Goal: Task Accomplishment & Management: Manage account settings

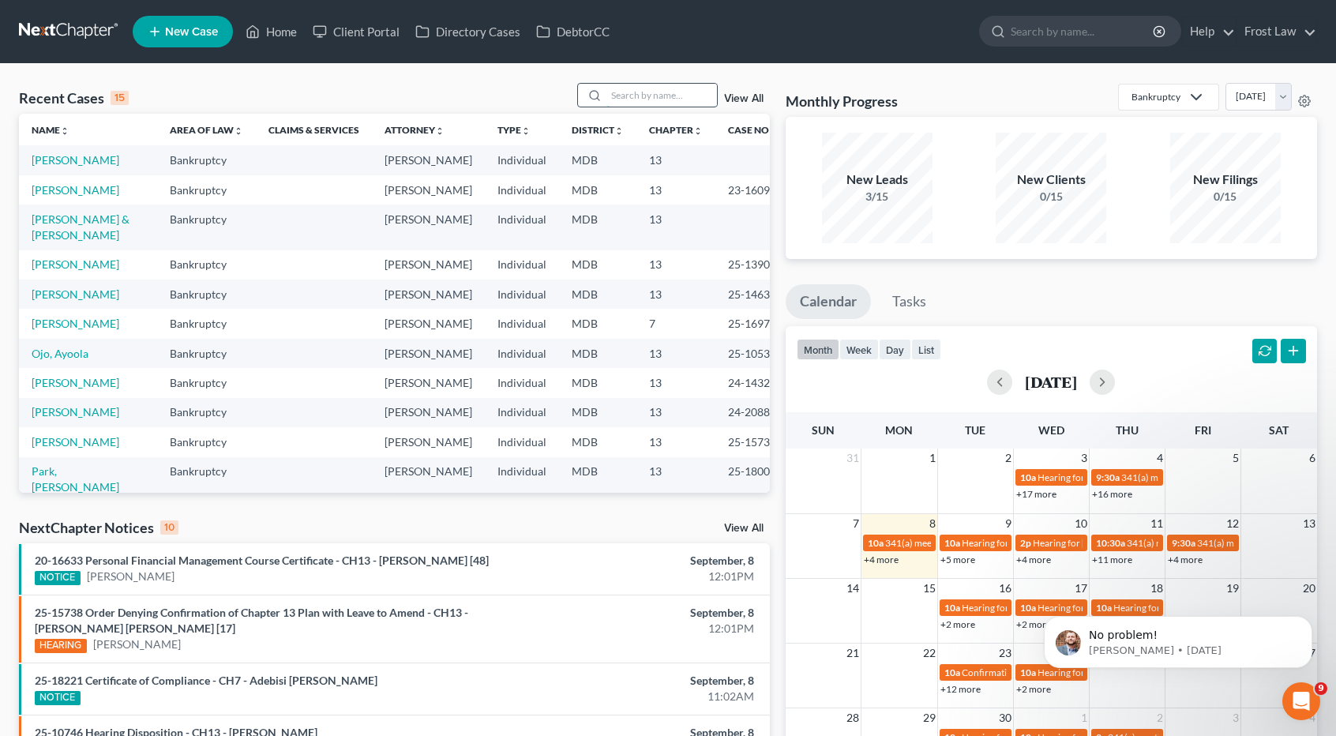
click at [637, 92] on input "search" at bounding box center [662, 95] width 111 height 23
type input "goulaman"
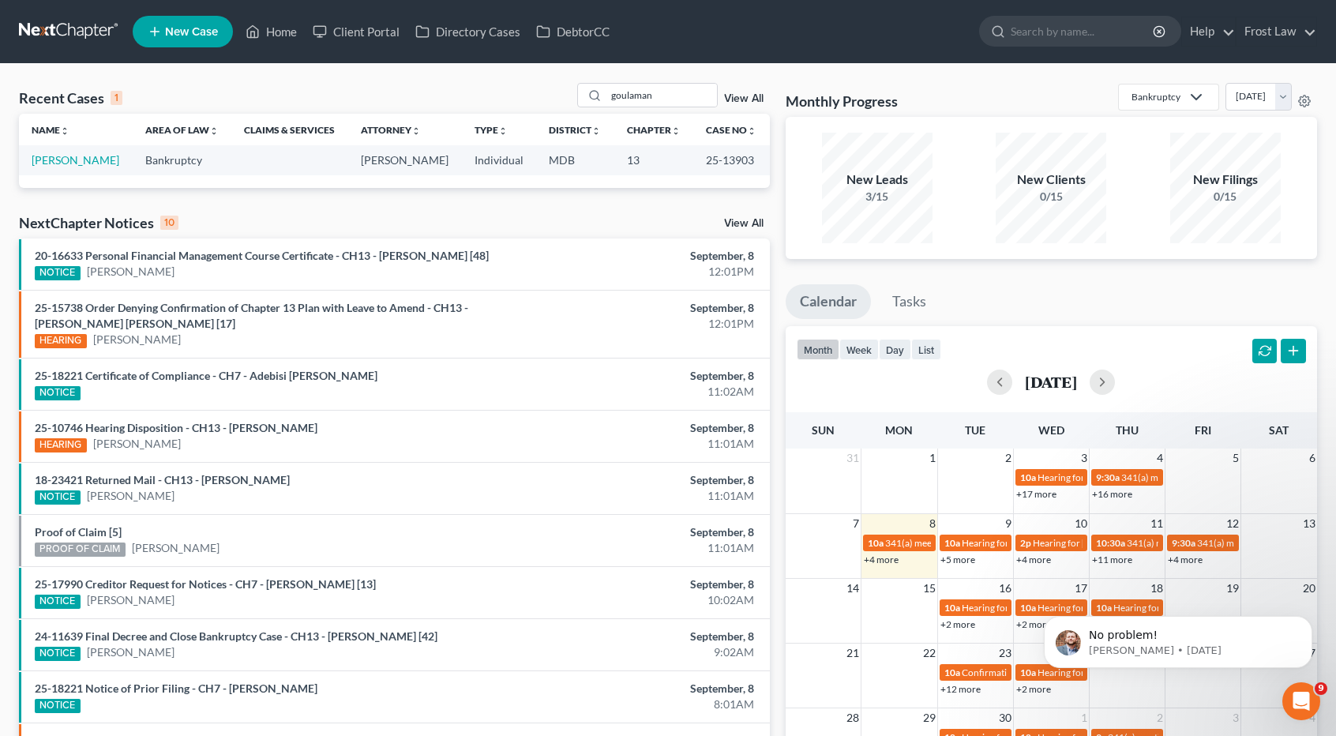
click at [101, 167] on td "[PERSON_NAME]" at bounding box center [76, 159] width 114 height 29
click at [100, 163] on link "[PERSON_NAME]" at bounding box center [76, 159] width 88 height 13
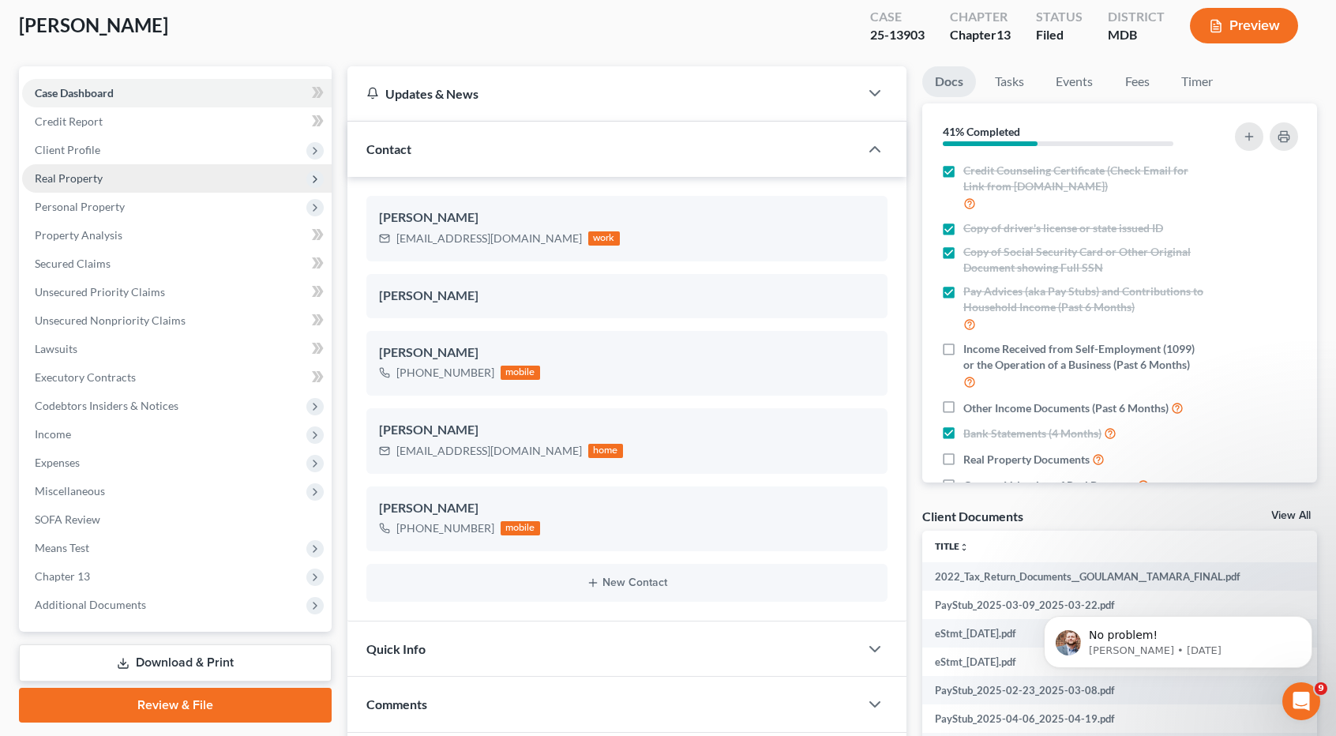
scroll to position [158, 0]
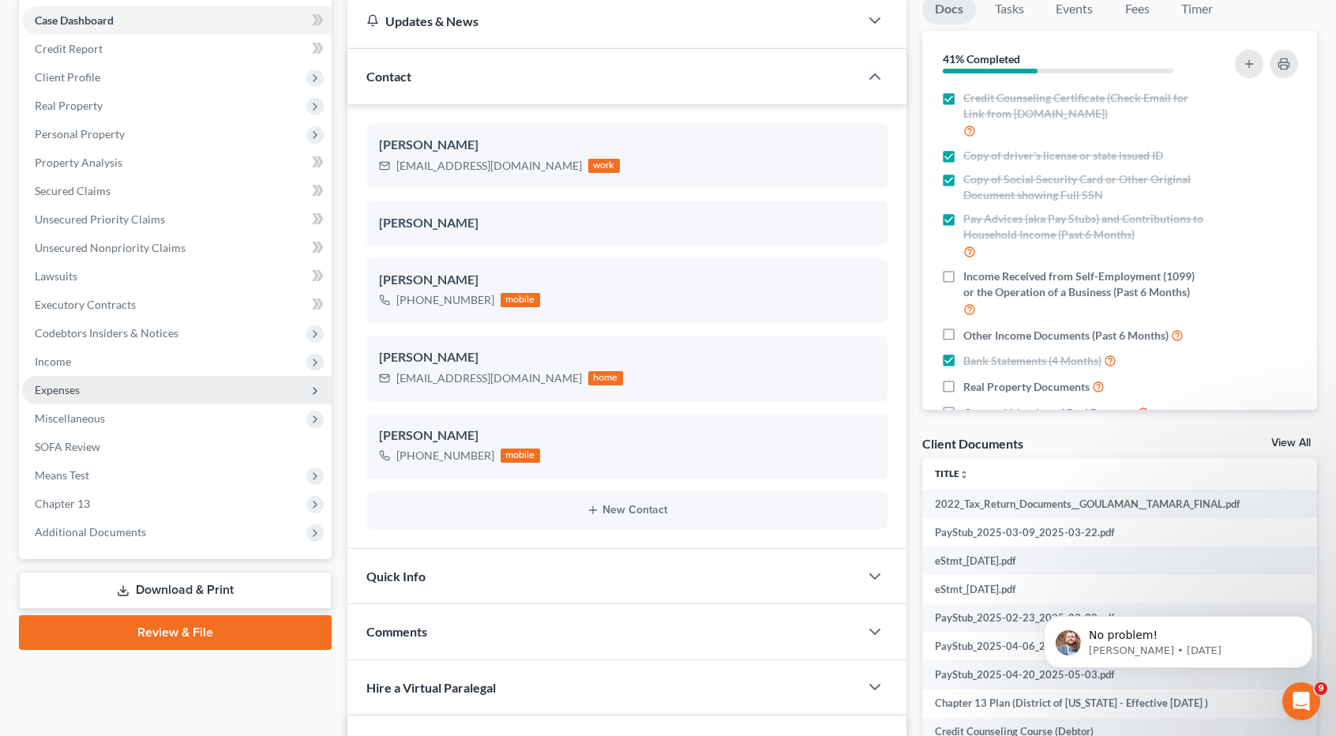
click at [89, 379] on span "Expenses" at bounding box center [177, 390] width 310 height 28
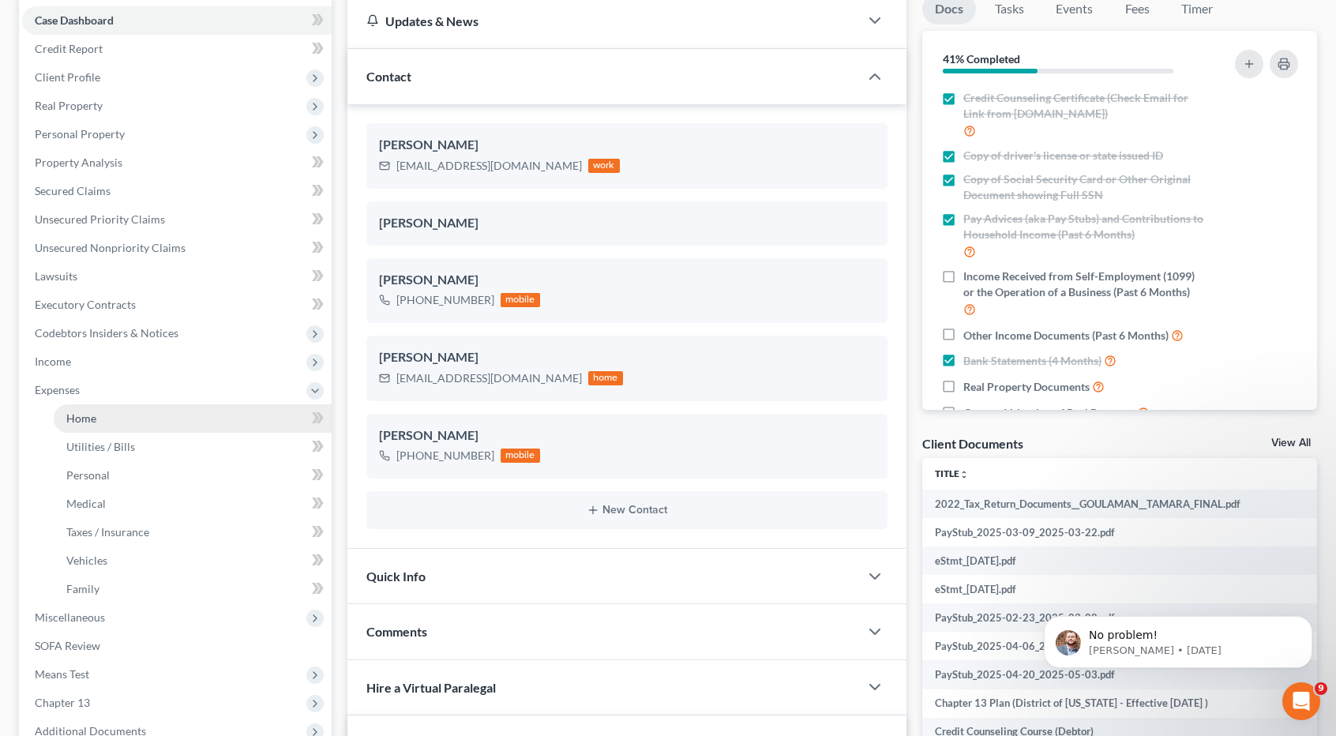
click at [103, 415] on link "Home" at bounding box center [193, 418] width 278 height 28
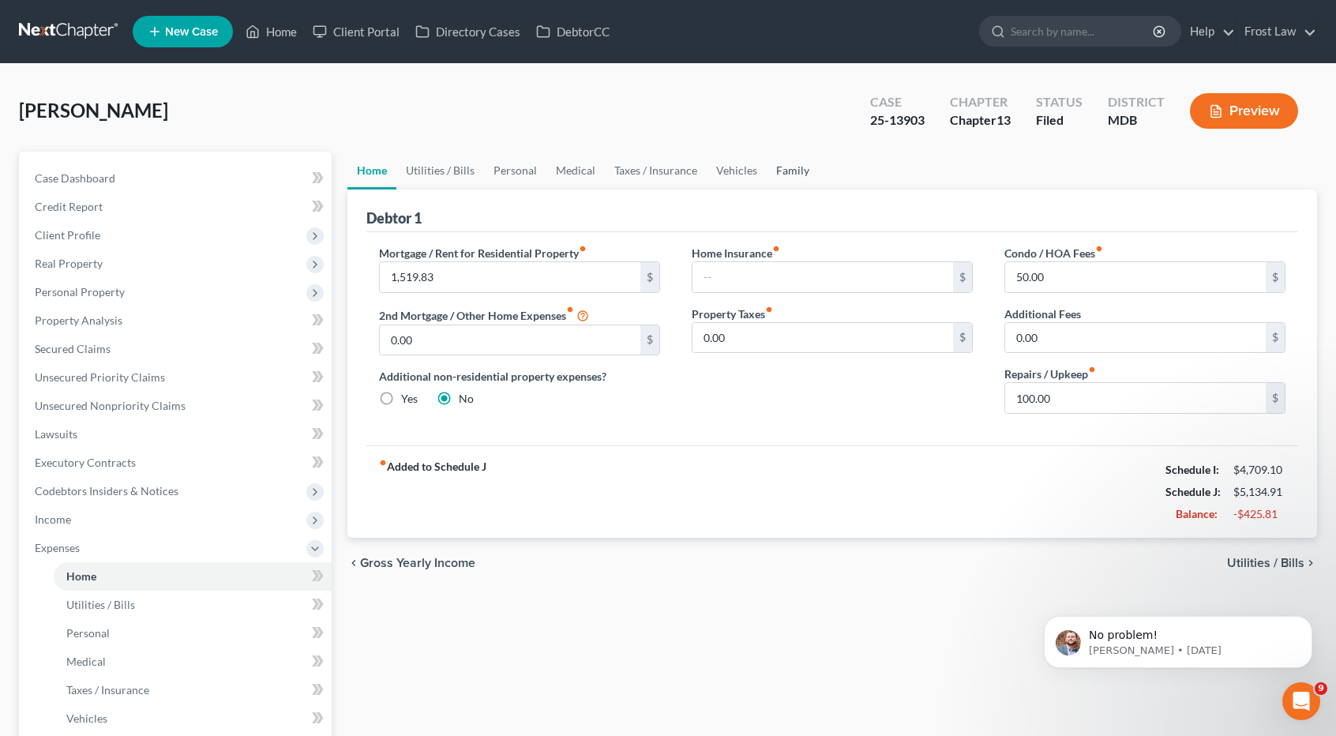
click at [782, 175] on link "Family" at bounding box center [793, 171] width 52 height 38
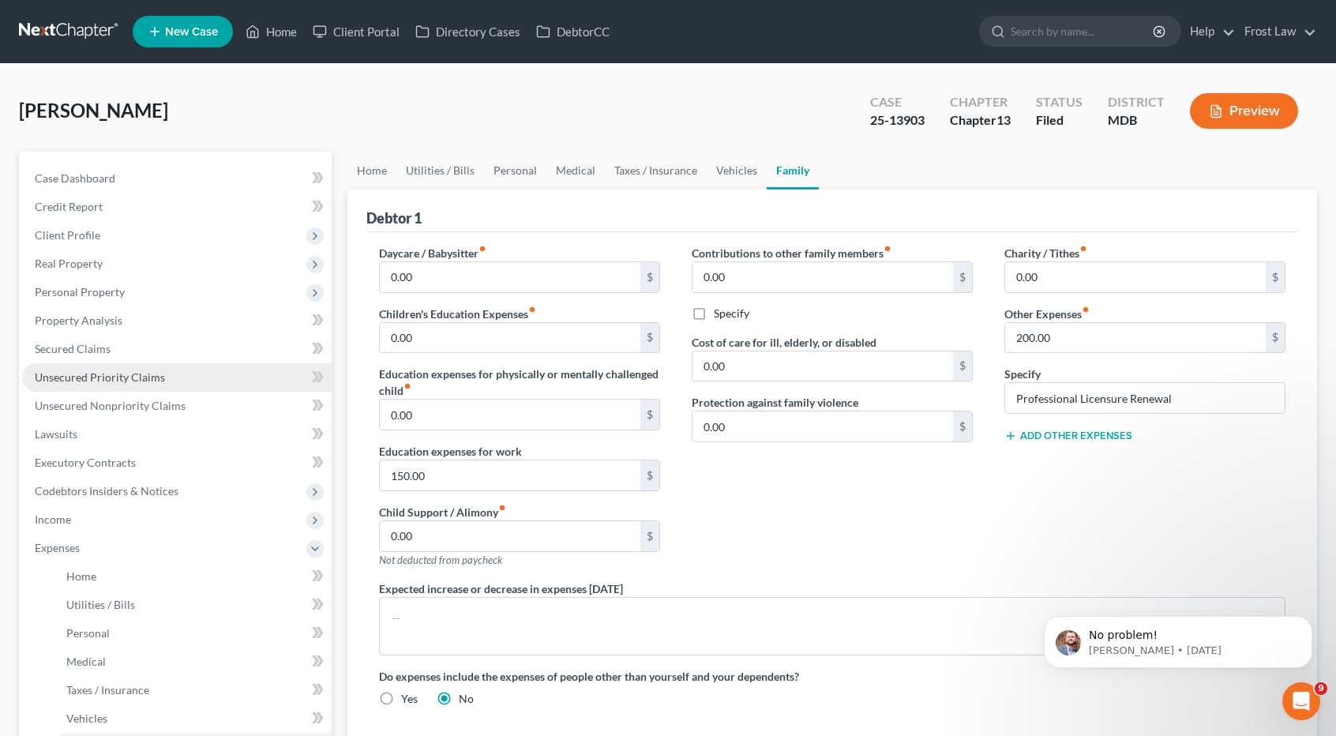
click at [134, 369] on link "Unsecured Priority Claims" at bounding box center [177, 377] width 310 height 28
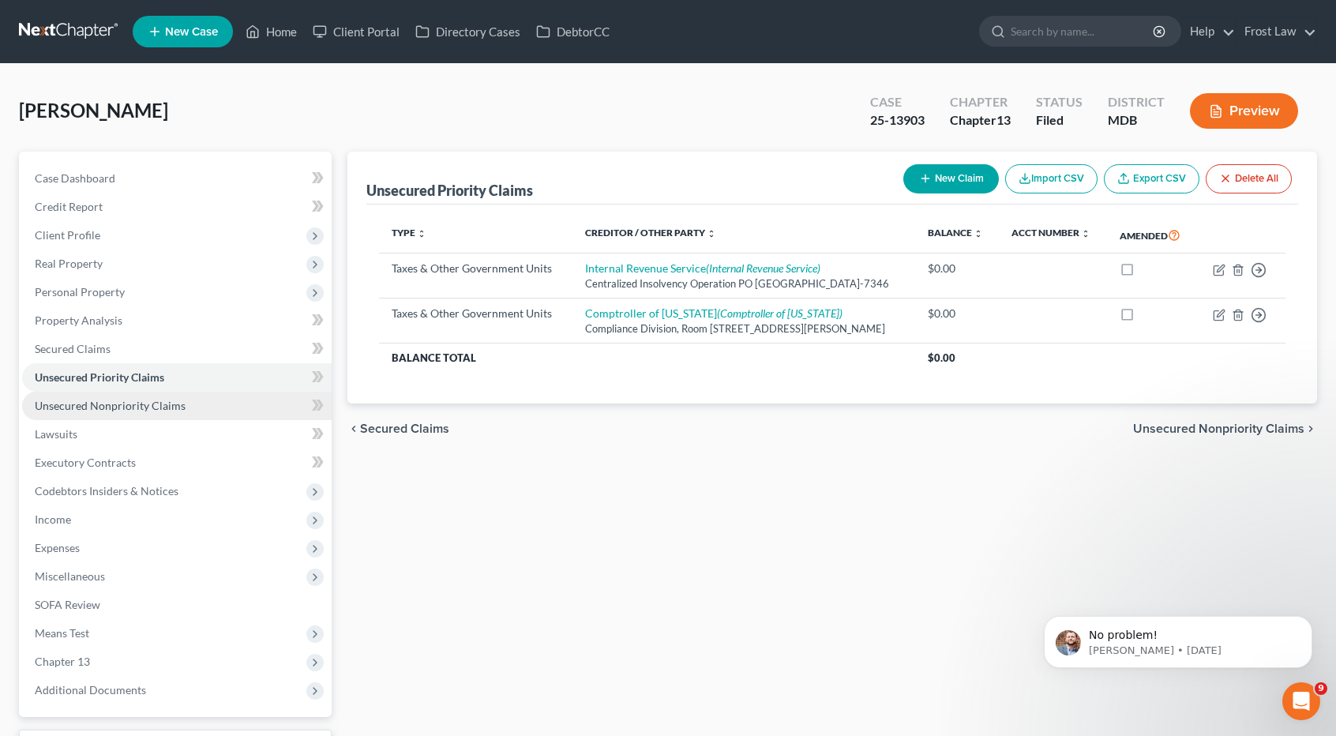
click at [137, 404] on span "Unsecured Nonpriority Claims" at bounding box center [110, 405] width 151 height 13
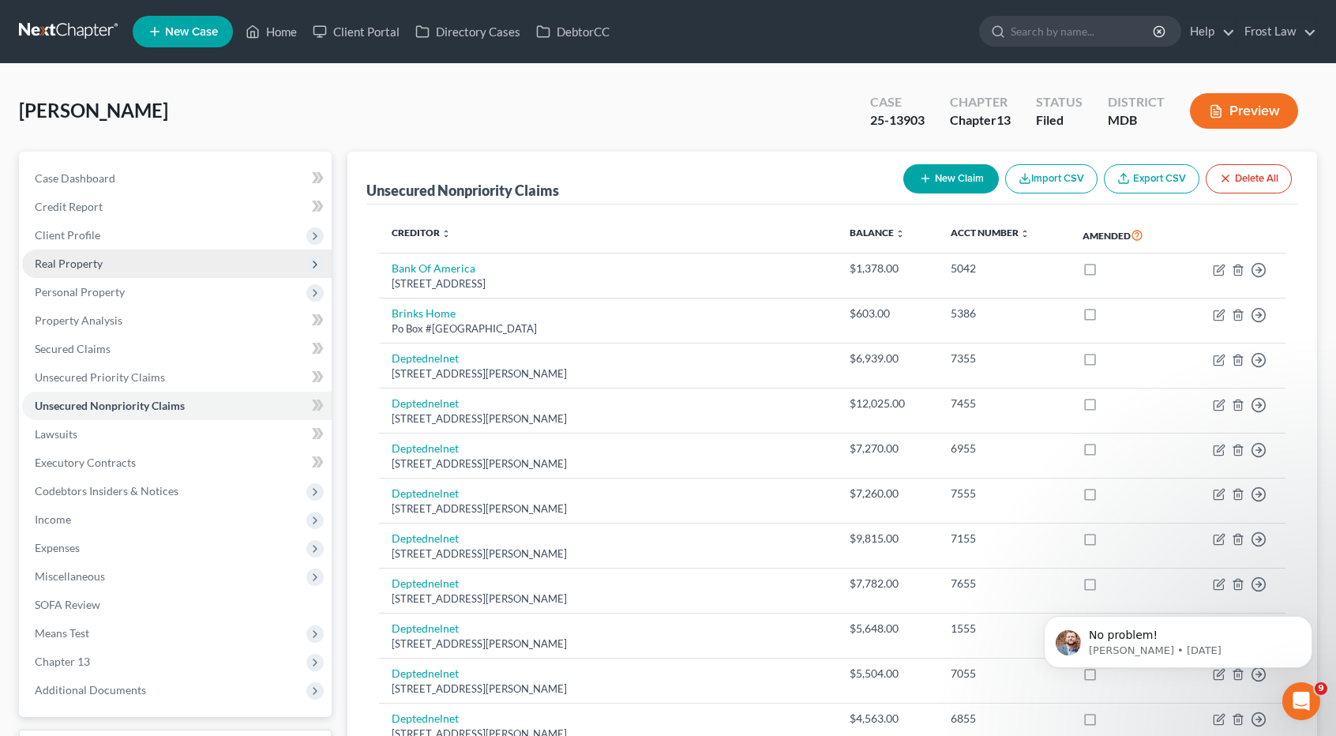
click at [103, 254] on span "Real Property" at bounding box center [177, 264] width 310 height 28
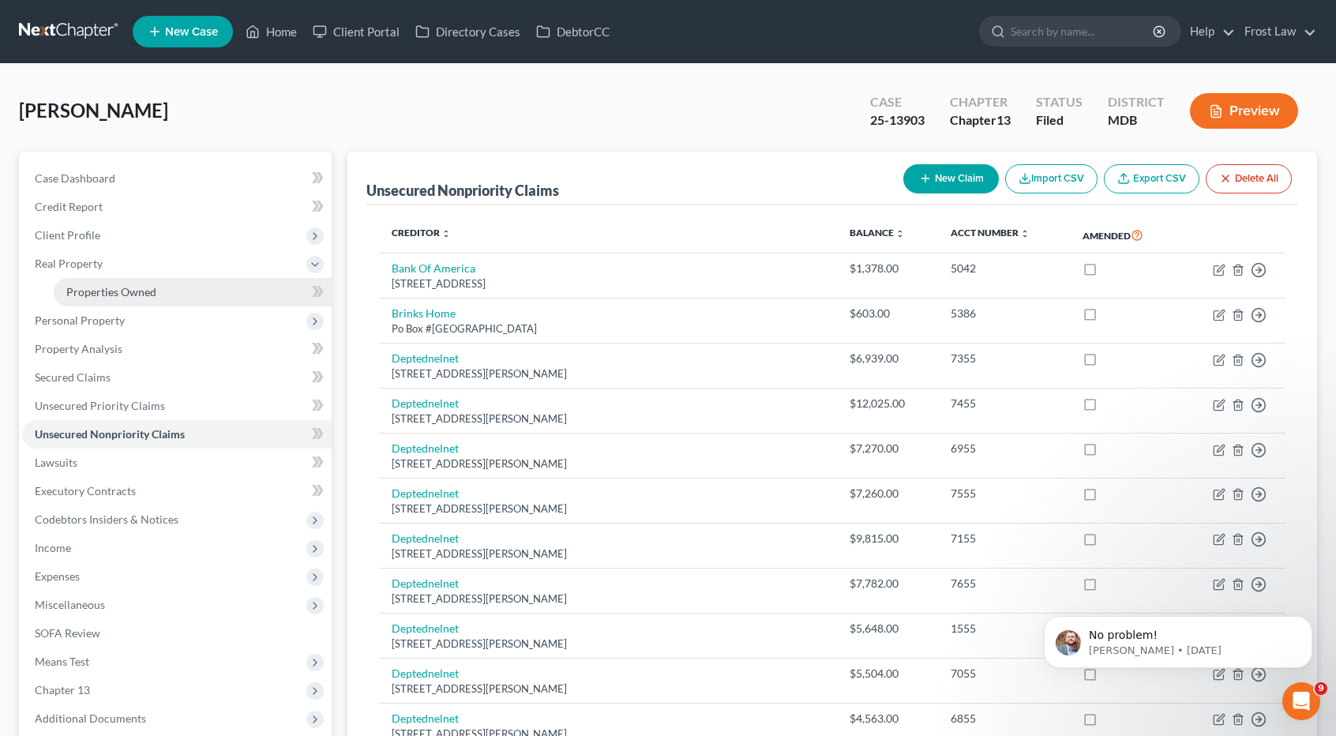
click at [118, 290] on span "Properties Owned" at bounding box center [111, 291] width 90 height 13
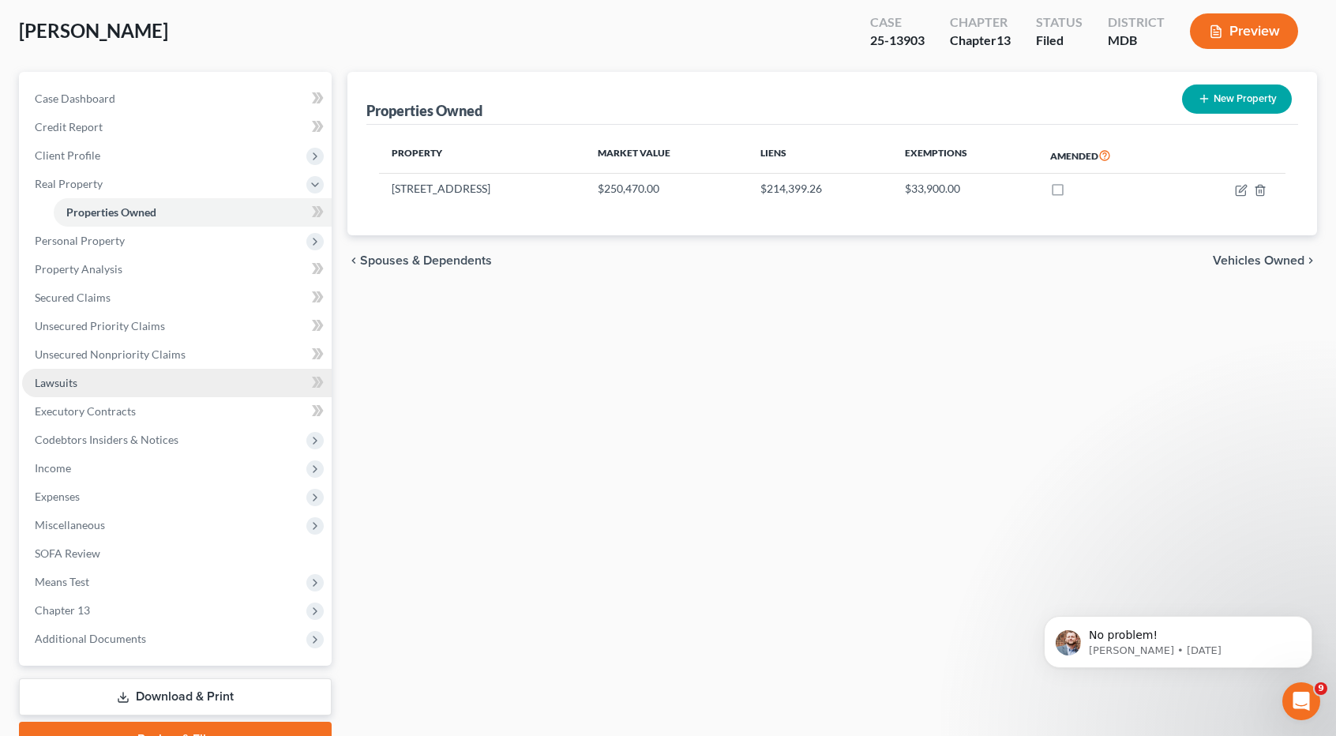
scroll to position [158, 0]
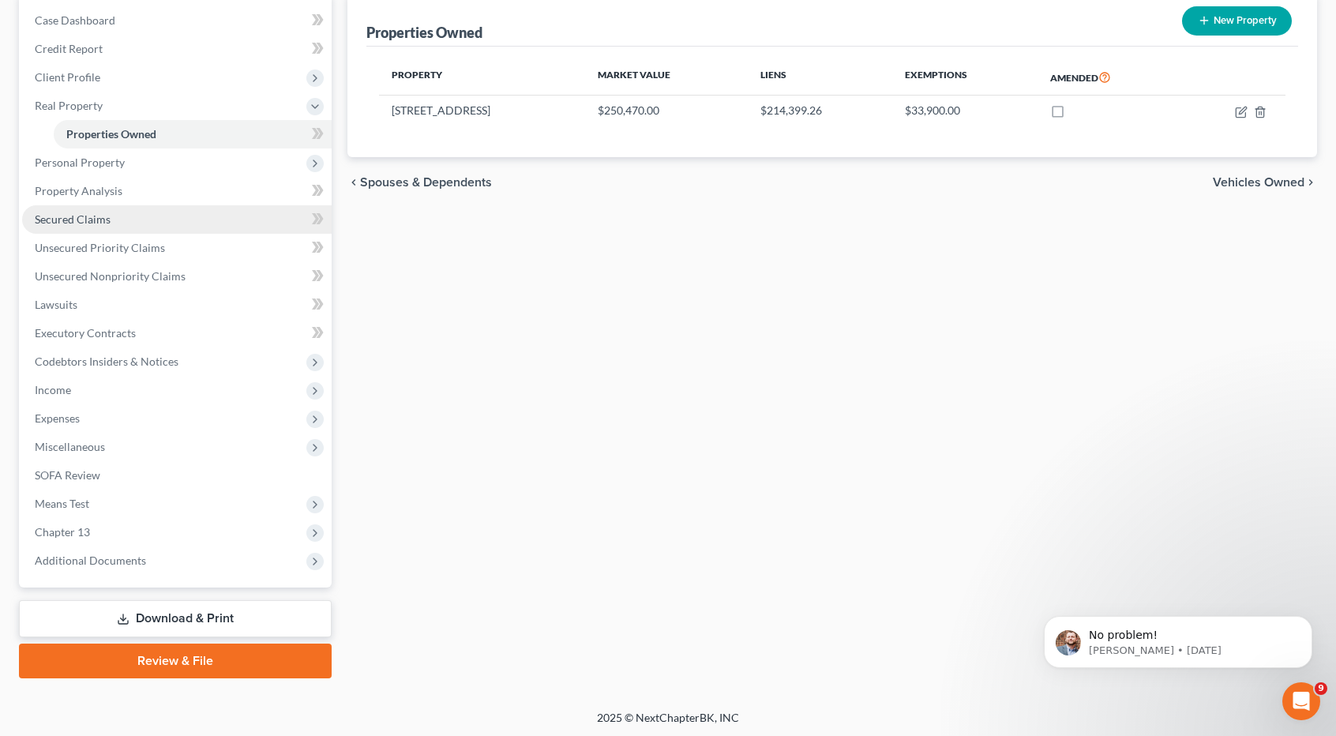
click at [159, 209] on link "Secured Claims" at bounding box center [177, 219] width 310 height 28
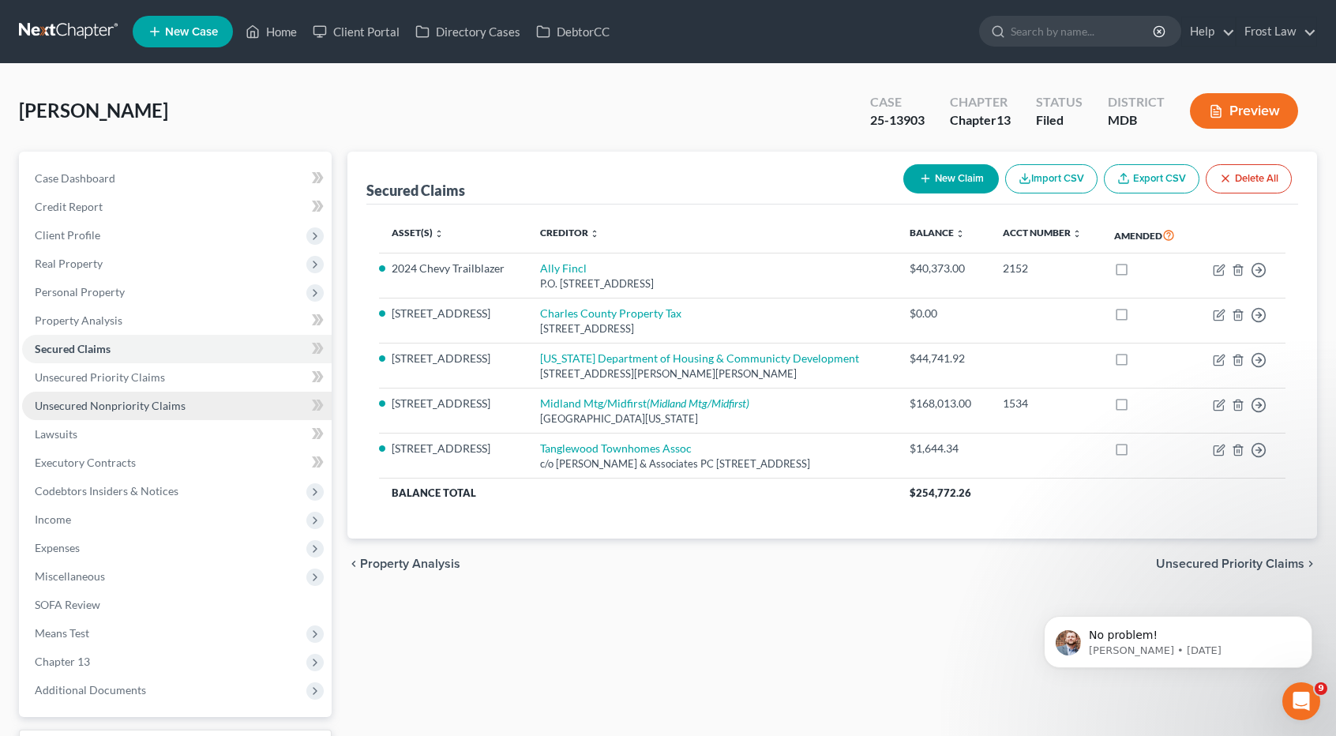
click at [88, 397] on link "Unsecured Nonpriority Claims" at bounding box center [177, 406] width 310 height 28
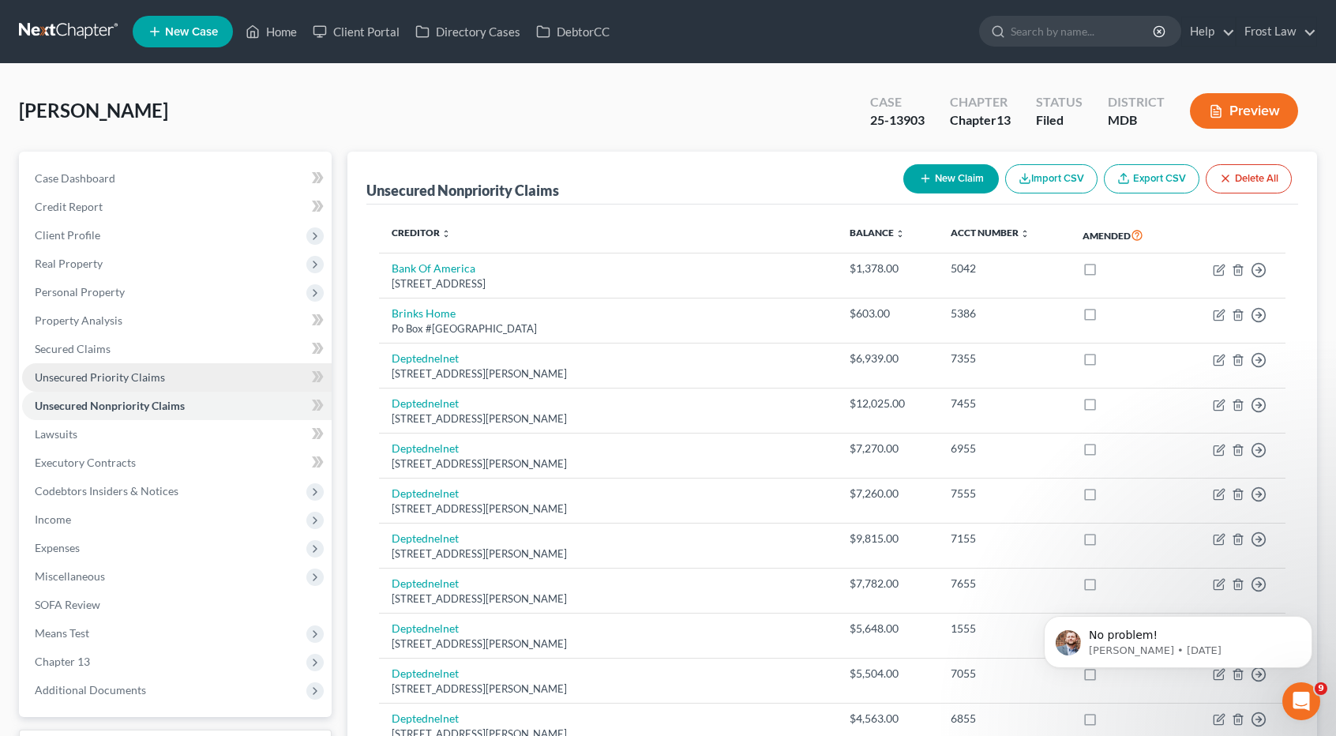
click at [103, 374] on span "Unsecured Priority Claims" at bounding box center [100, 376] width 130 height 13
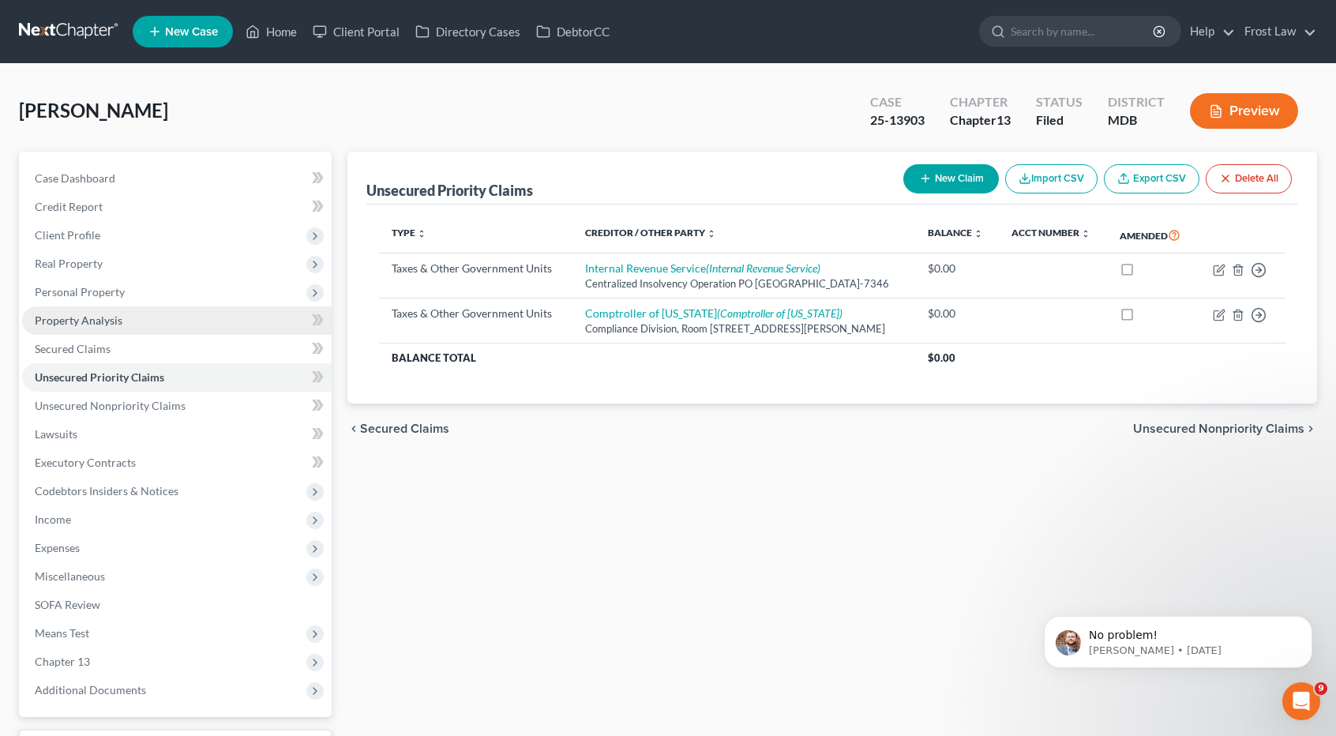
click at [100, 314] on span "Property Analysis" at bounding box center [79, 320] width 88 height 13
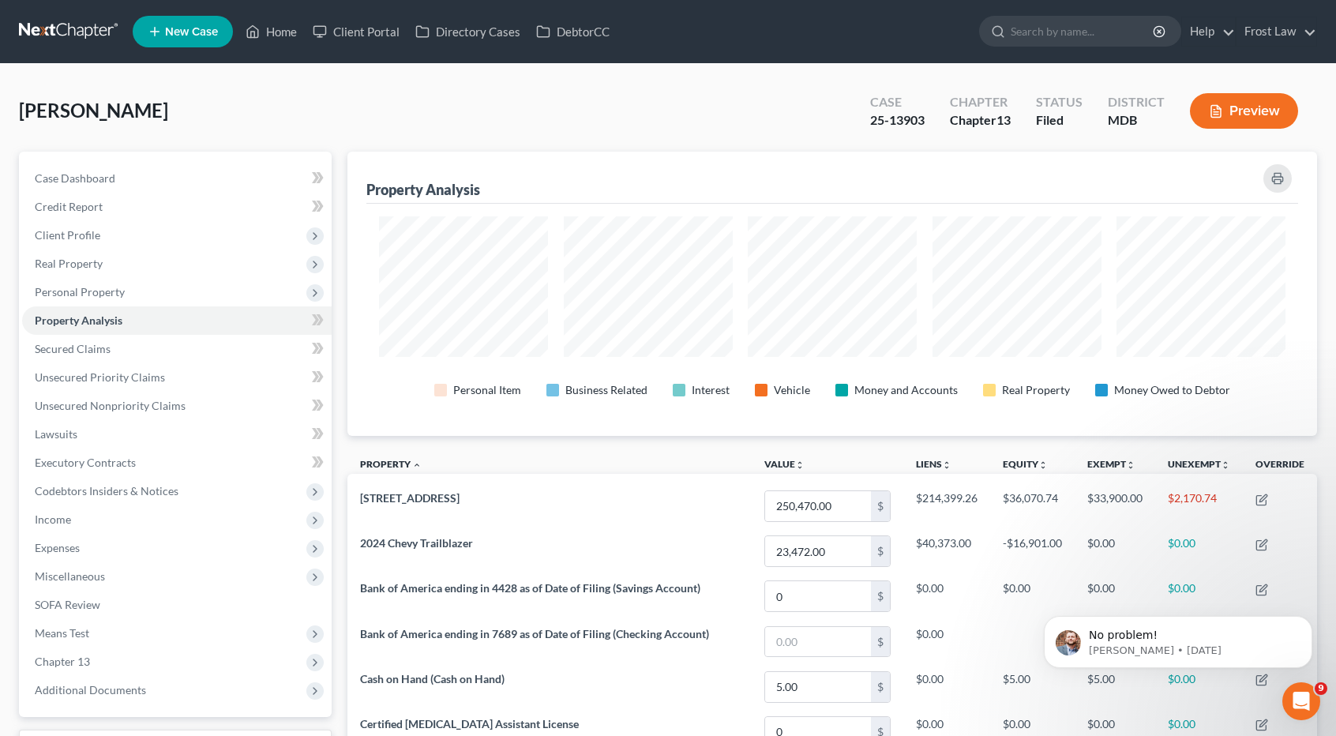
click at [69, 32] on link at bounding box center [69, 31] width 101 height 28
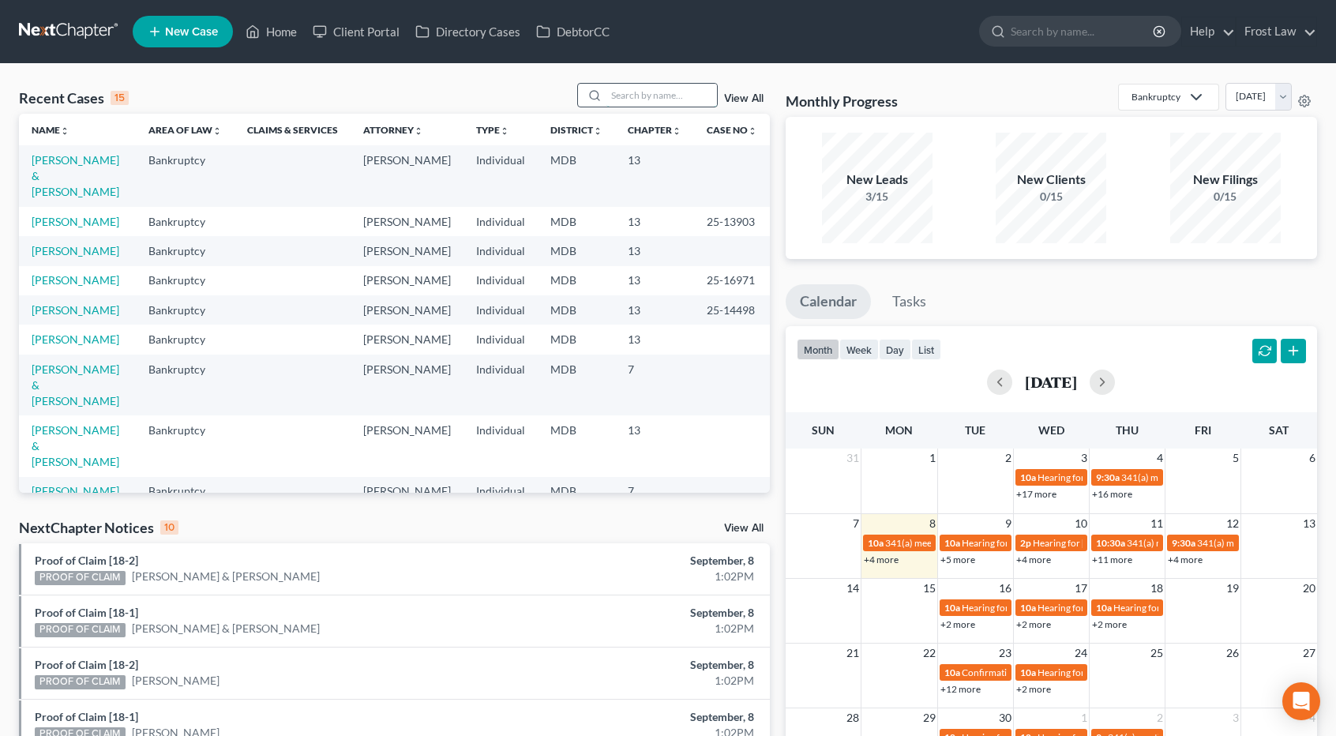
click at [652, 95] on input "search" at bounding box center [662, 95] width 111 height 23
type input "edger"
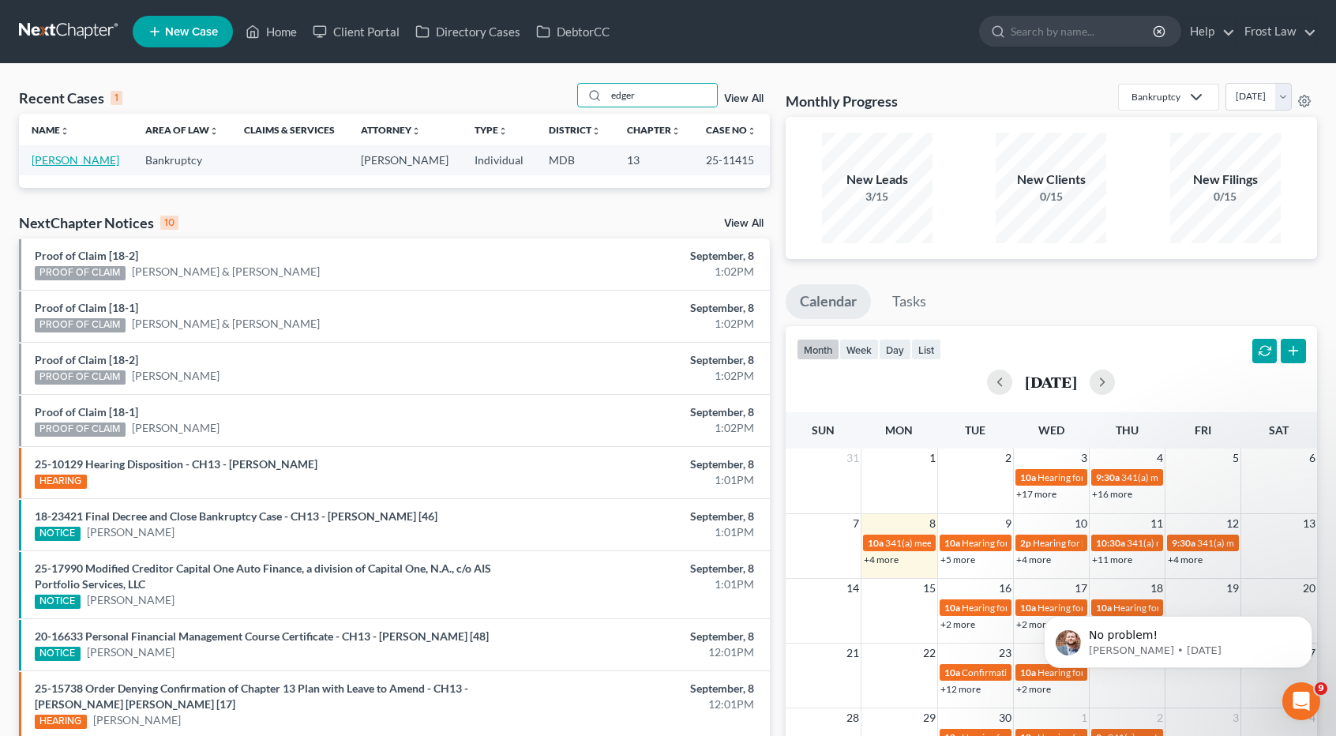
click at [67, 161] on link "[PERSON_NAME]" at bounding box center [76, 159] width 88 height 13
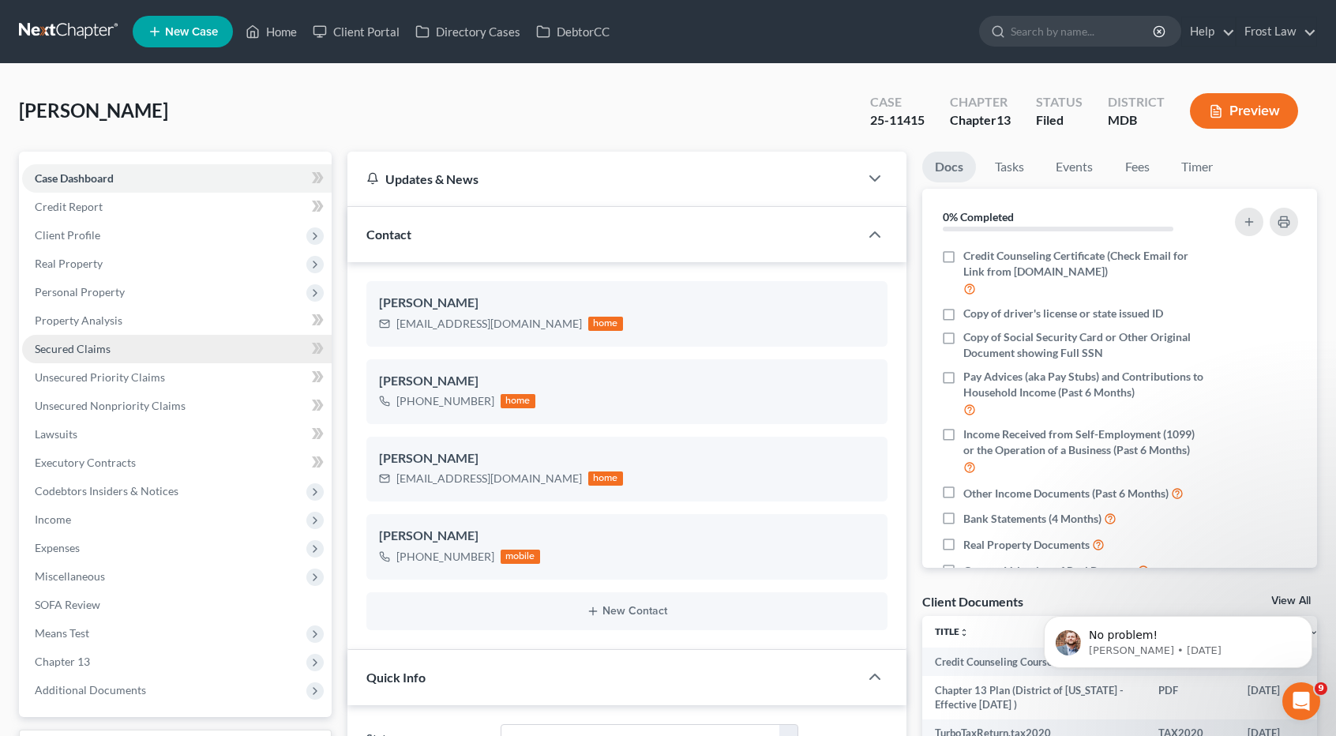
scroll to position [237, 0]
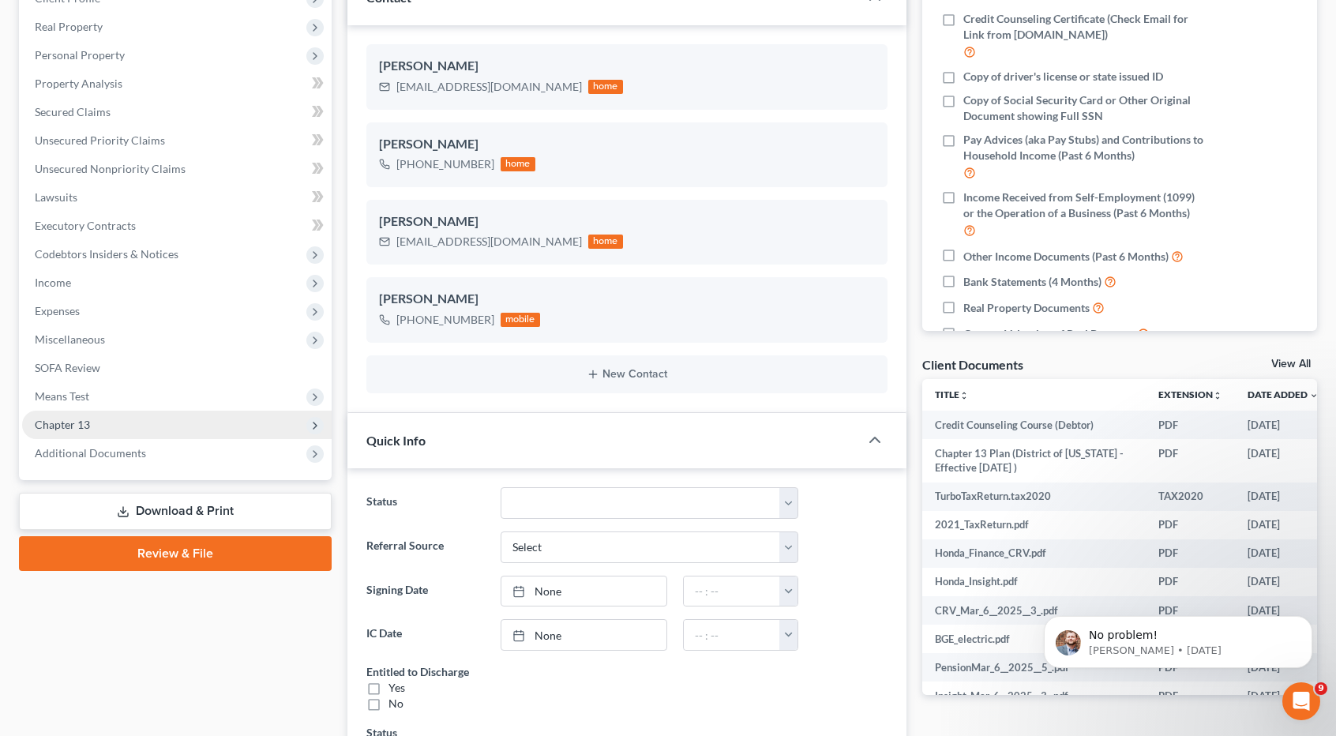
click at [104, 423] on span "Chapter 13" at bounding box center [177, 425] width 310 height 28
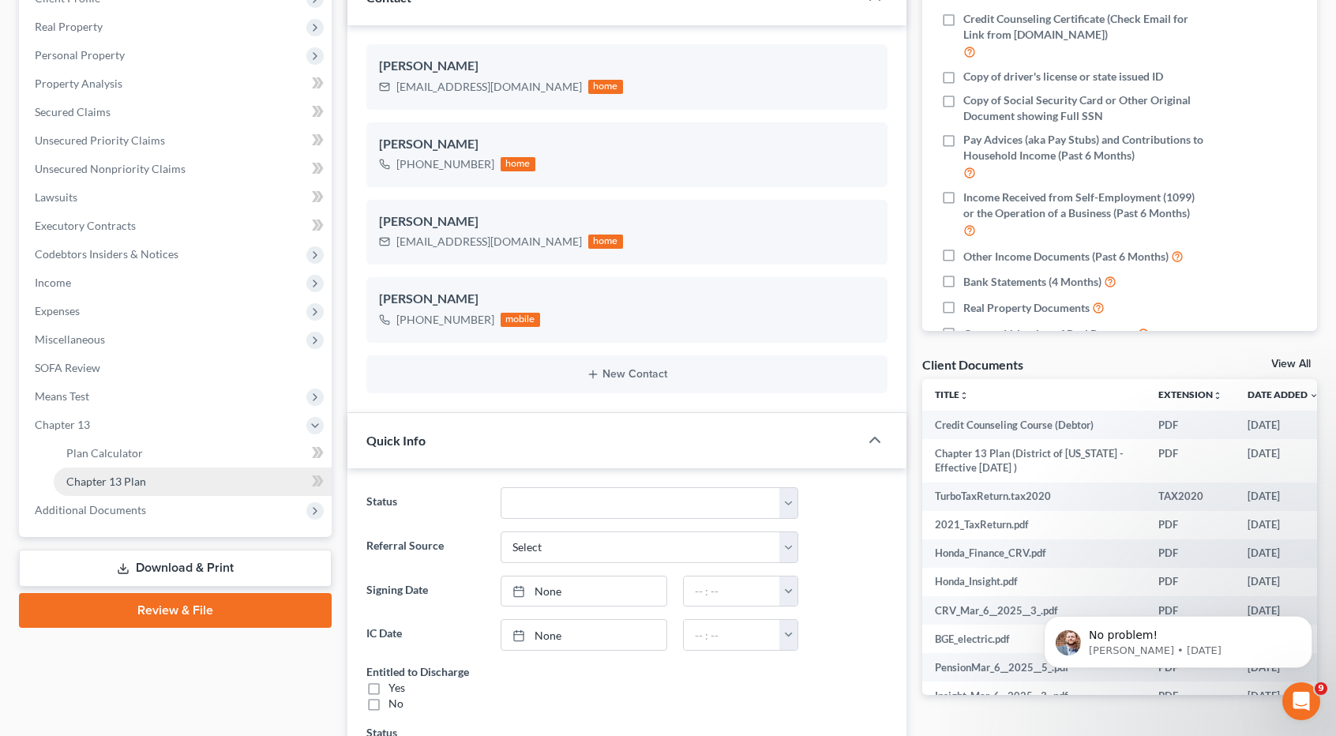
click at [114, 480] on span "Chapter 13 Plan" at bounding box center [106, 481] width 80 height 13
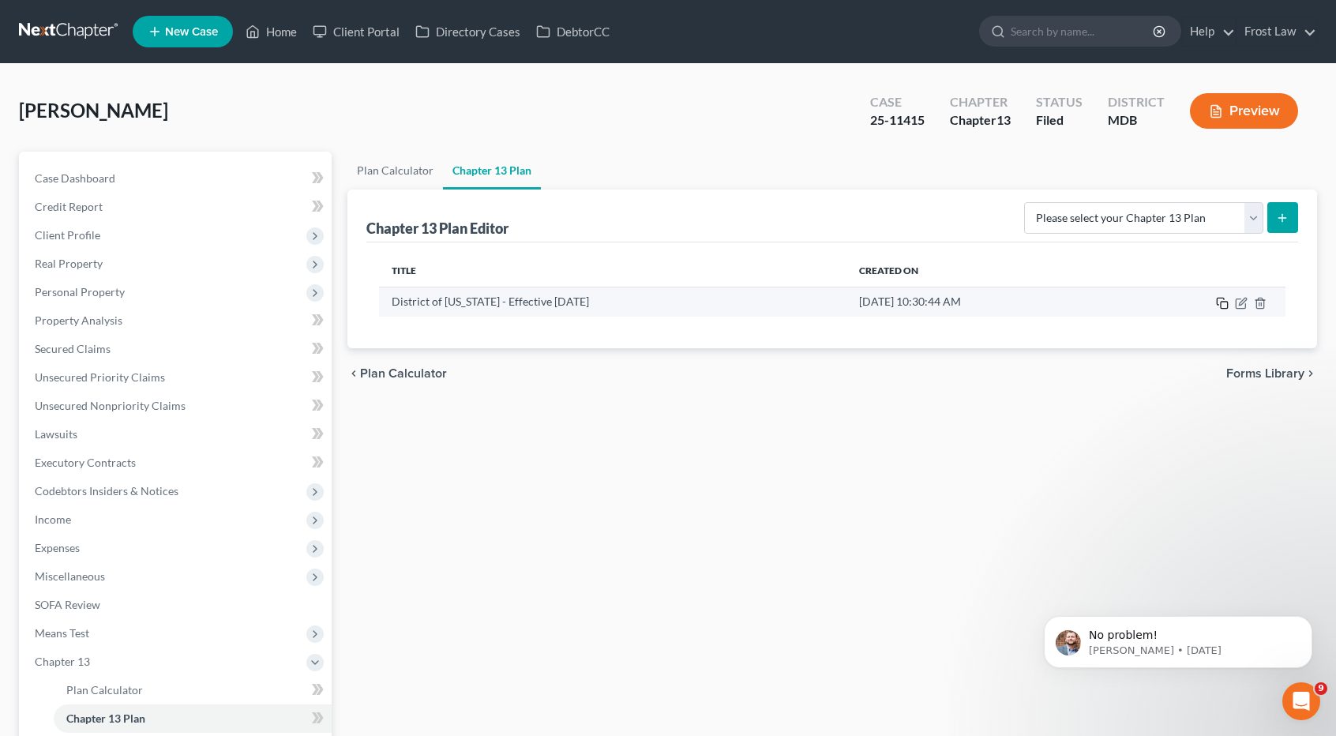
click at [1224, 303] on icon "button" at bounding box center [1222, 303] width 13 height 13
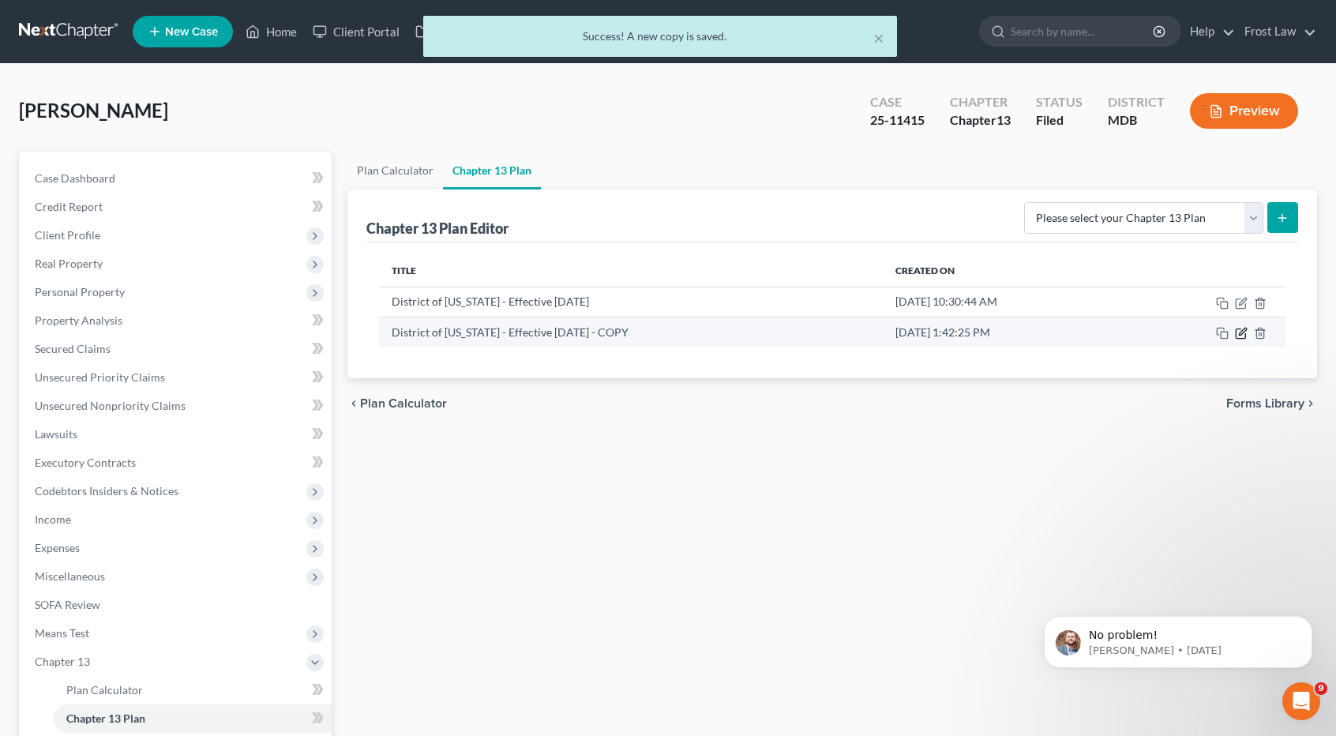
click at [1239, 331] on icon "button" at bounding box center [1241, 333] width 13 height 13
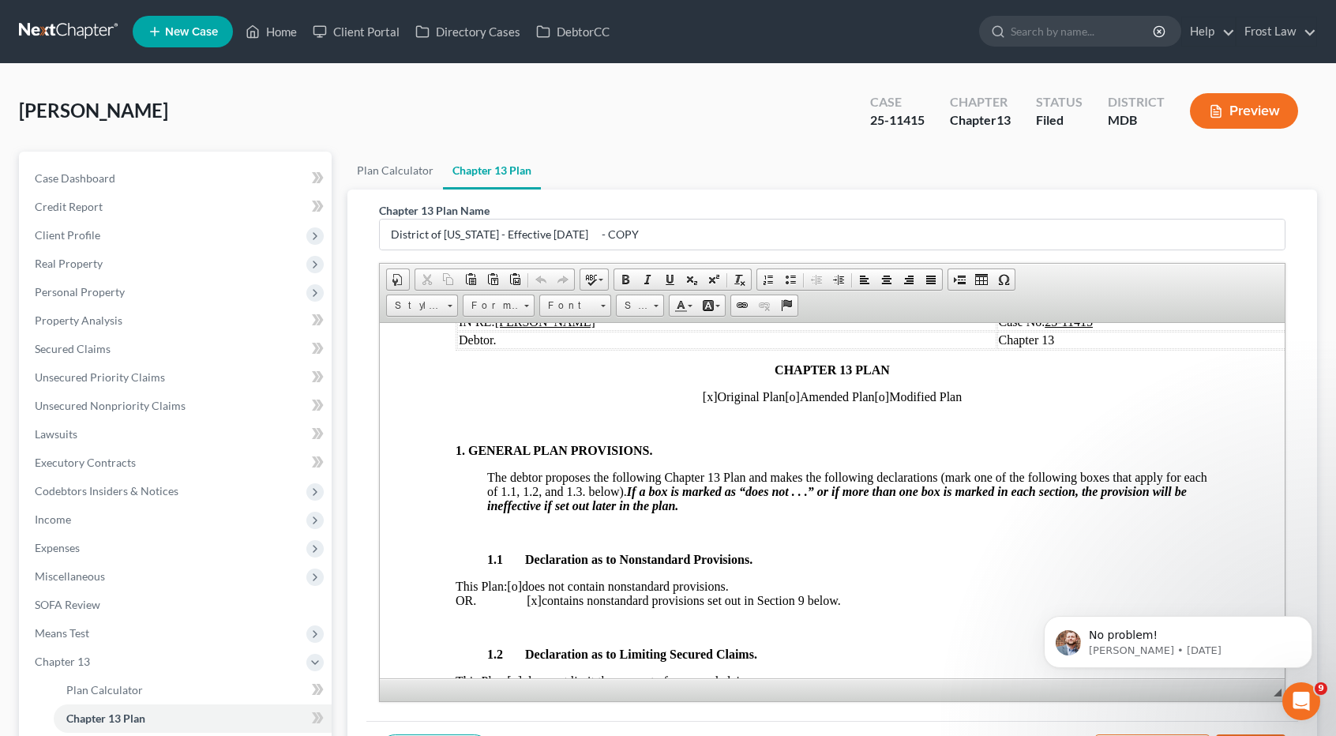
scroll to position [158, 0]
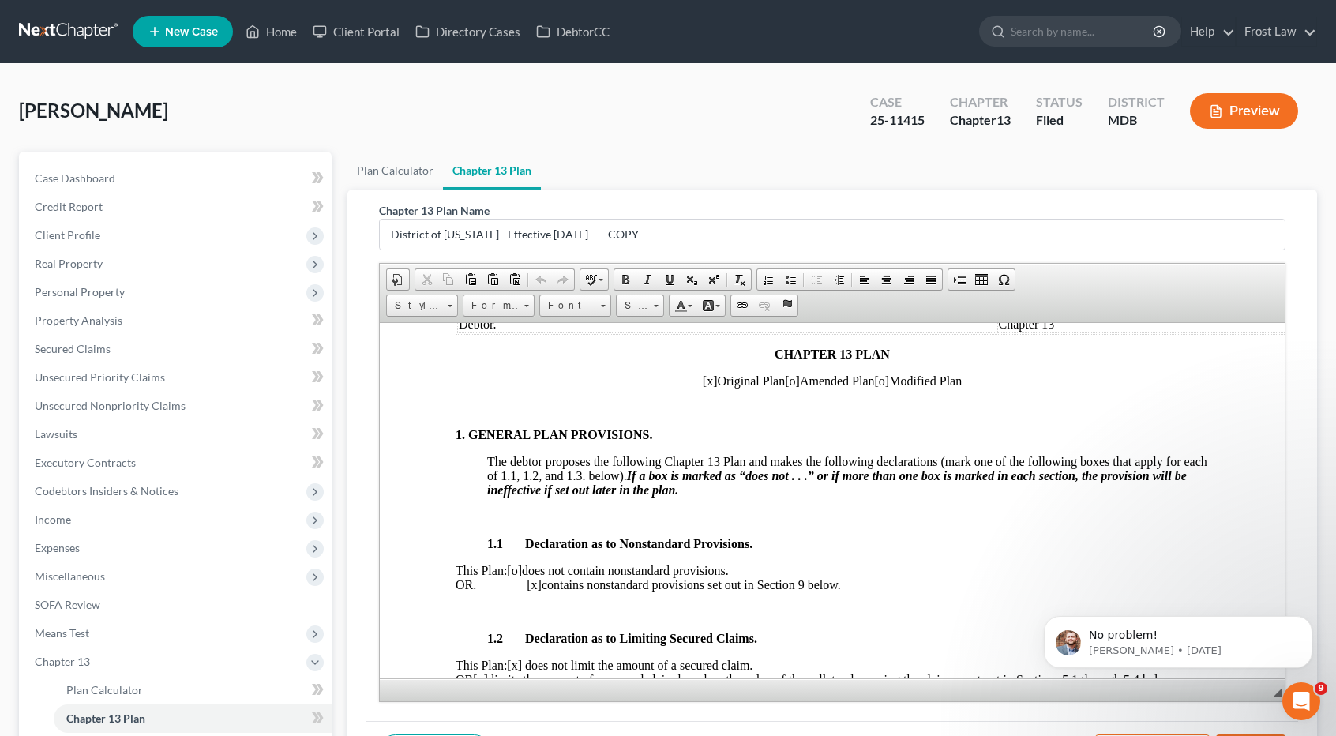
click at [703, 381] on span "[x]" at bounding box center [710, 380] width 15 height 13
click at [786, 381] on span "[o]" at bounding box center [792, 380] width 15 height 13
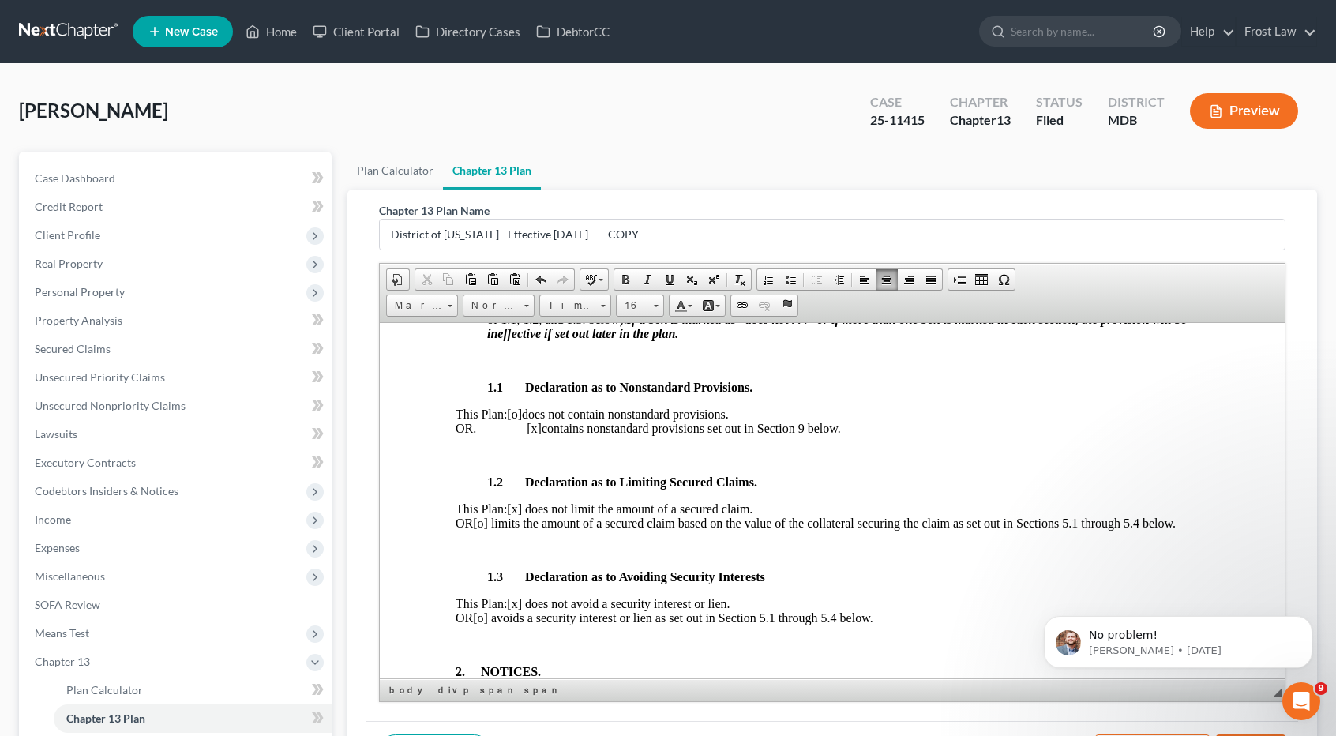
scroll to position [316, 0]
click at [532, 507] on span "[x] does not limit the amount of a secured claim." at bounding box center [630, 506] width 246 height 13
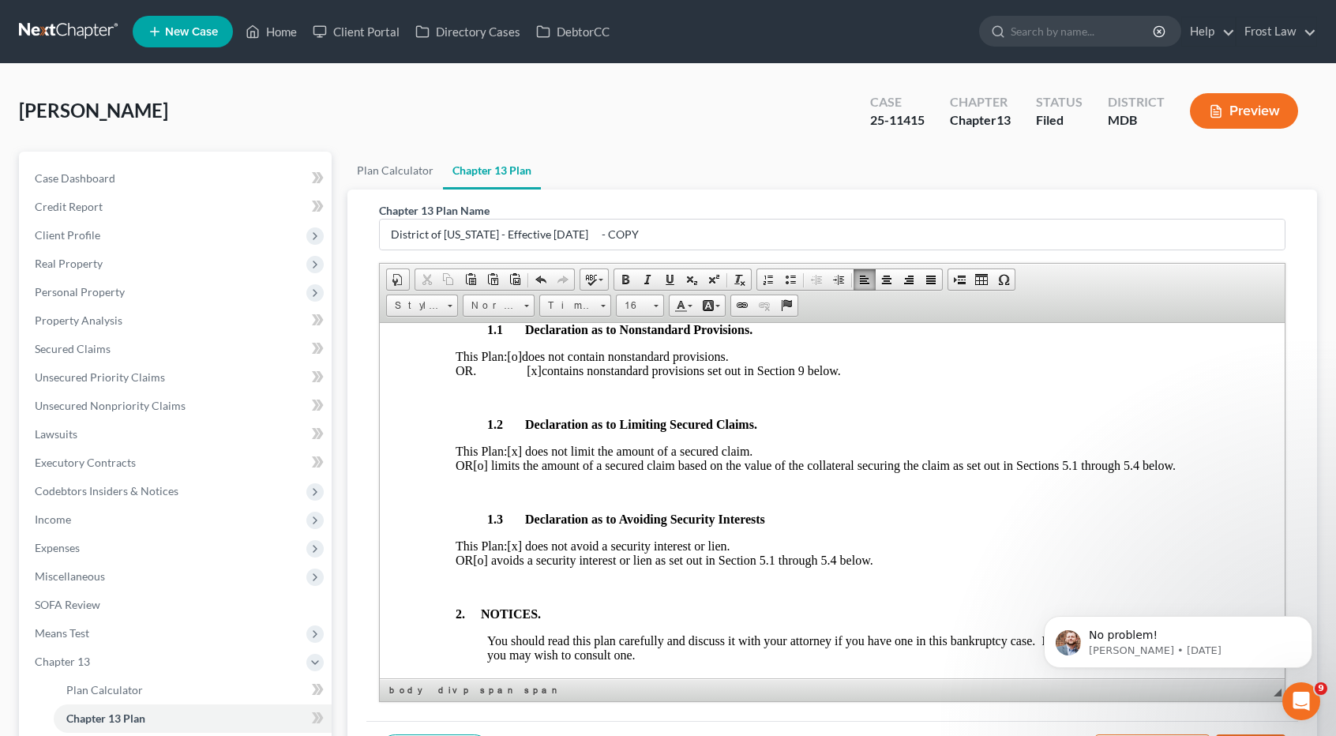
scroll to position [395, 0]
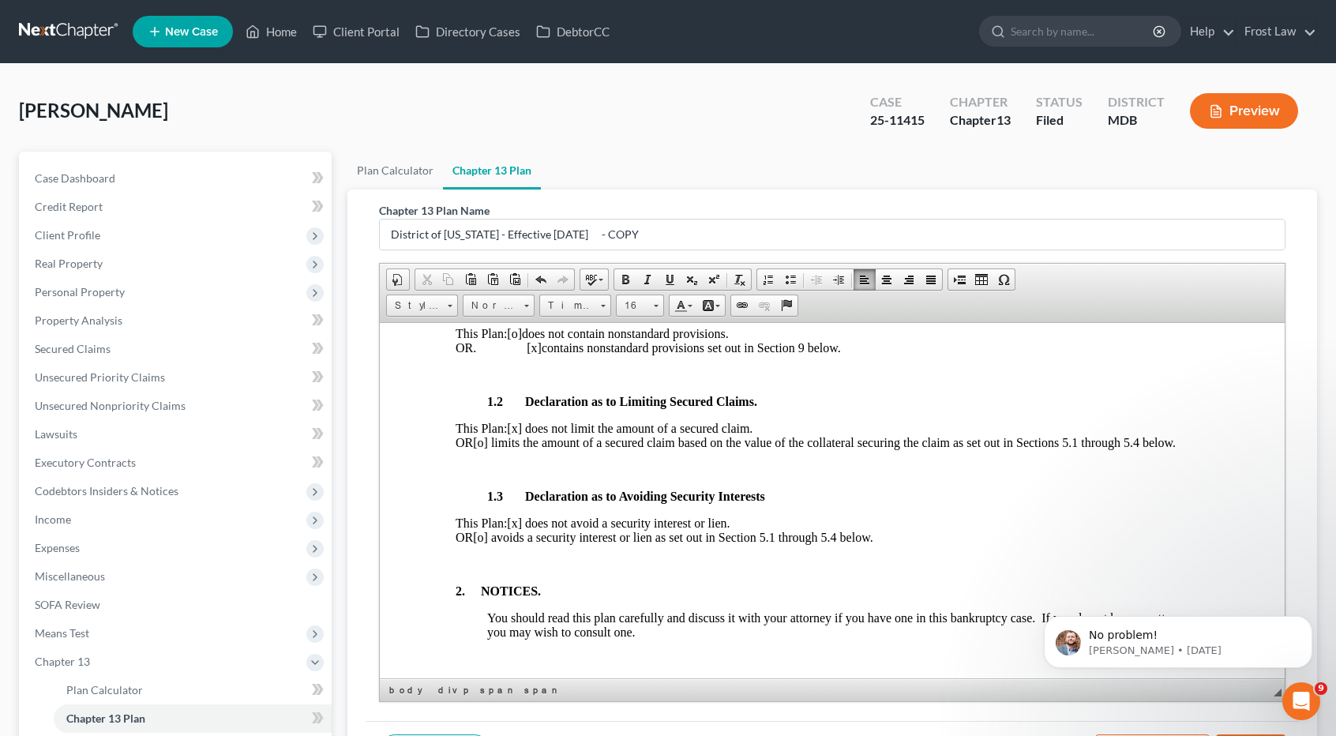
click at [537, 349] on p "This Plan: [o] does not contain nonstandard provisions. OR. [x] contains nonsta…" at bounding box center [833, 340] width 754 height 28
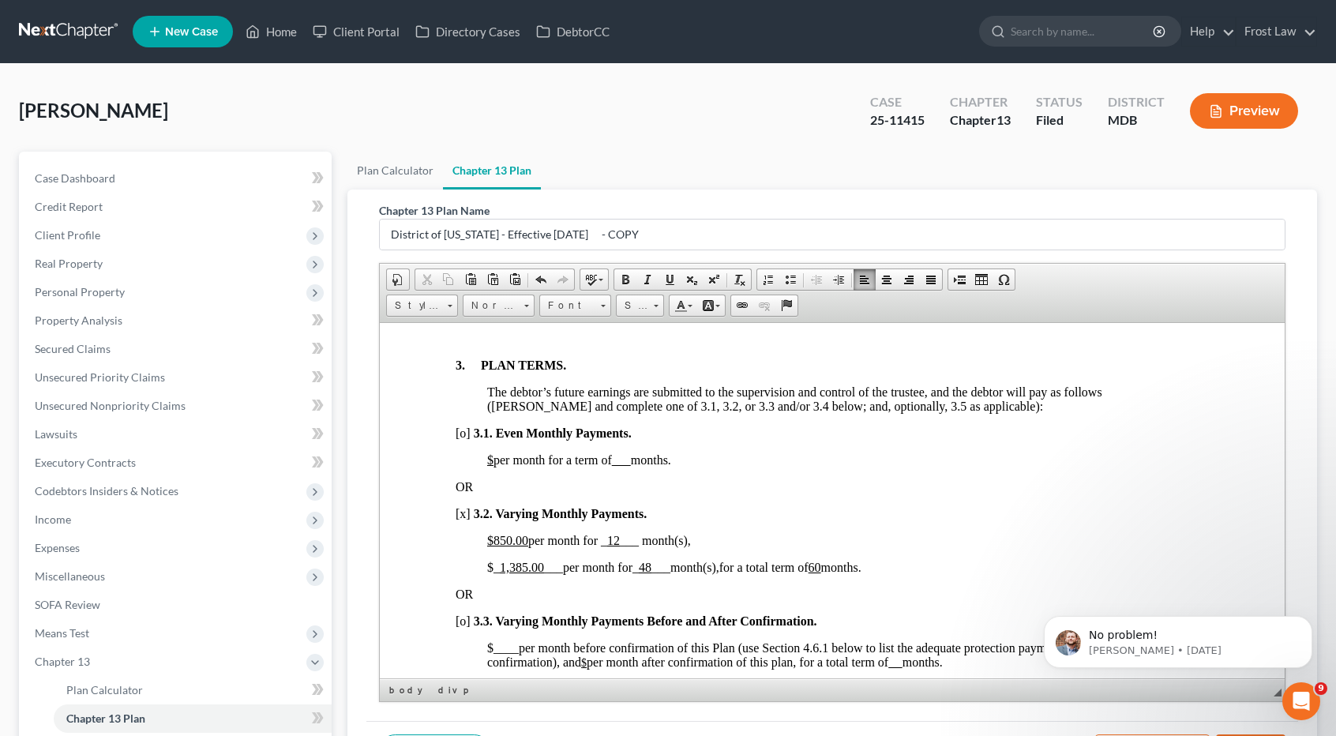
scroll to position [1027, 0]
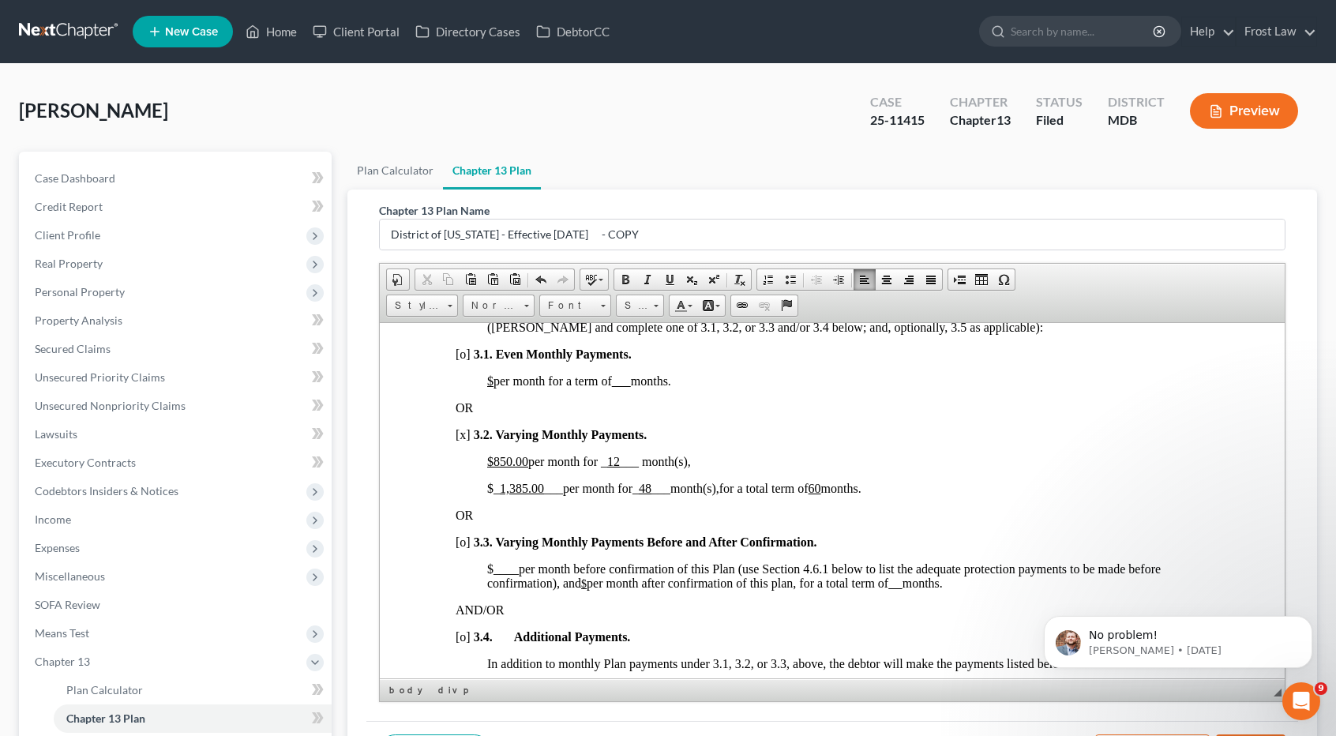
click at [620, 468] on u "12" at bounding box center [613, 460] width 13 height 13
click at [694, 468] on p "$850.00 per month for _ 3 ___ month(s)," at bounding box center [848, 461] width 722 height 14
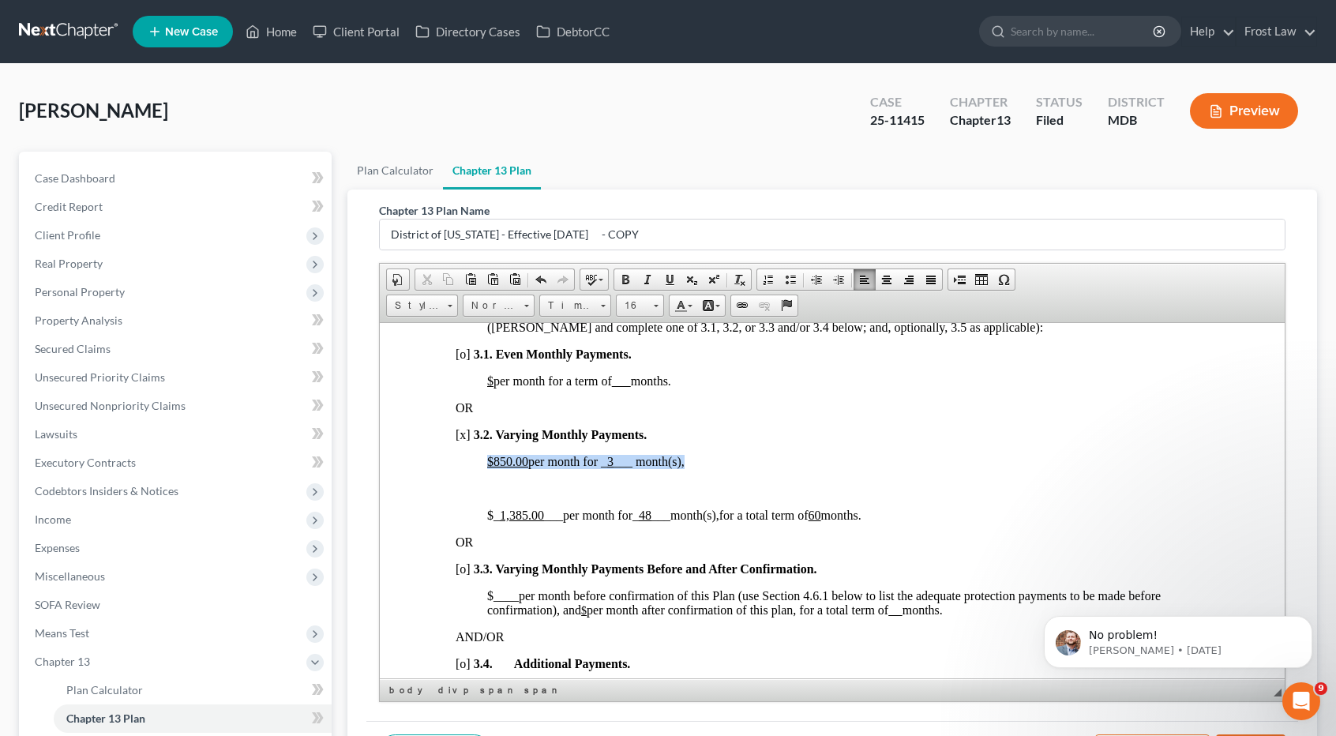
drag, startPoint x: 700, startPoint y: 470, endPoint x: 487, endPoint y: 472, distance: 213.3
click at [517, 503] on span "Copy" at bounding box center [548, 500] width 84 height 20
copy span "$850.00 per month for _ 3 ___ month(s),"
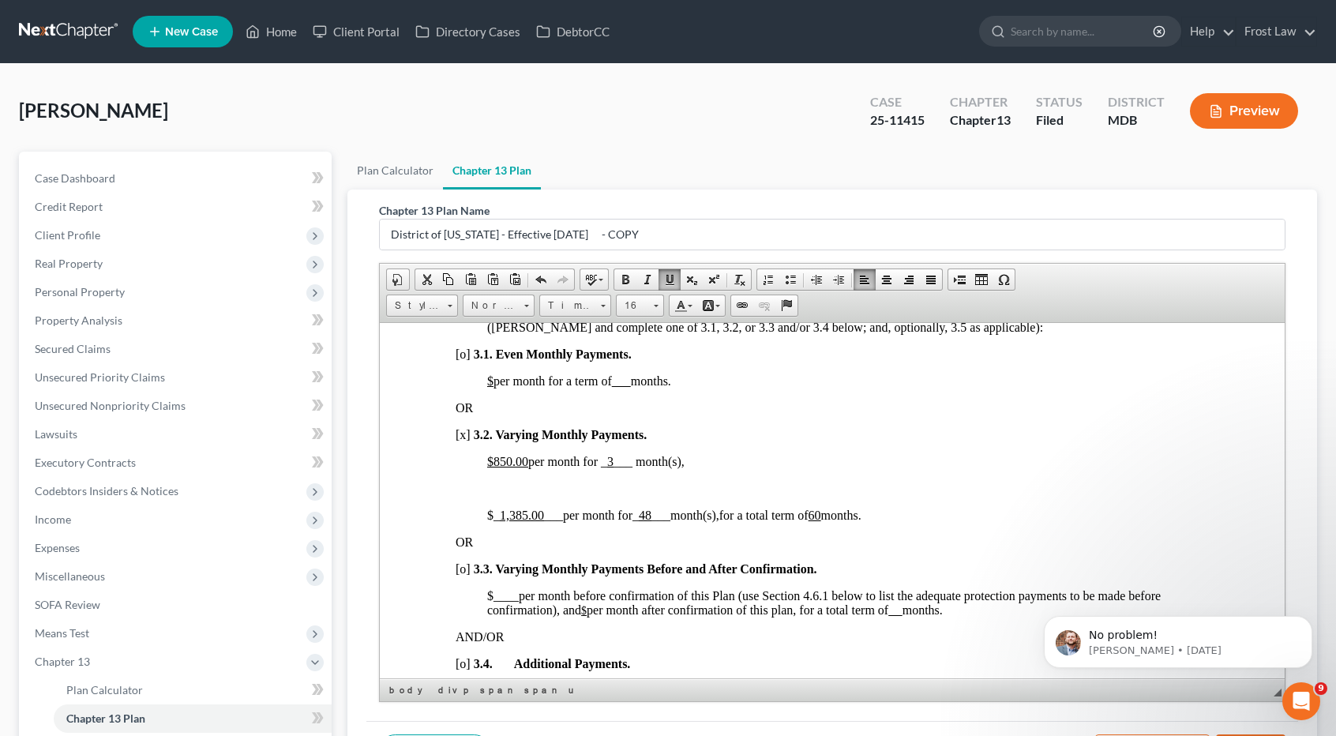
click at [511, 495] on p at bounding box center [848, 488] width 722 height 14
click at [542, 511] on span "Paste" at bounding box center [571, 508] width 84 height 20
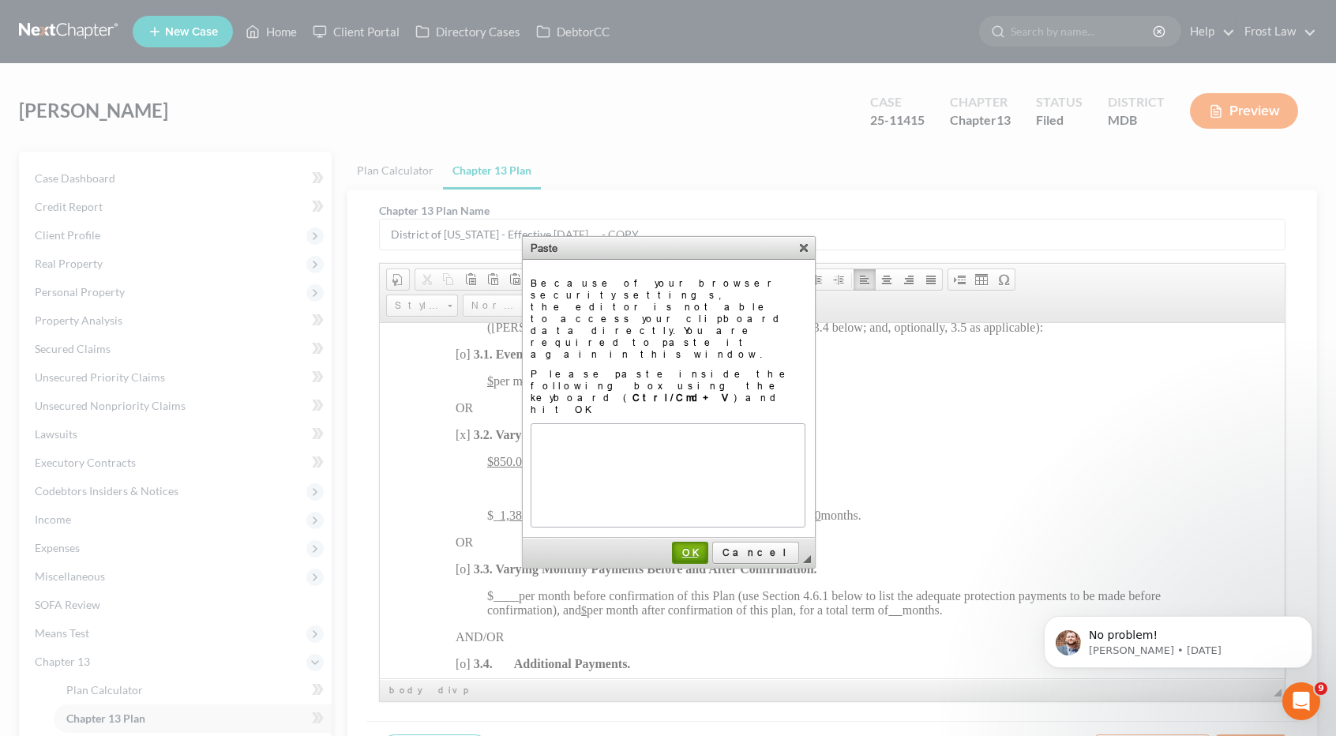
click at [707, 547] on span "OK" at bounding box center [690, 553] width 33 height 12
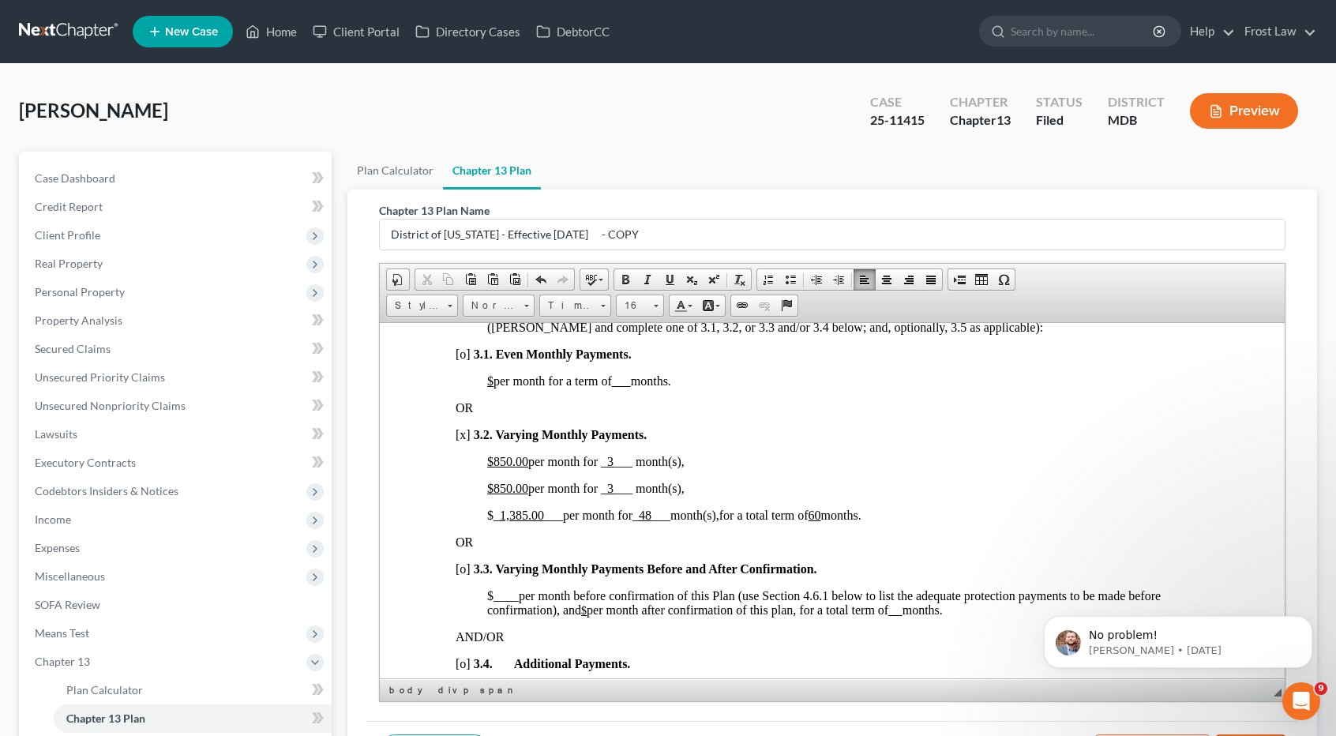
click at [528, 494] on span "per month for _" at bounding box center [567, 487] width 79 height 13
click at [617, 494] on span "___ month(s)," at bounding box center [649, 487] width 71 height 13
drag, startPoint x: 500, startPoint y: 525, endPoint x: 542, endPoint y: 527, distance: 41.9
click at [542, 521] on u "1,385.00" at bounding box center [522, 514] width 44 height 13
click at [545, 521] on span "_ 1,385.00 ___" at bounding box center [529, 514] width 70 height 13
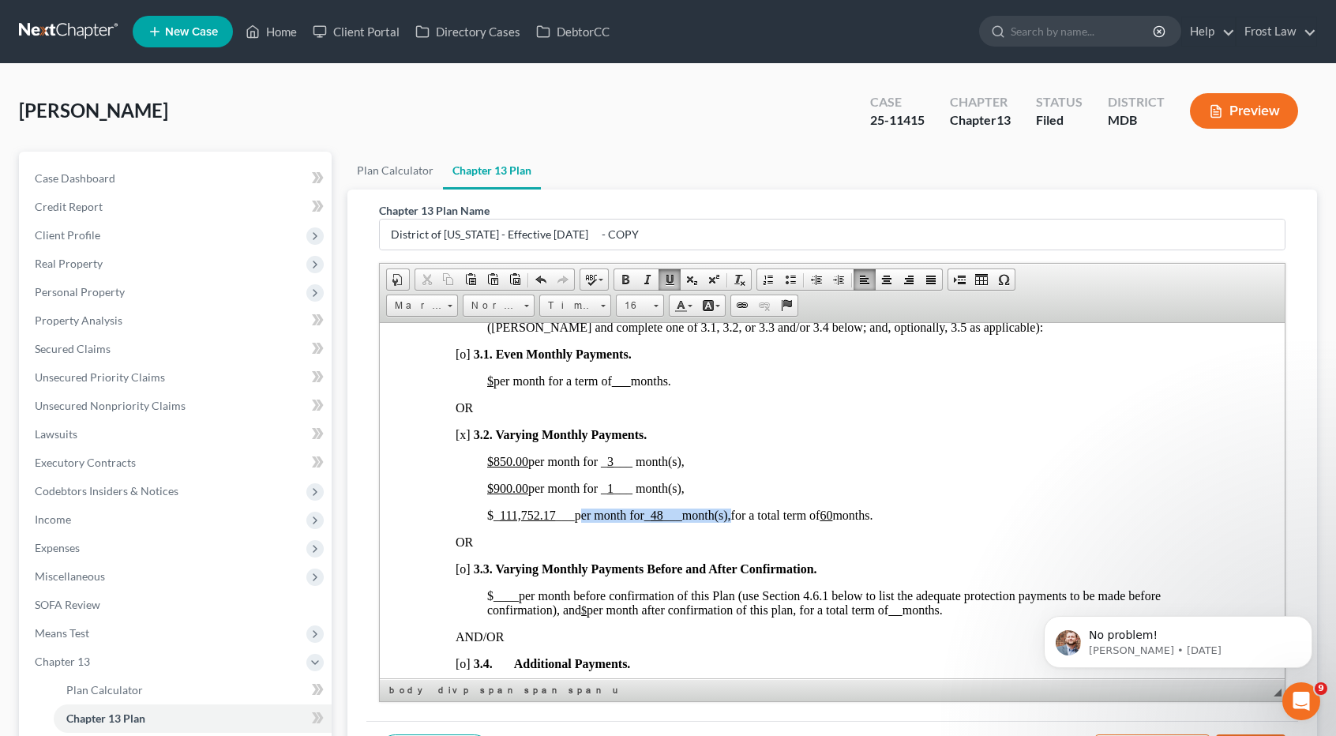
drag, startPoint x: 579, startPoint y: 527, endPoint x: 739, endPoint y: 528, distance: 159.6
click at [731, 521] on span "$ _ 111,752.17 ___ per month for _ 48 ___ month(s)," at bounding box center [609, 514] width 244 height 13
click at [765, 521] on u "60" at bounding box center [759, 514] width 13 height 13
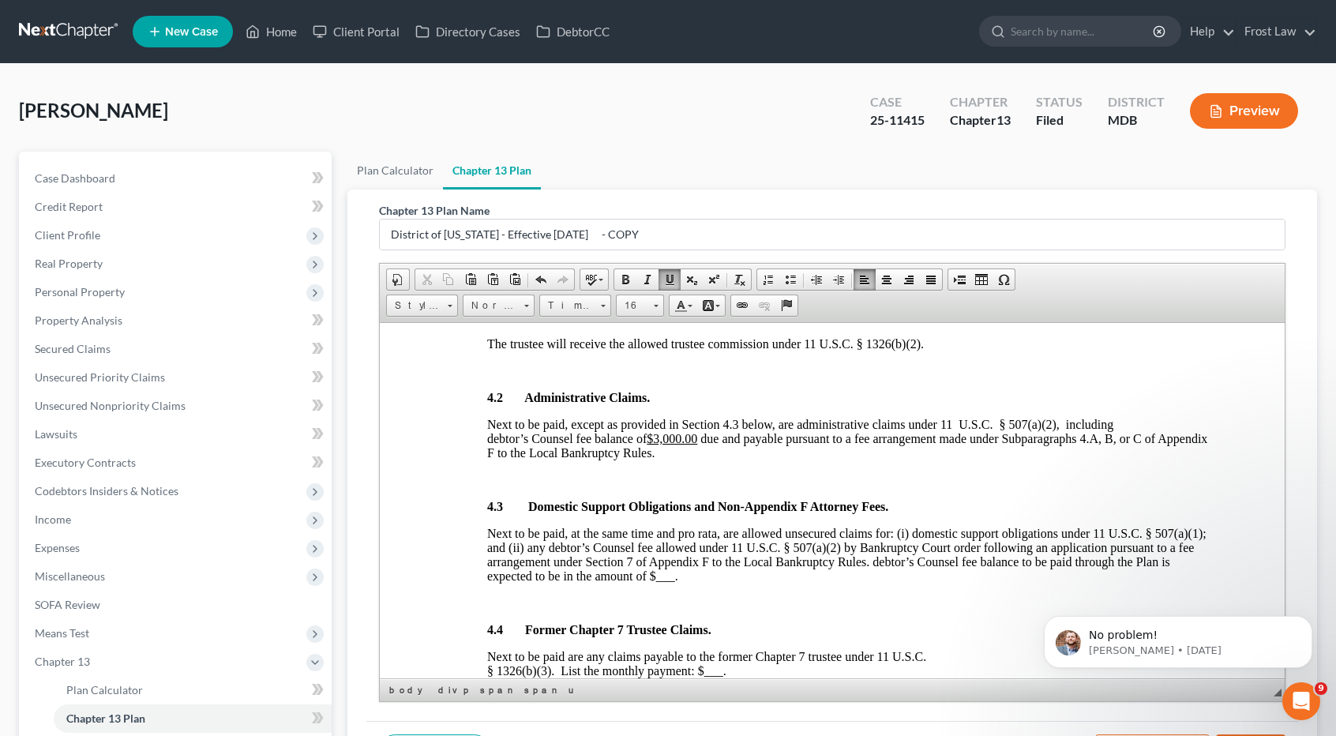
scroll to position [1738, 0]
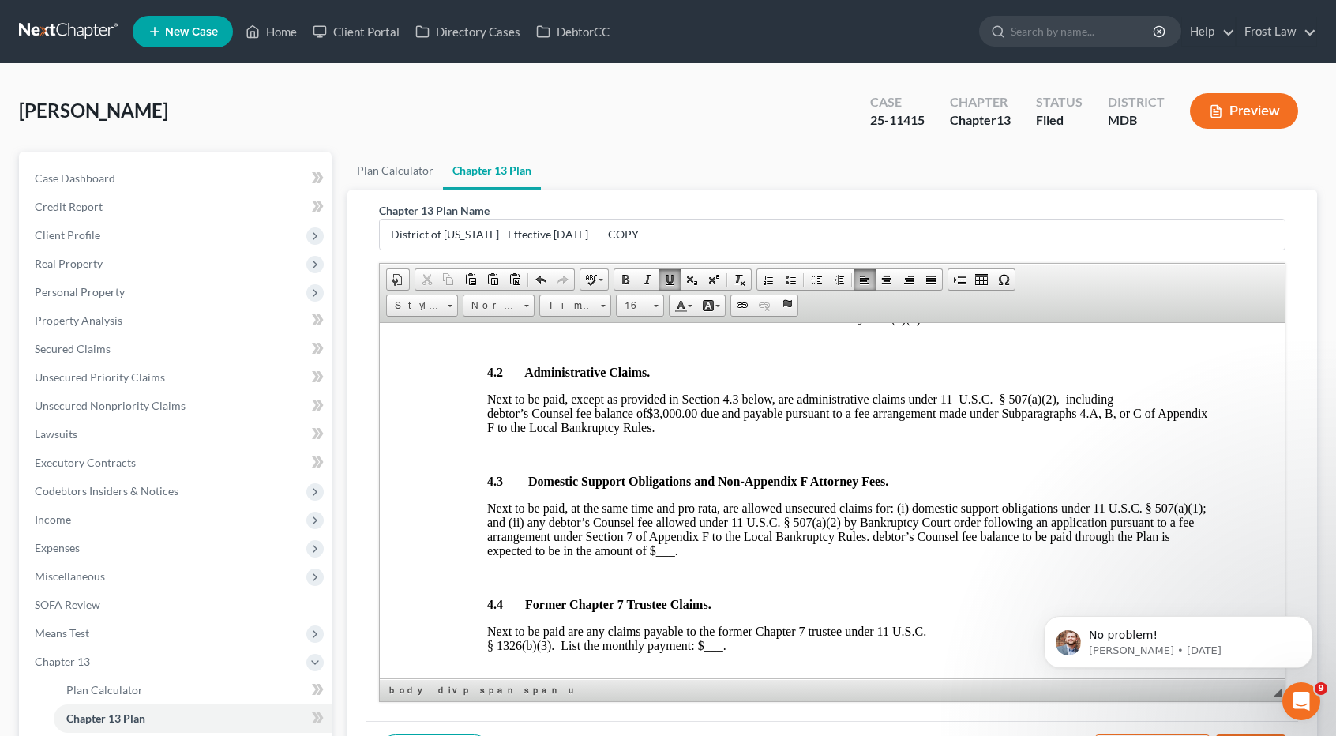
click at [661, 419] on u "$3,000.00" at bounding box center [672, 412] width 51 height 13
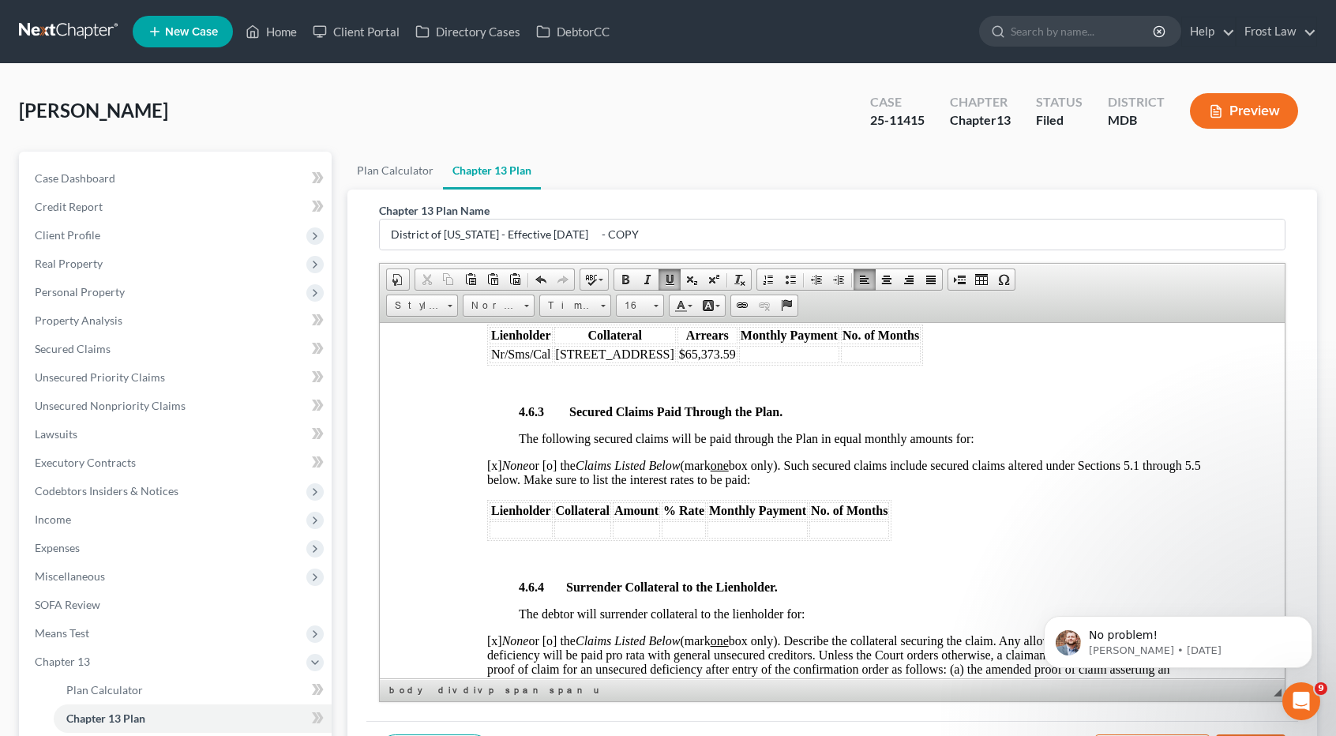
scroll to position [2528, 0]
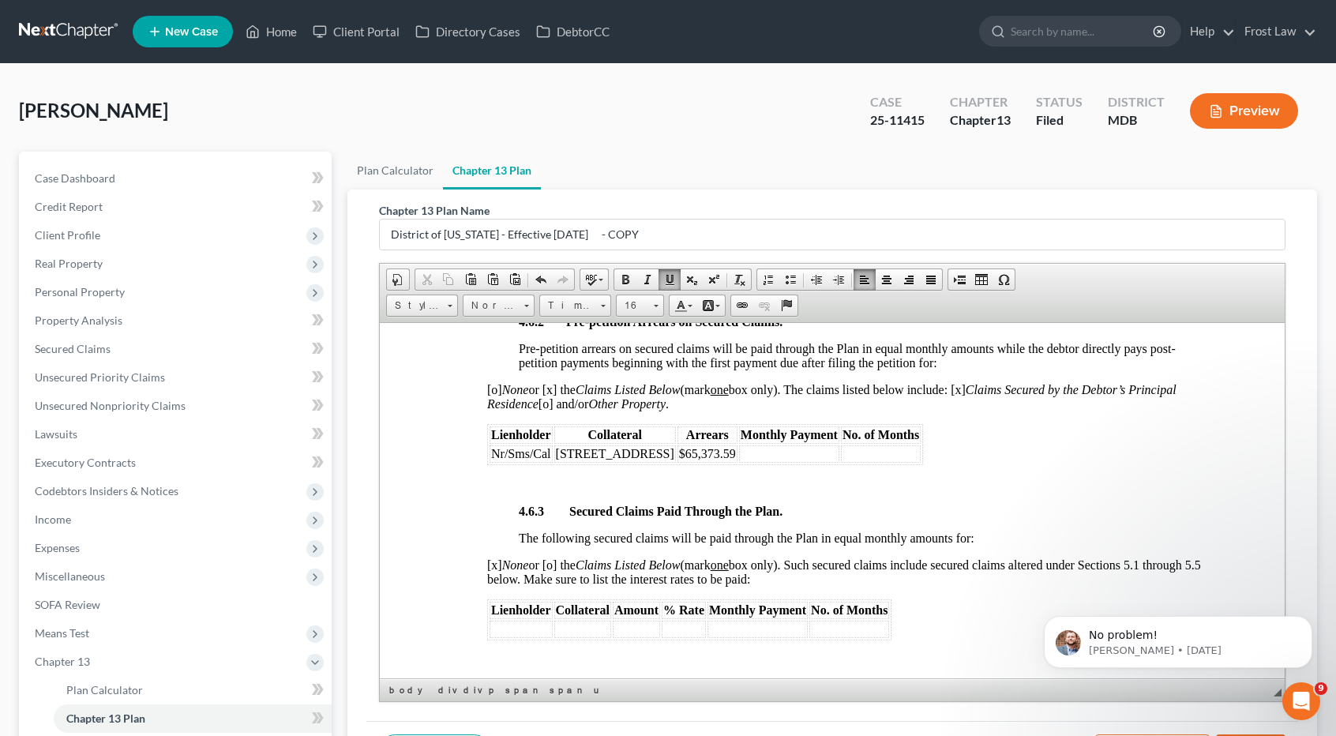
click at [697, 464] on table "Lienholder Collateral Arrears Monthly Payment No. of Months Nr/Sms/Cal 864 Brid…" at bounding box center [705, 443] width 436 height 41
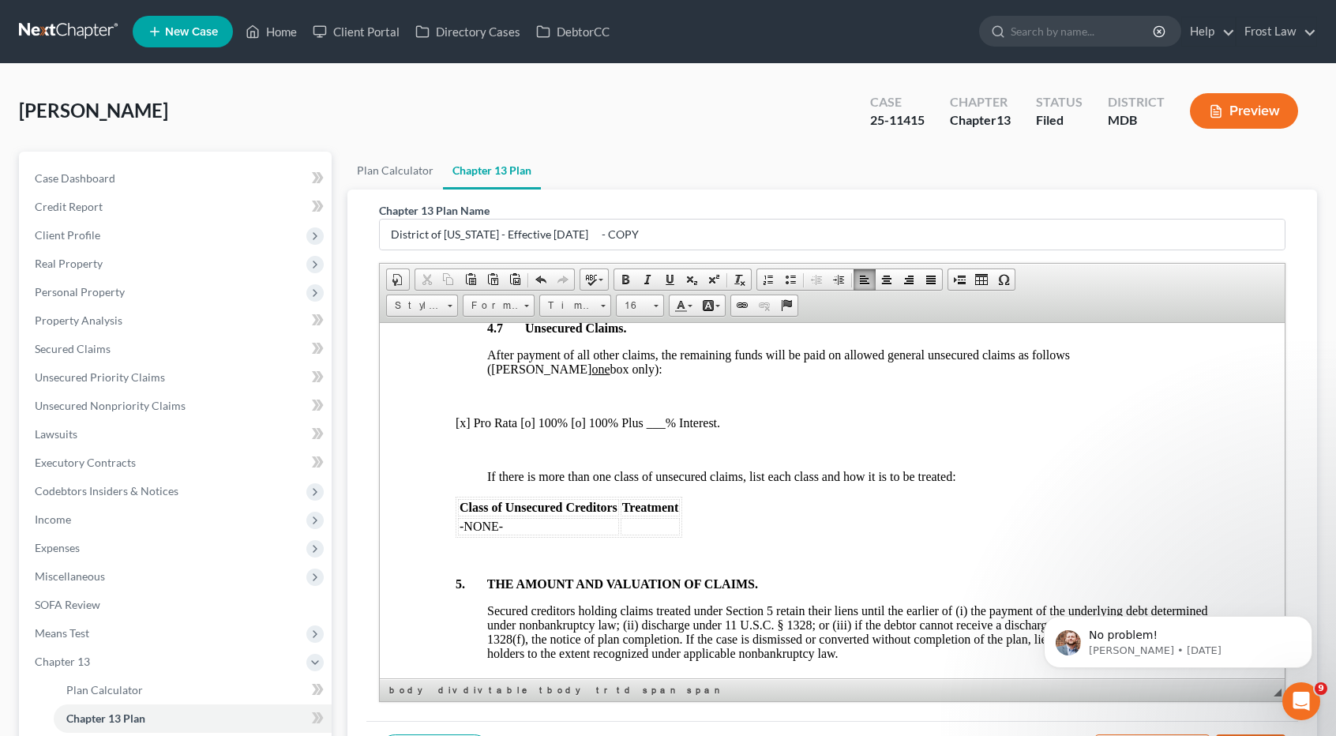
scroll to position [3633, 0]
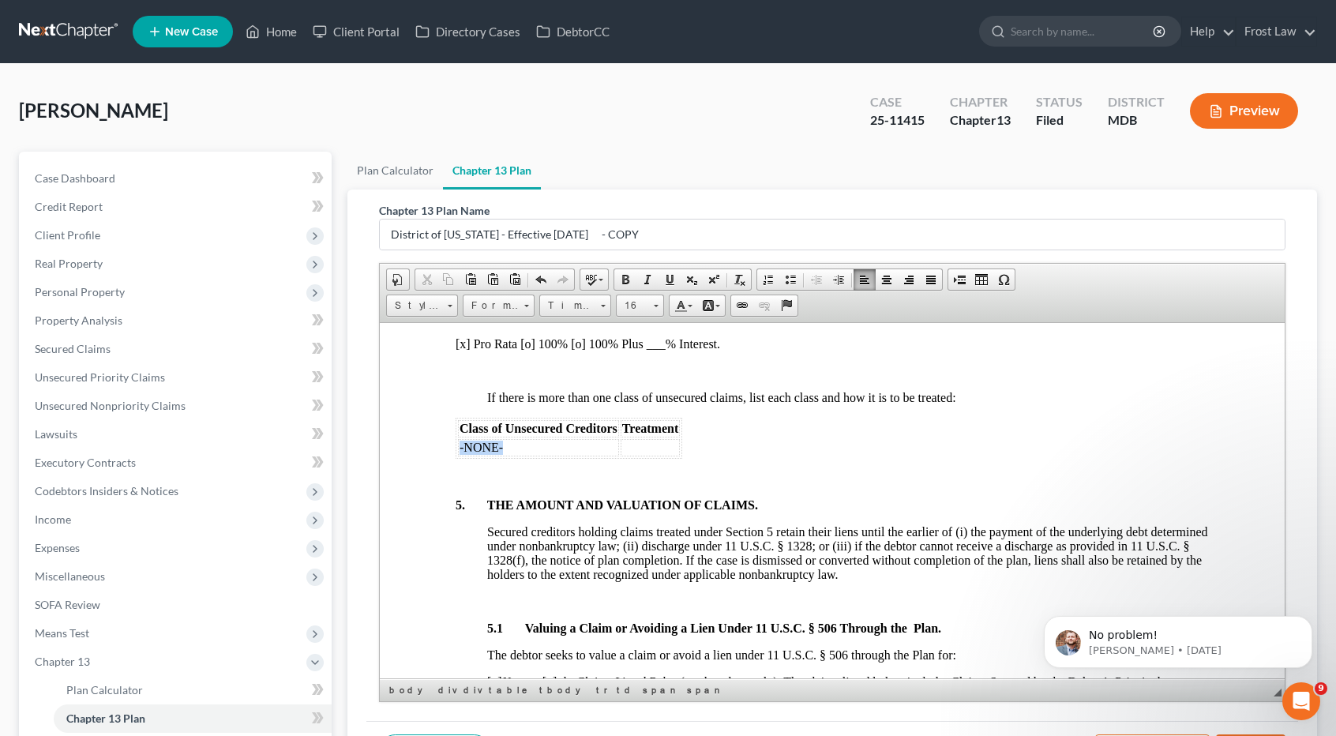
drag, startPoint x: 517, startPoint y: 457, endPoint x: 458, endPoint y: 460, distance: 58.5
click at [458, 456] on td "-NONE-" at bounding box center [538, 446] width 161 height 17
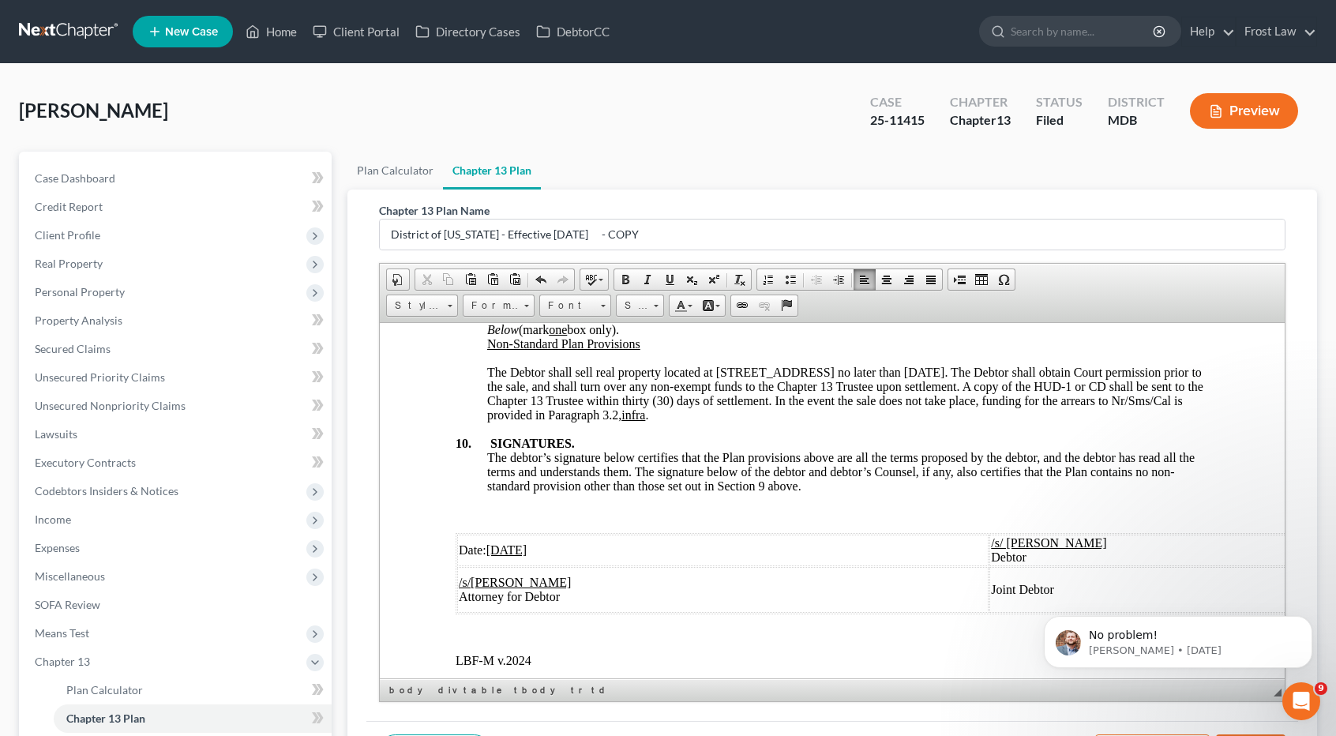
scroll to position [5529, 0]
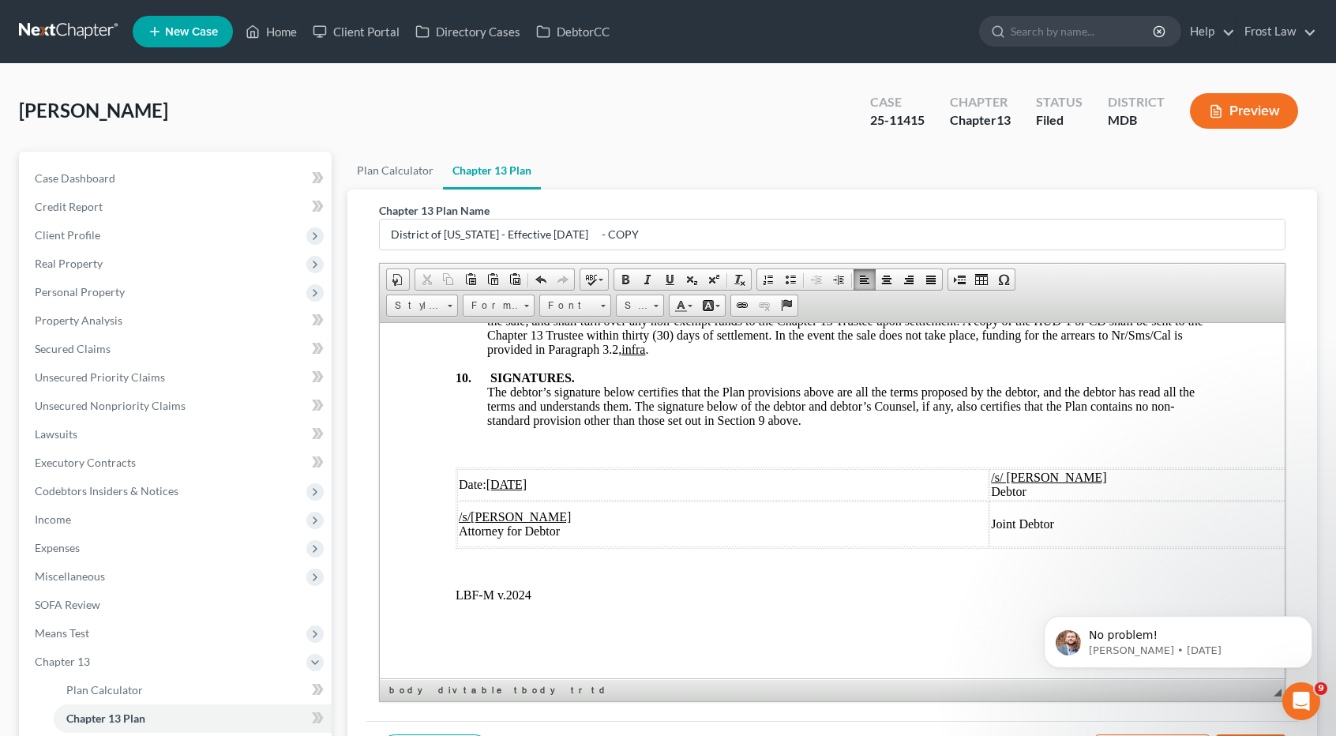
click at [500, 479] on u "[DATE]" at bounding box center [507, 483] width 41 height 13
click at [519, 483] on u "09/20/2025" at bounding box center [507, 483] width 41 height 13
click at [1307, 618] on icon "Dismiss notification" at bounding box center [1308, 620] width 9 height 9
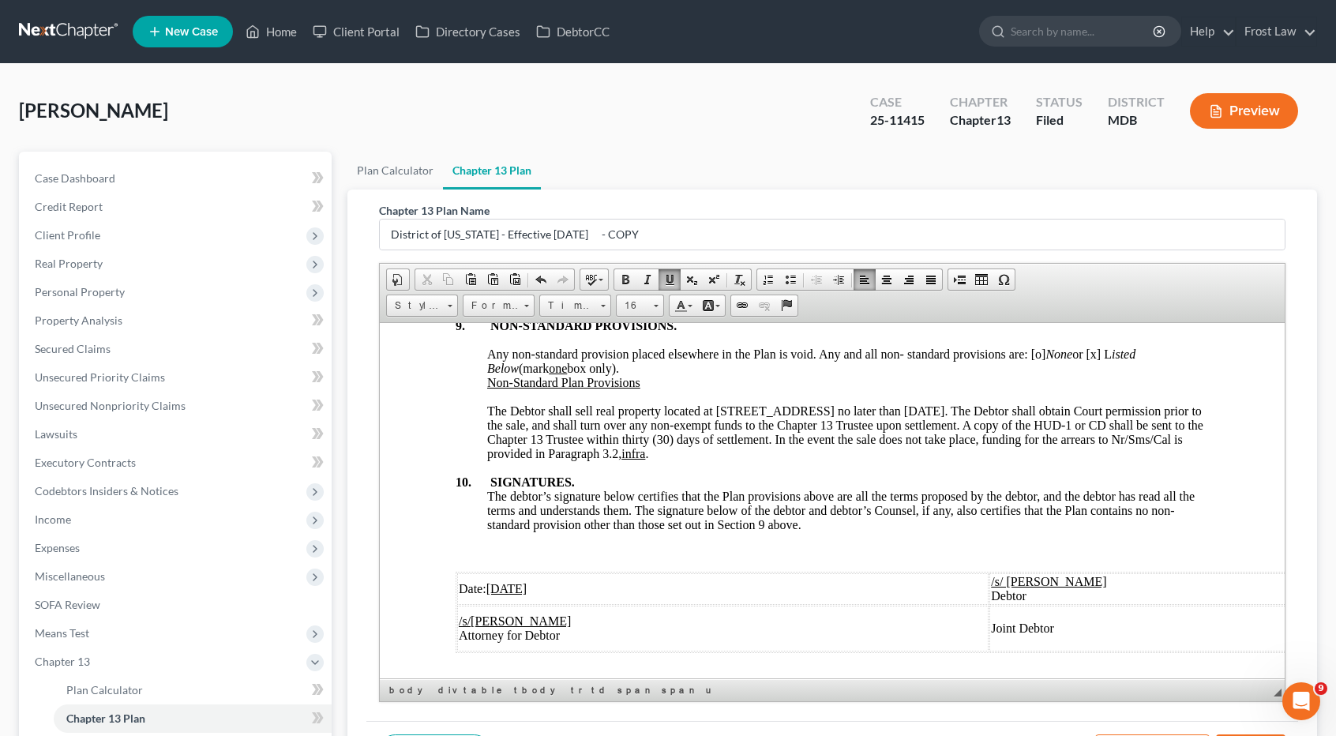
scroll to position [5371, 0]
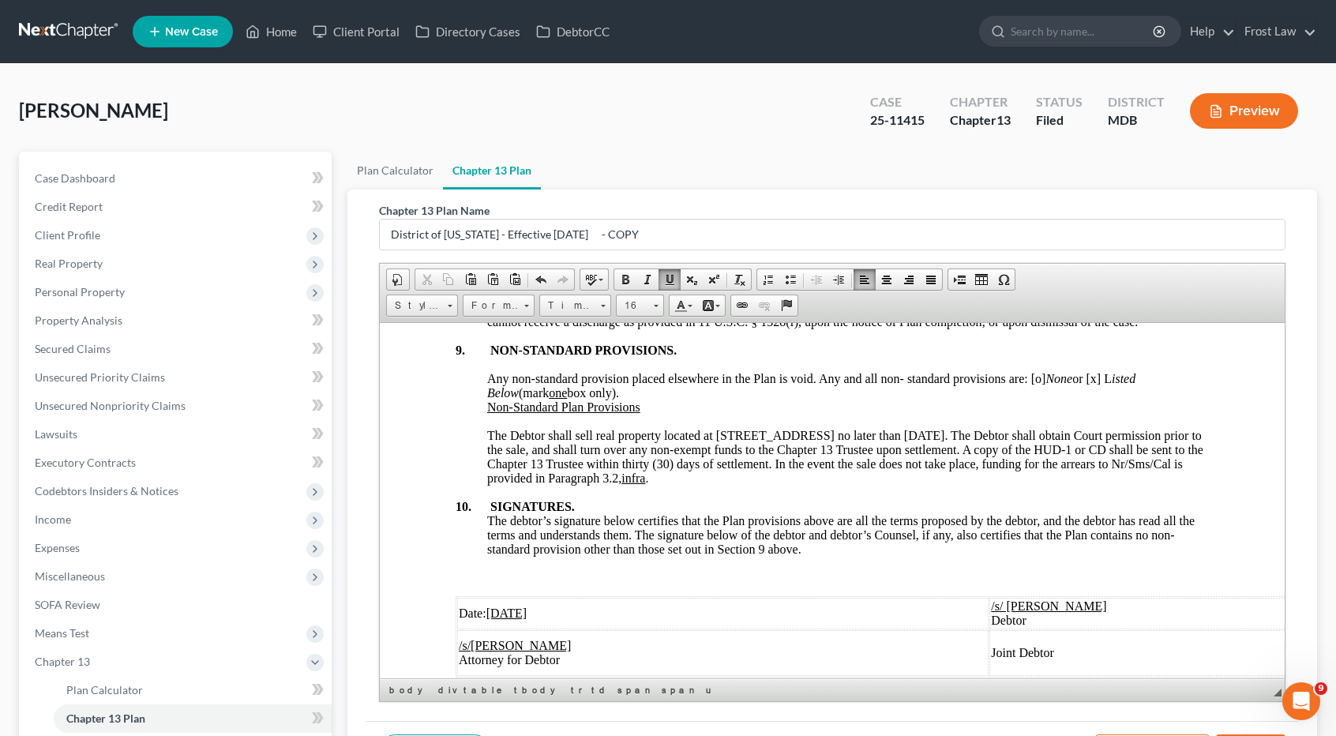
click at [973, 485] on div "The Debtor shall sell real property located at 7525 Greenway Center Dr., Unit 1…" at bounding box center [848, 456] width 722 height 57
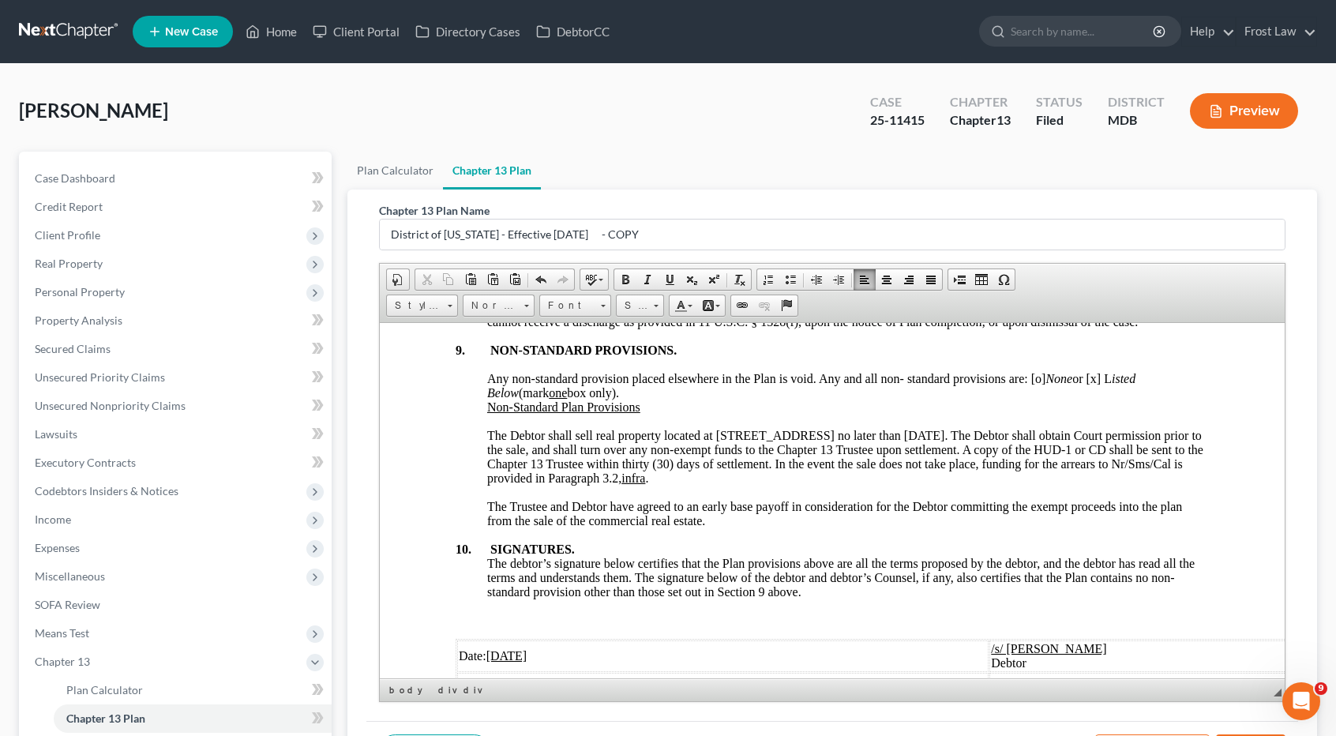
click at [1028, 528] on div "The Trustee and Debtor have agreed to an early base payoff in consideration for…" at bounding box center [848, 513] width 722 height 28
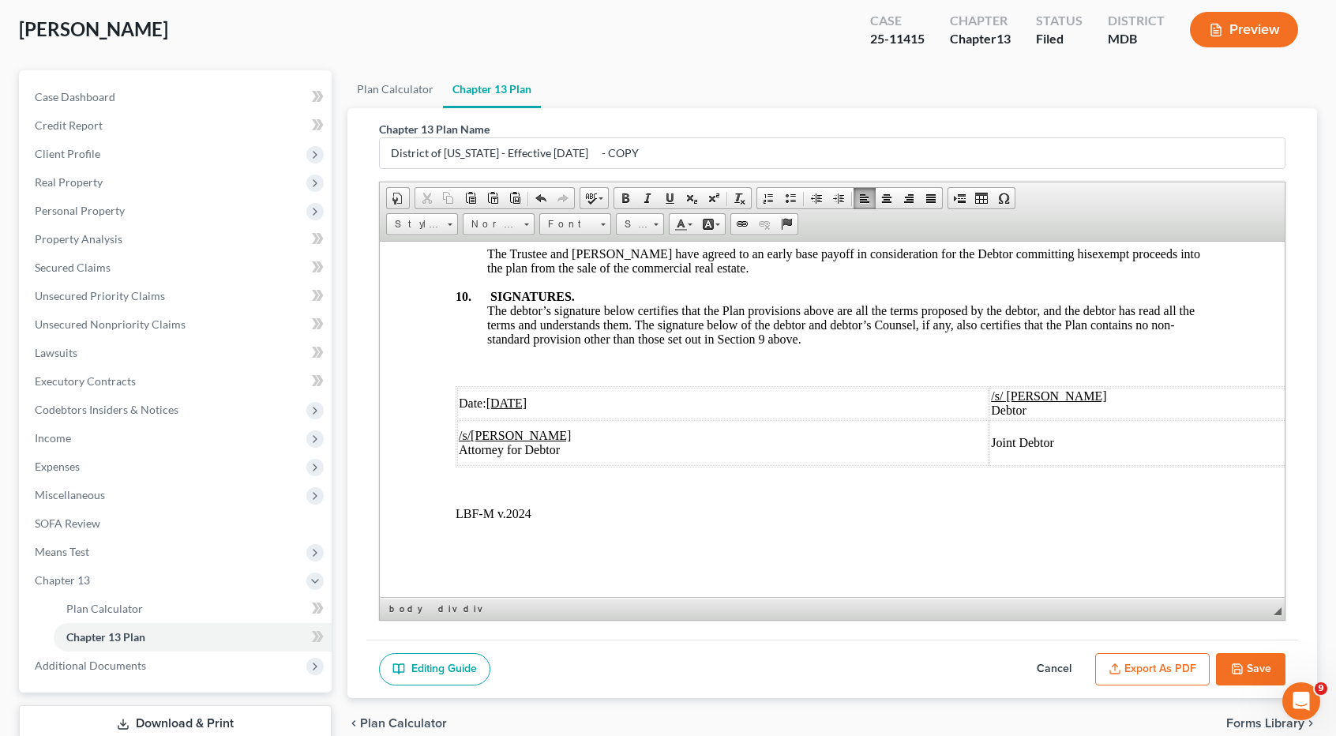
scroll to position [158, 0]
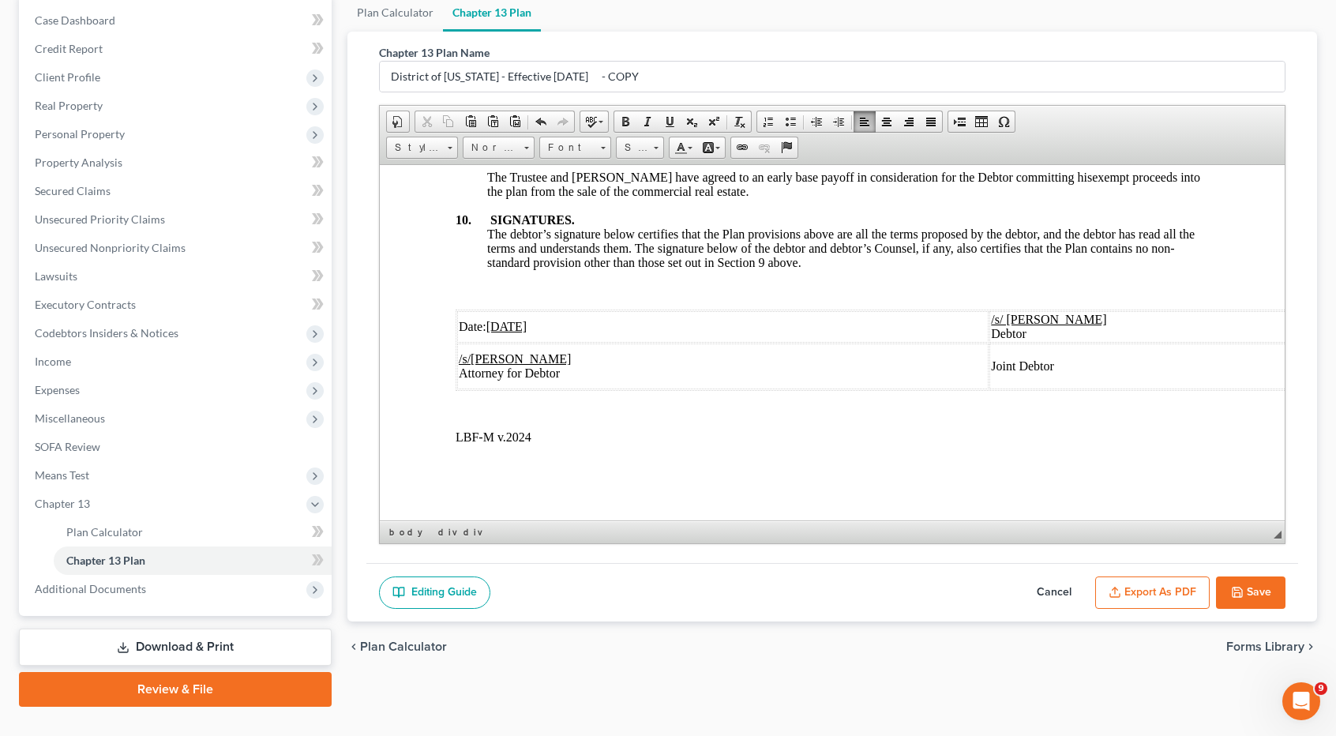
click at [1240, 586] on icon "button" at bounding box center [1237, 592] width 13 height 13
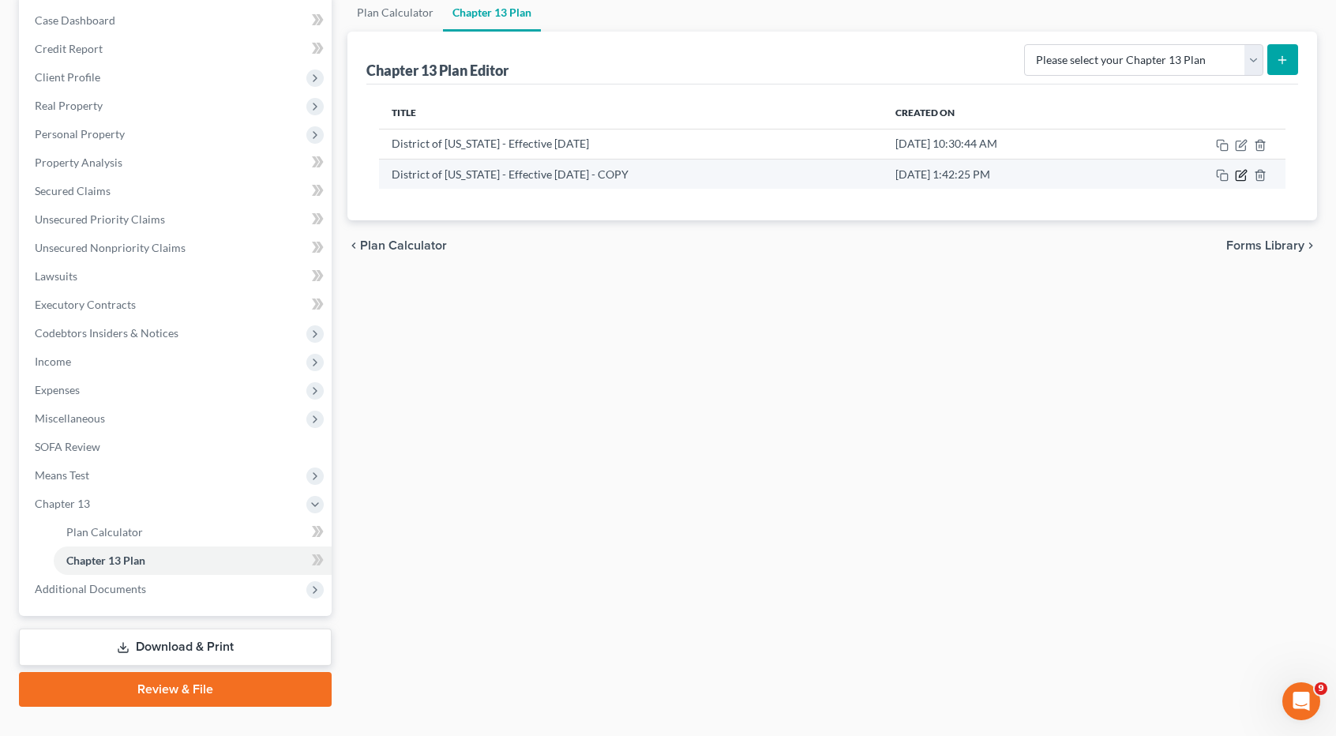
click at [1242, 176] on icon "button" at bounding box center [1241, 175] width 13 height 13
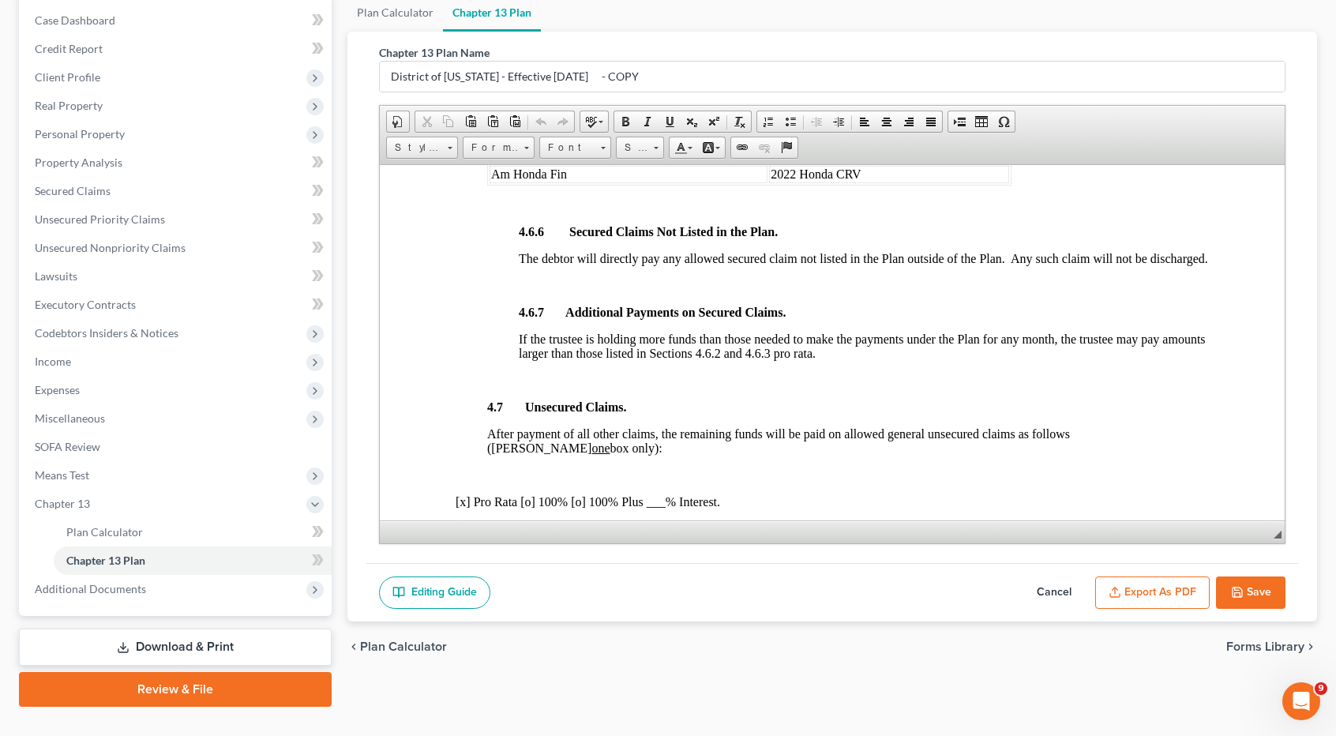
scroll to position [3554, 0]
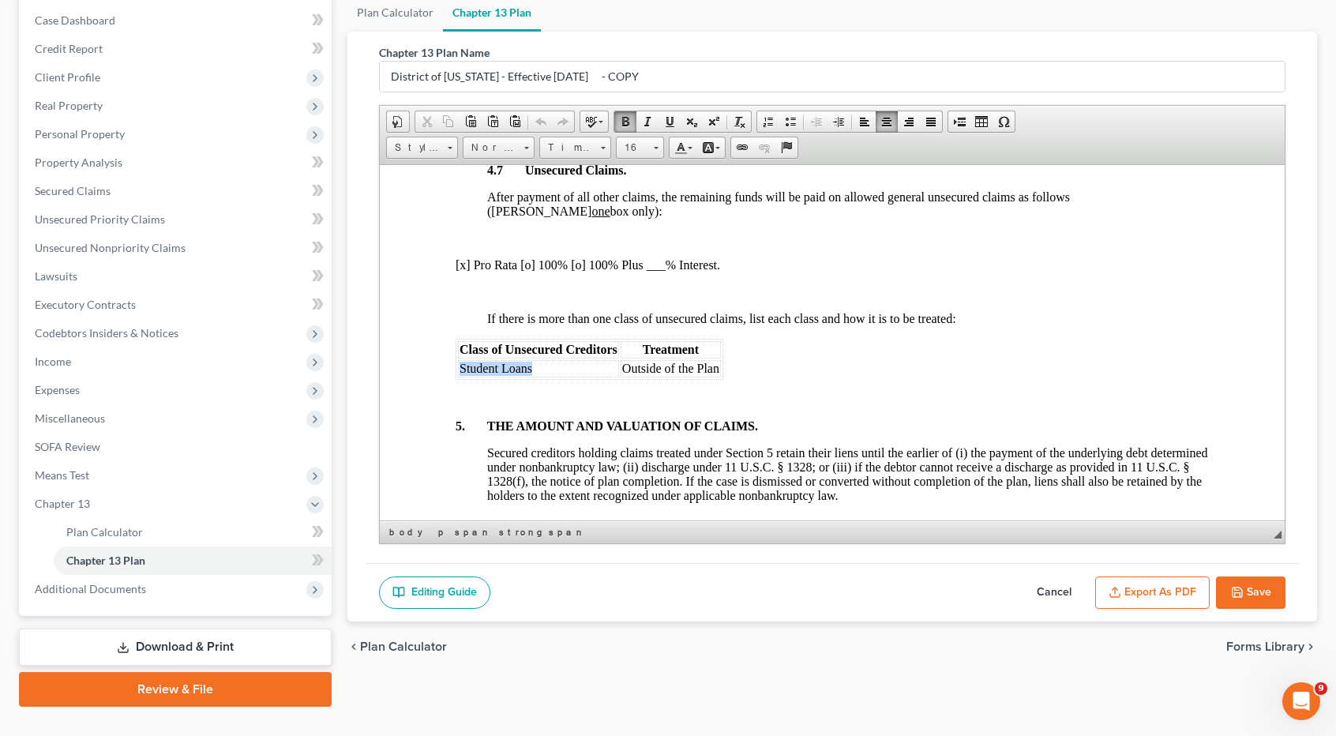
drag, startPoint x: 539, startPoint y: 374, endPoint x: 462, endPoint y: 378, distance: 77.6
click at [462, 377] on td "Student Loans" at bounding box center [538, 367] width 161 height 17
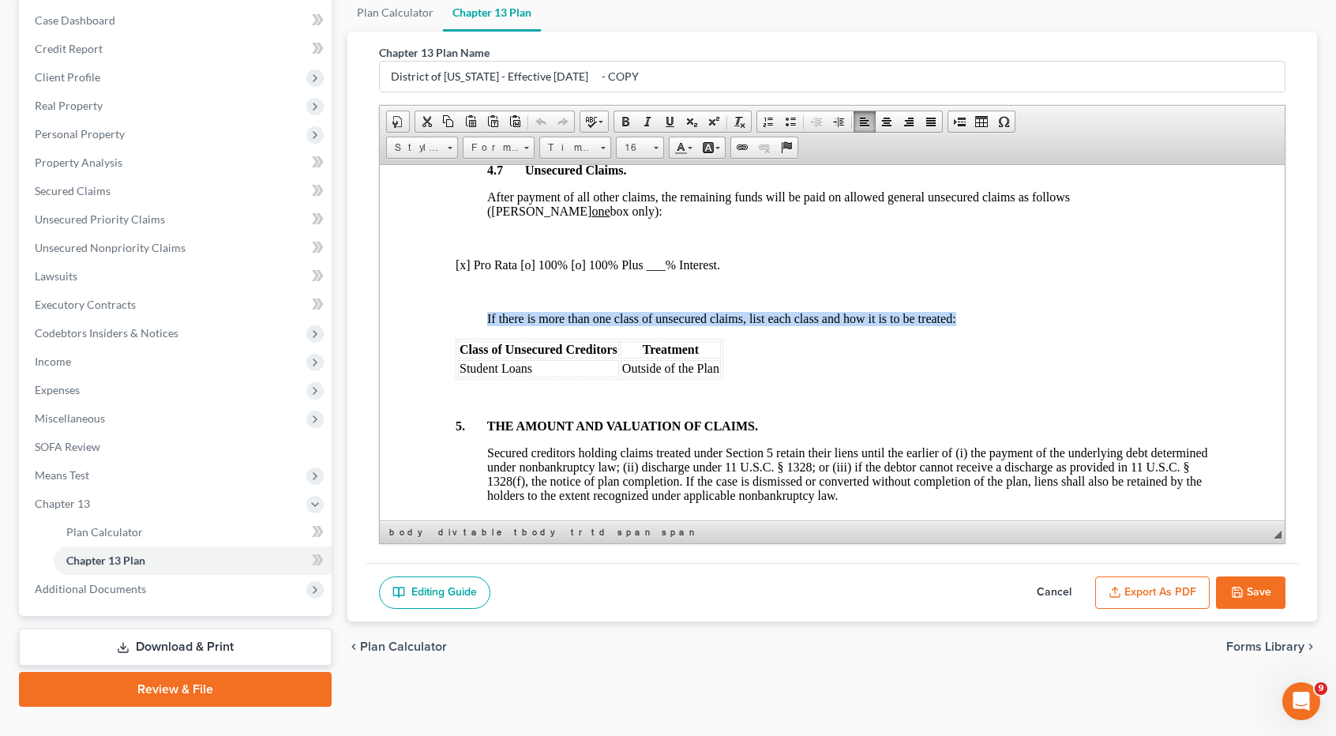
drag, startPoint x: 737, startPoint y: 382, endPoint x: 435, endPoint y: 370, distance: 301.9
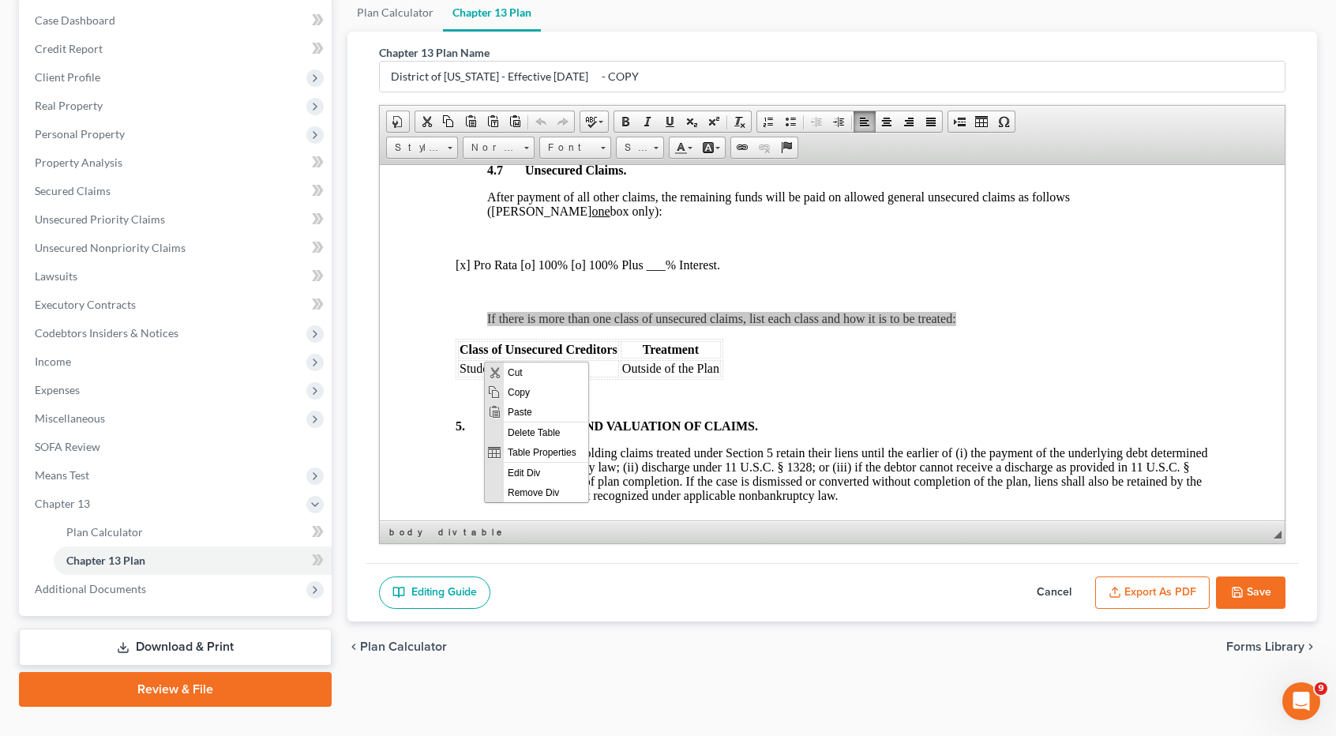
scroll to position [0, 0]
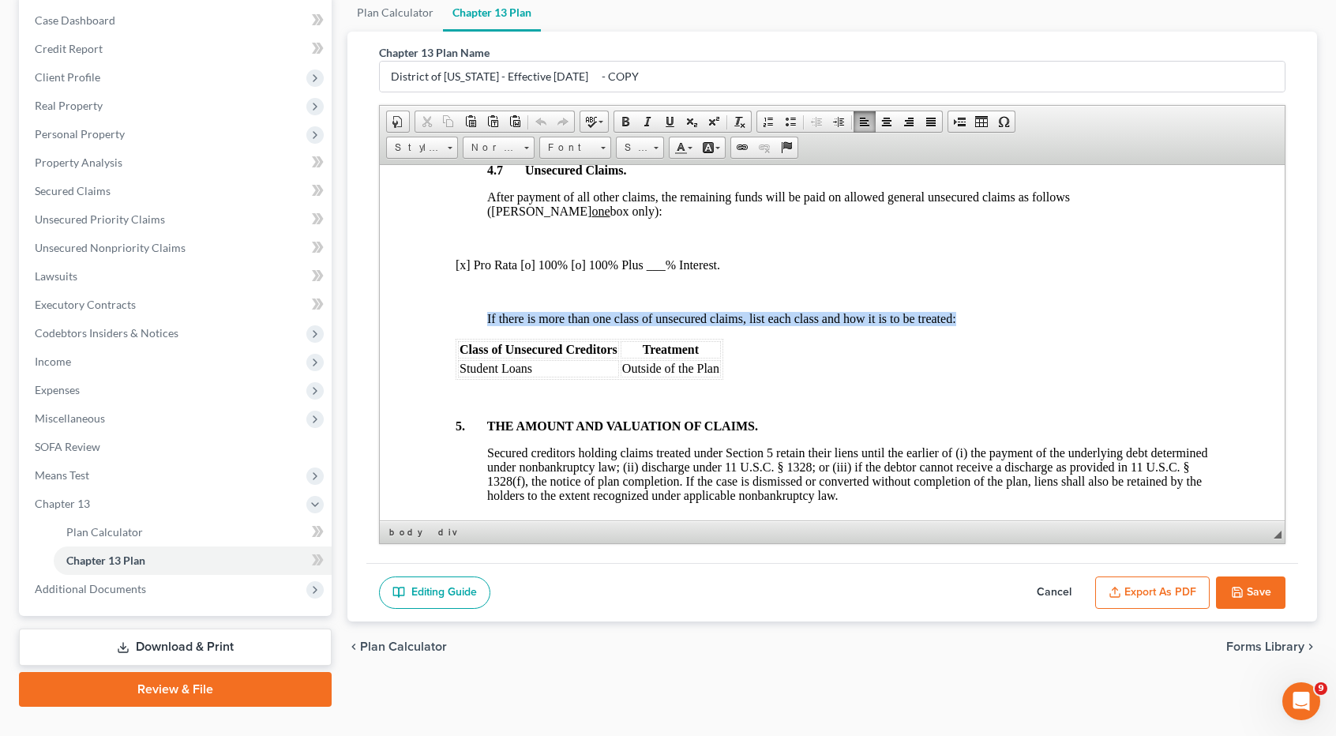
drag, startPoint x: 742, startPoint y: 377, endPoint x: 448, endPoint y: 361, distance: 294.3
paste body
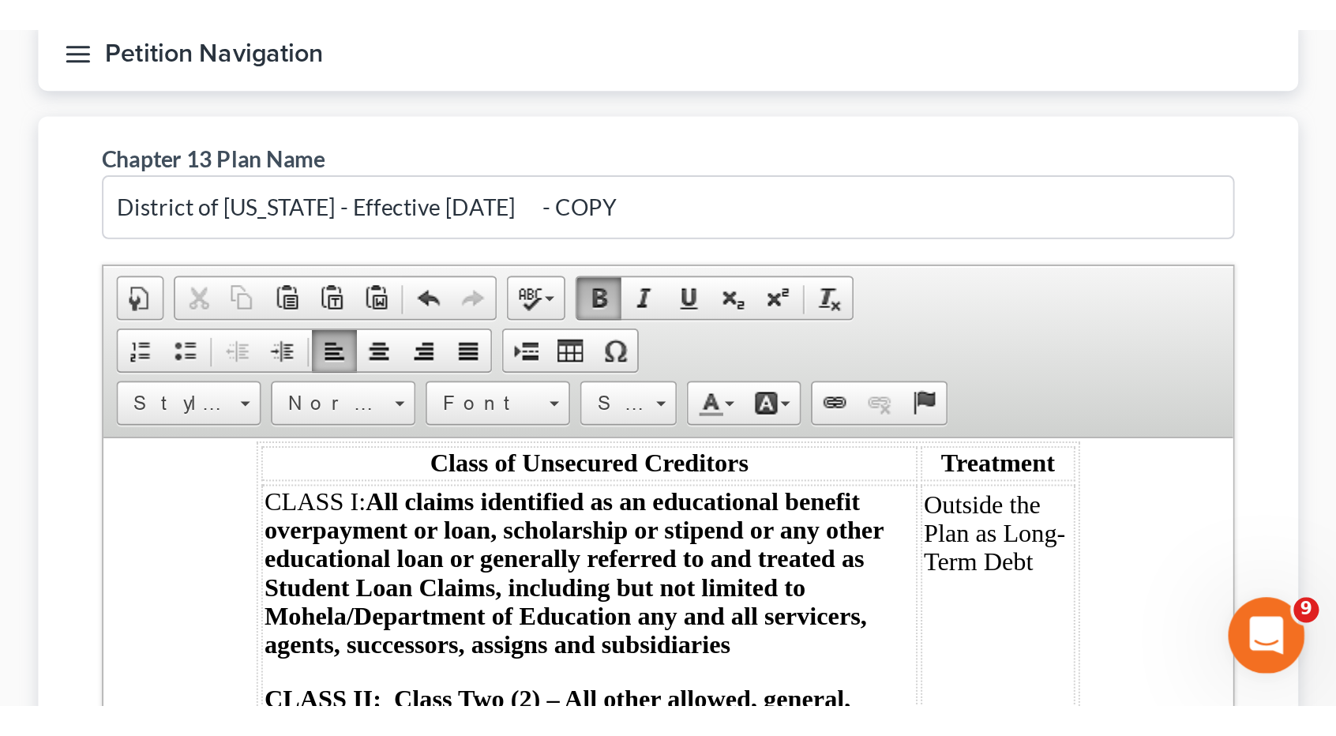
scroll to position [3712, 0]
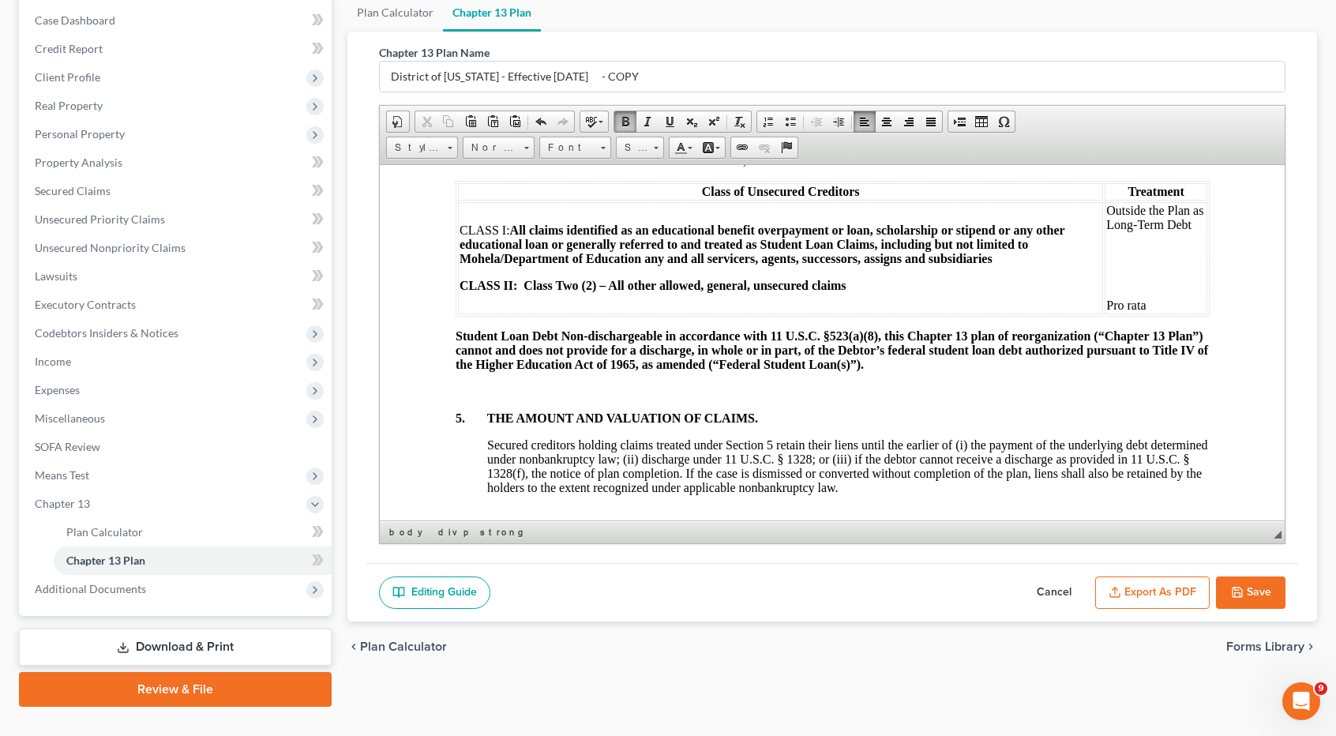
click at [515, 265] on strong "All claims identified as an educational benefit overpayment or loan, scholarshi…" at bounding box center [762, 244] width 605 height 42
click at [639, 265] on strong "All claims identified as an educational benefit overpayment or loan, scholarshi…" at bounding box center [762, 244] width 605 height 42
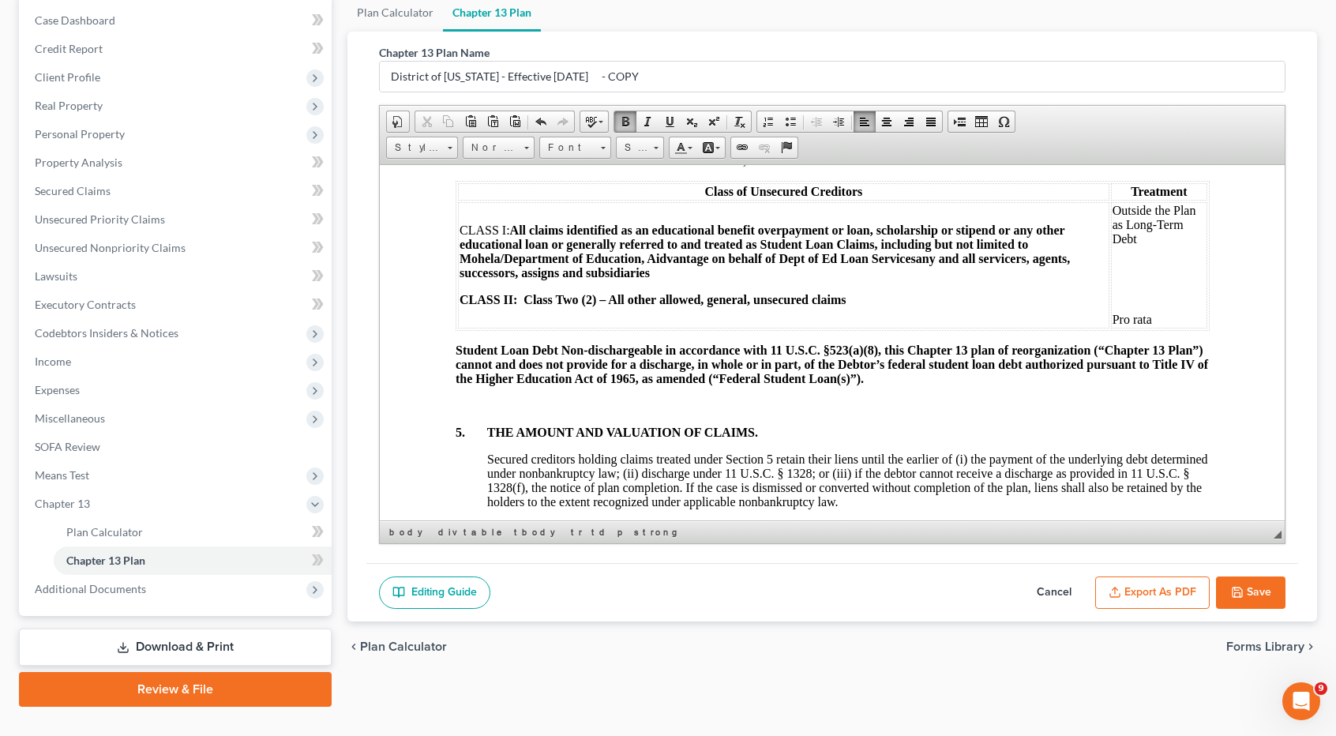
click at [648, 268] on strong "All claims identified as an educational benefit overpayment or loan, scholarshi…" at bounding box center [765, 251] width 611 height 56
click at [1265, 588] on button "Save" at bounding box center [1251, 593] width 70 height 33
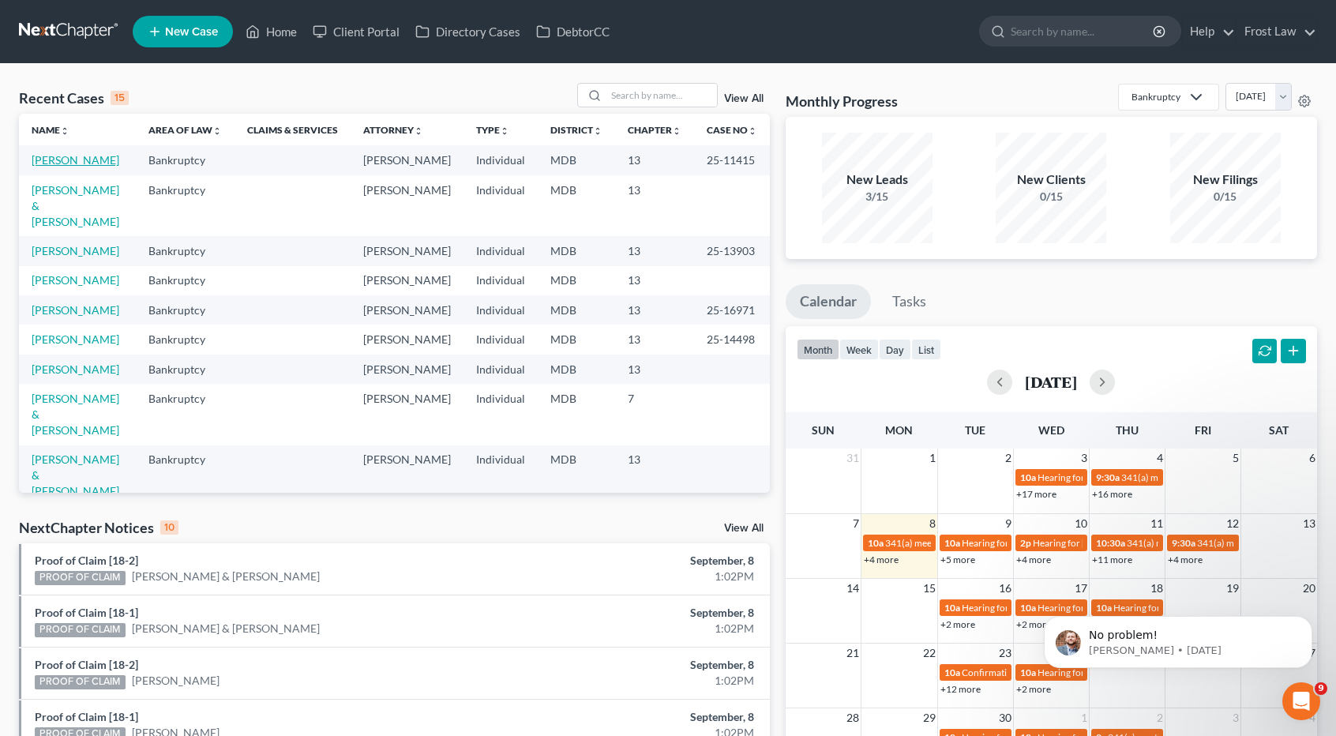
click at [85, 162] on link "[PERSON_NAME]" at bounding box center [76, 159] width 88 height 13
select select "2"
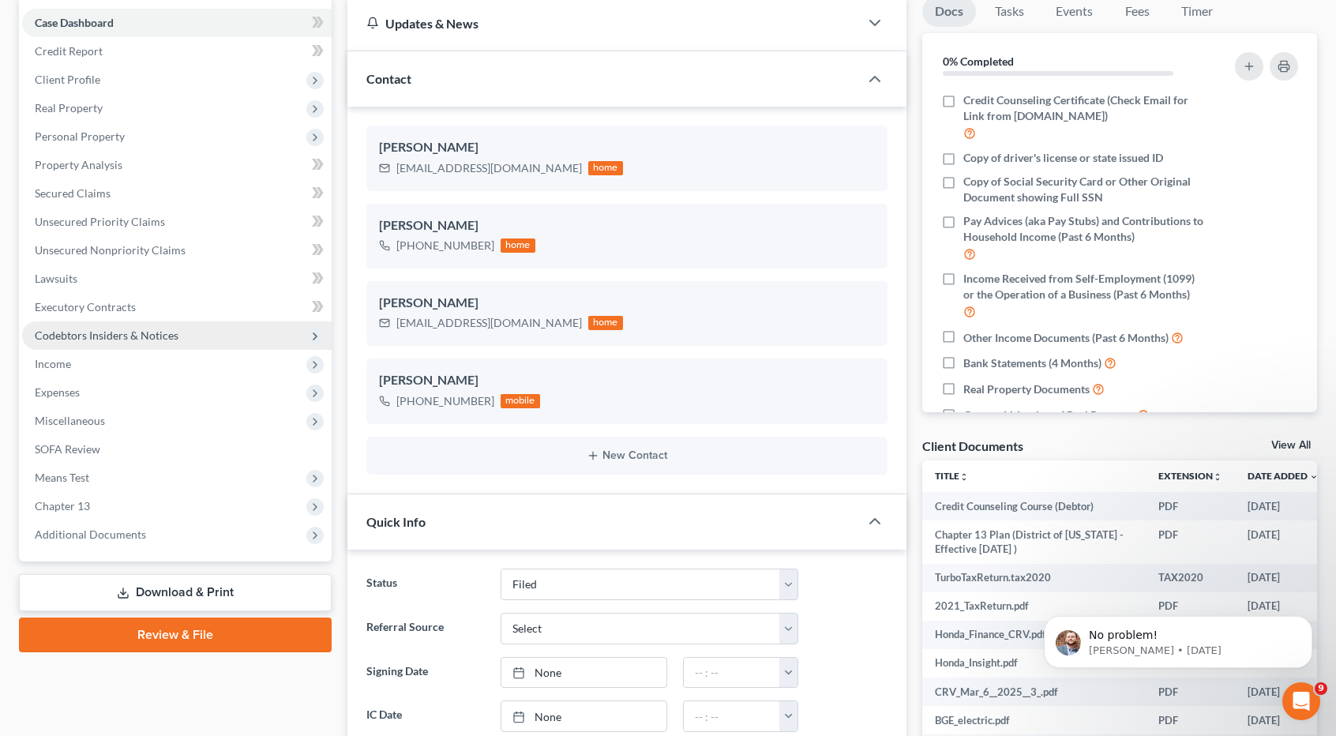
scroll to position [158, 0]
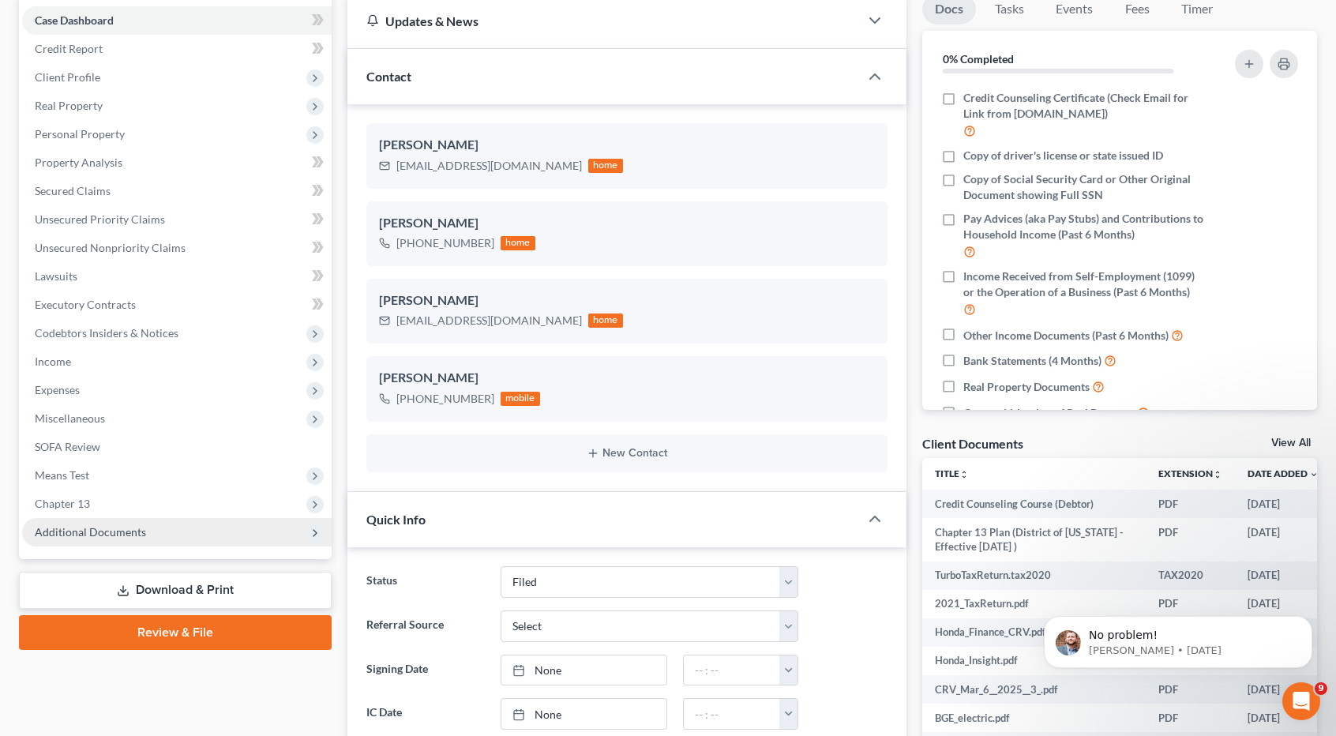
click at [133, 534] on span "Additional Documents" at bounding box center [90, 531] width 111 height 13
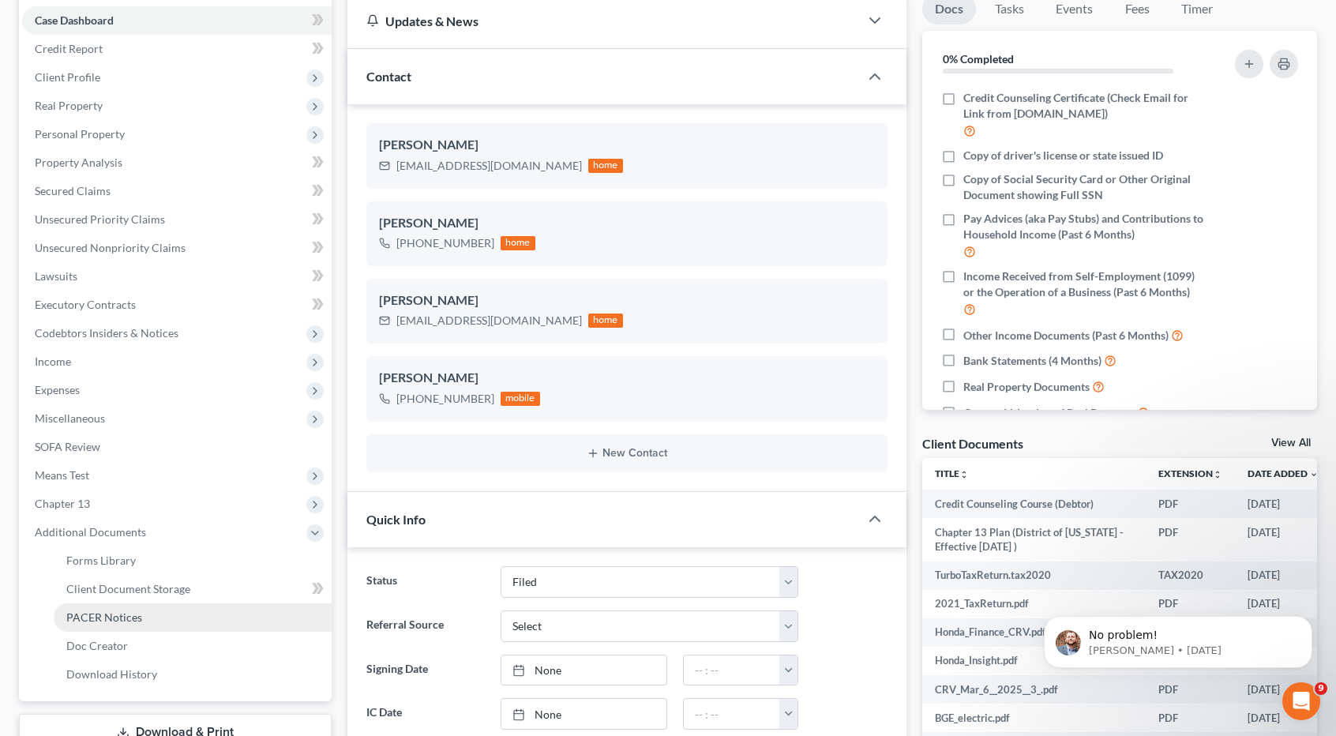
click at [135, 623] on span "PACER Notices" at bounding box center [104, 617] width 76 height 13
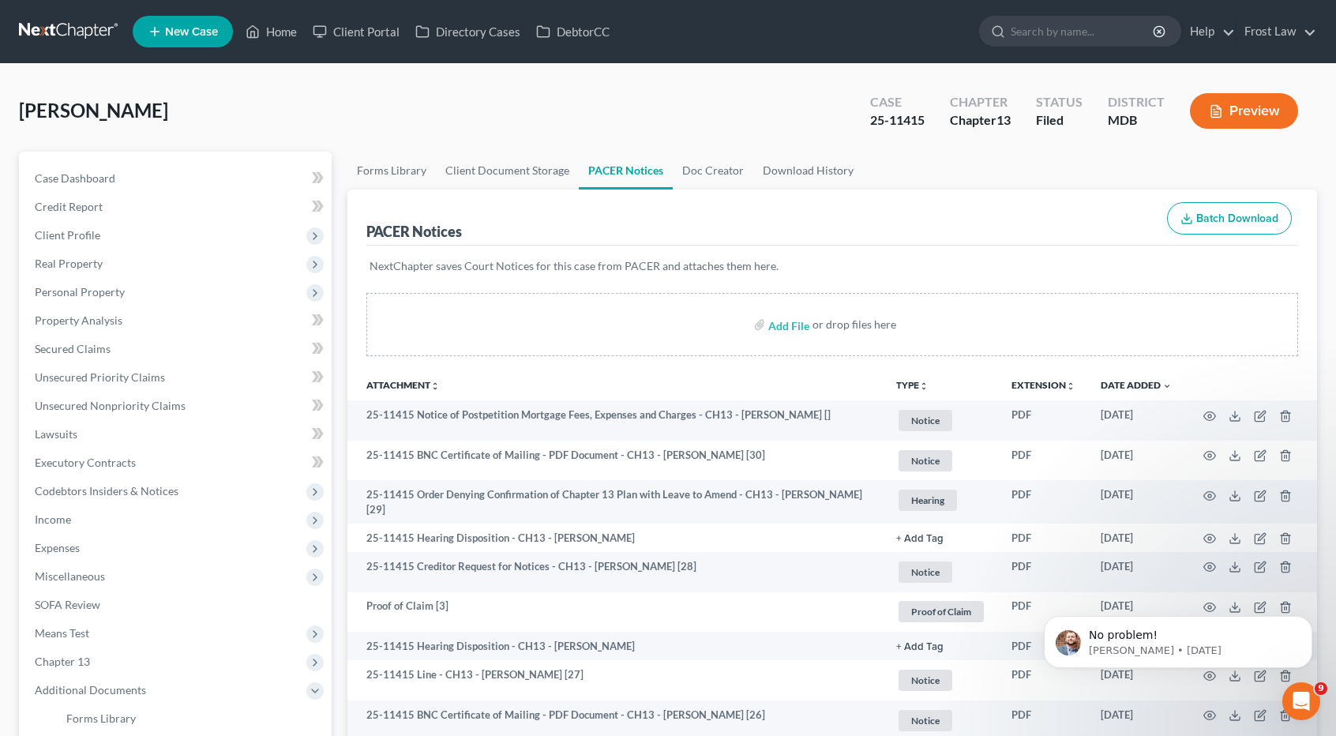
click at [919, 382] on icon "unfold_more" at bounding box center [923, 386] width 9 height 9
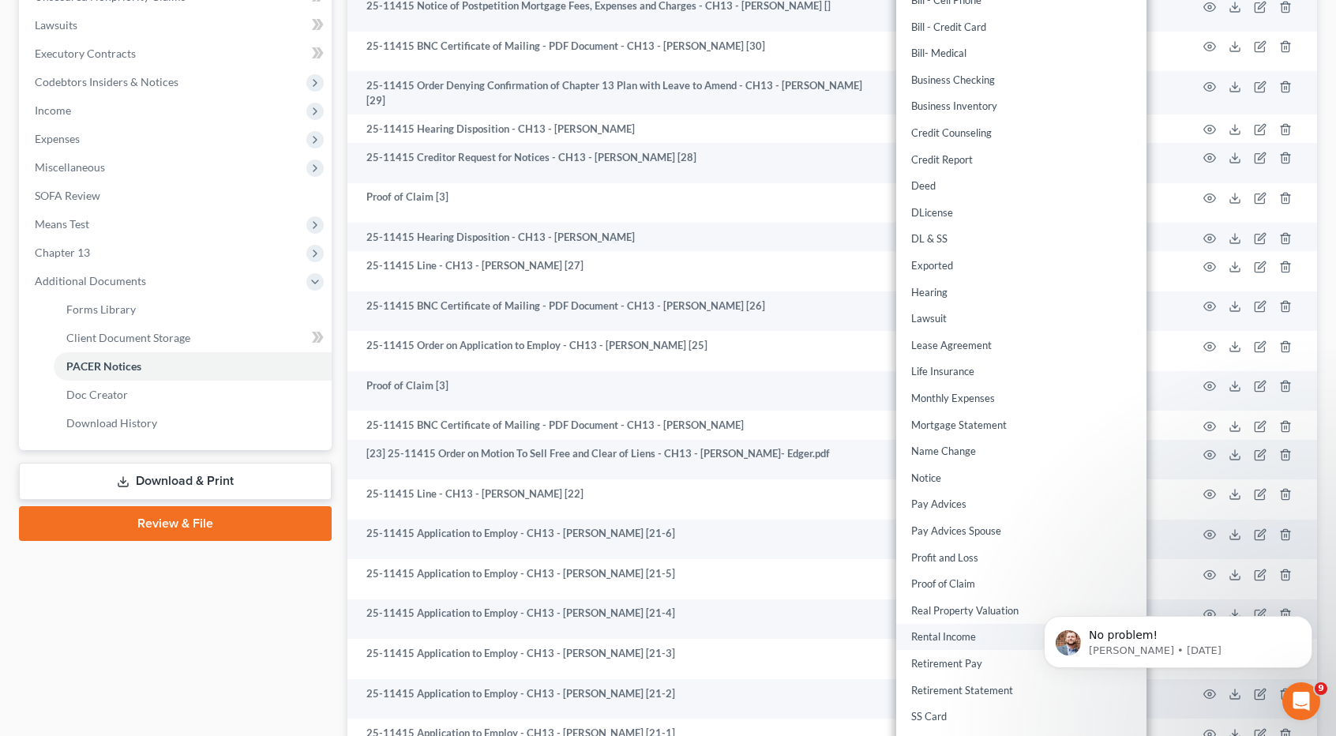
scroll to position [553, 0]
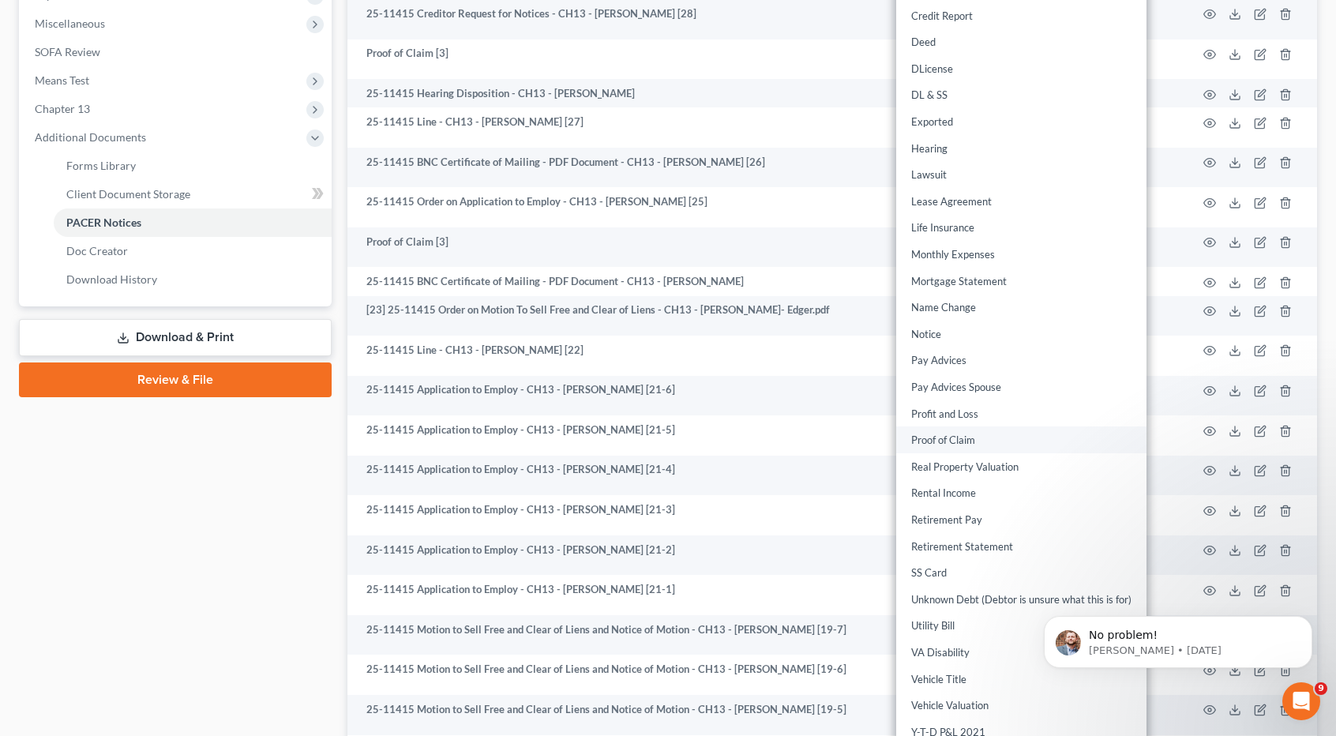
click at [944, 440] on link "Proof of Claim" at bounding box center [1022, 440] width 250 height 27
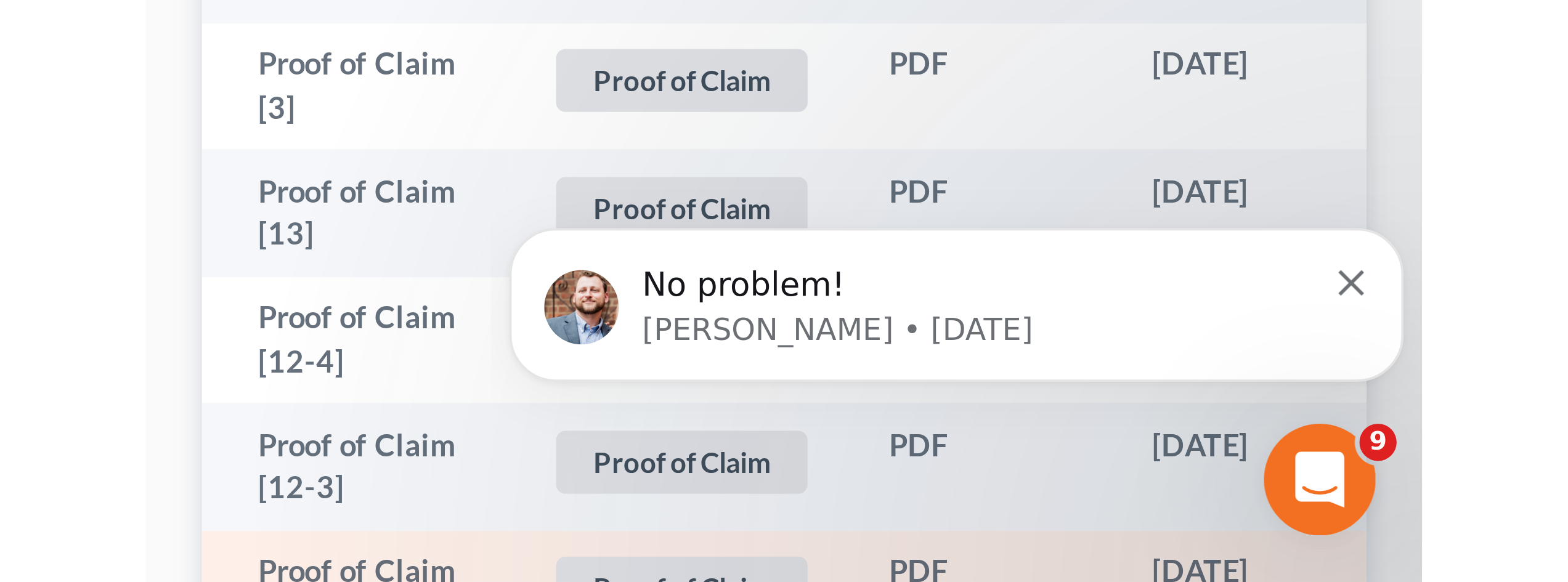
scroll to position [418, 0]
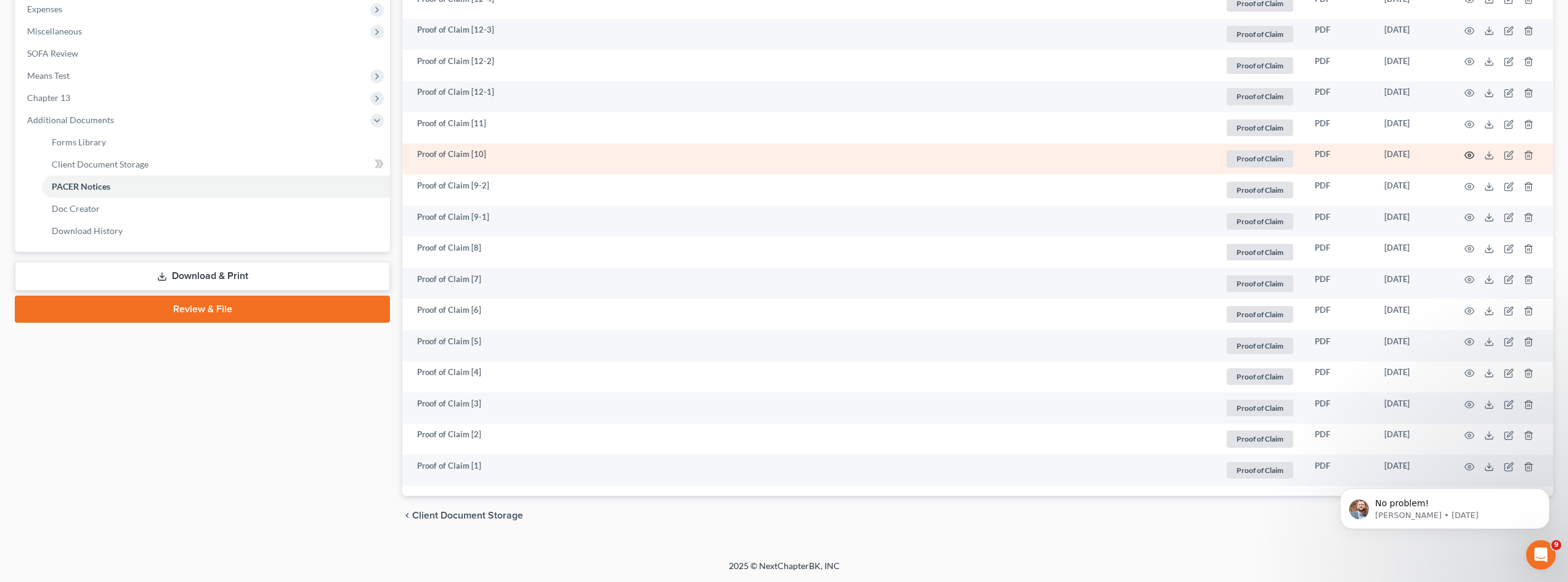
click at [1052, 155] on icon "button" at bounding box center [1470, 155] width 10 height 10
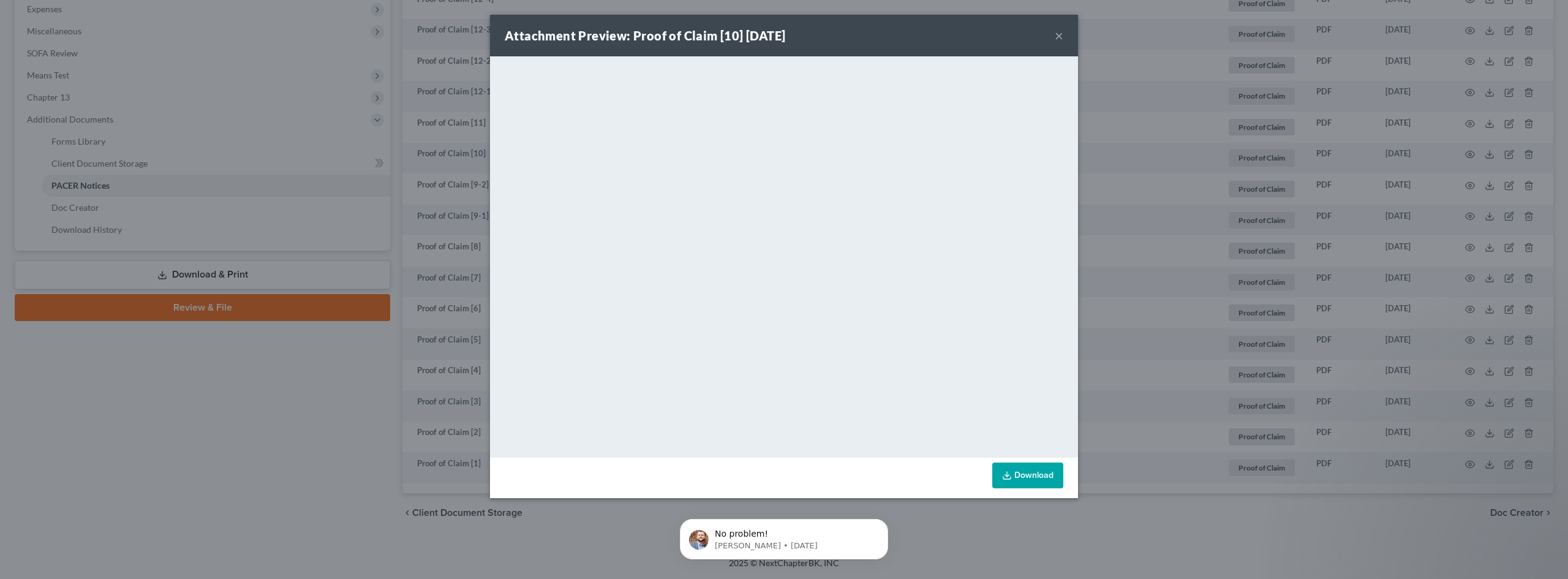
click at [1045, 36] on button "×" at bounding box center [1059, 35] width 9 height 15
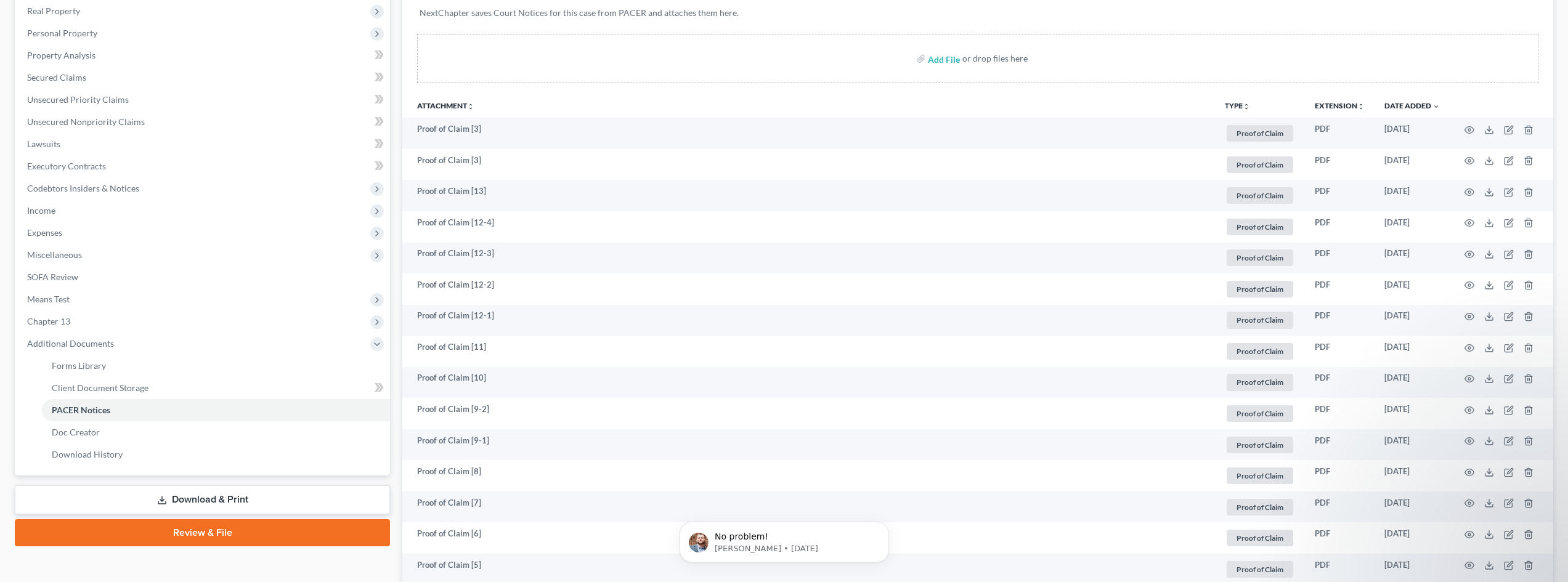
scroll to position [0, 0]
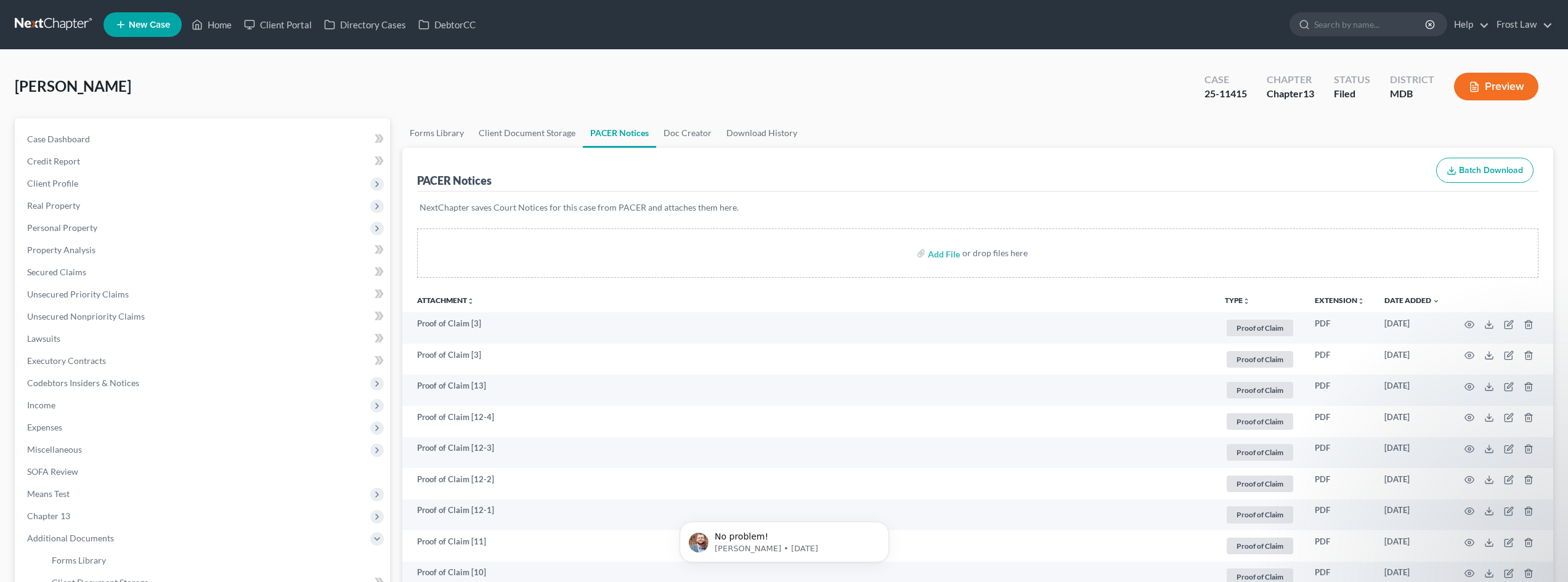
click at [65, 16] on link at bounding box center [54, 24] width 79 height 22
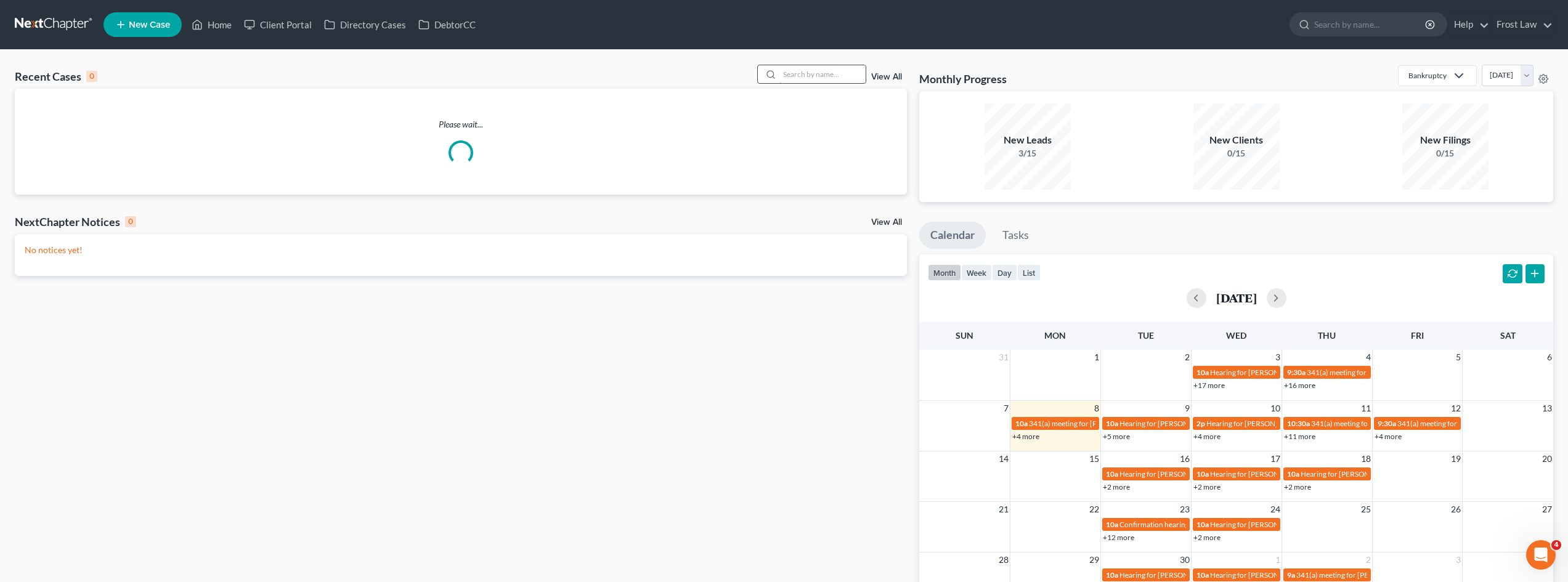
click at [814, 76] on input "search" at bounding box center [822, 74] width 87 height 18
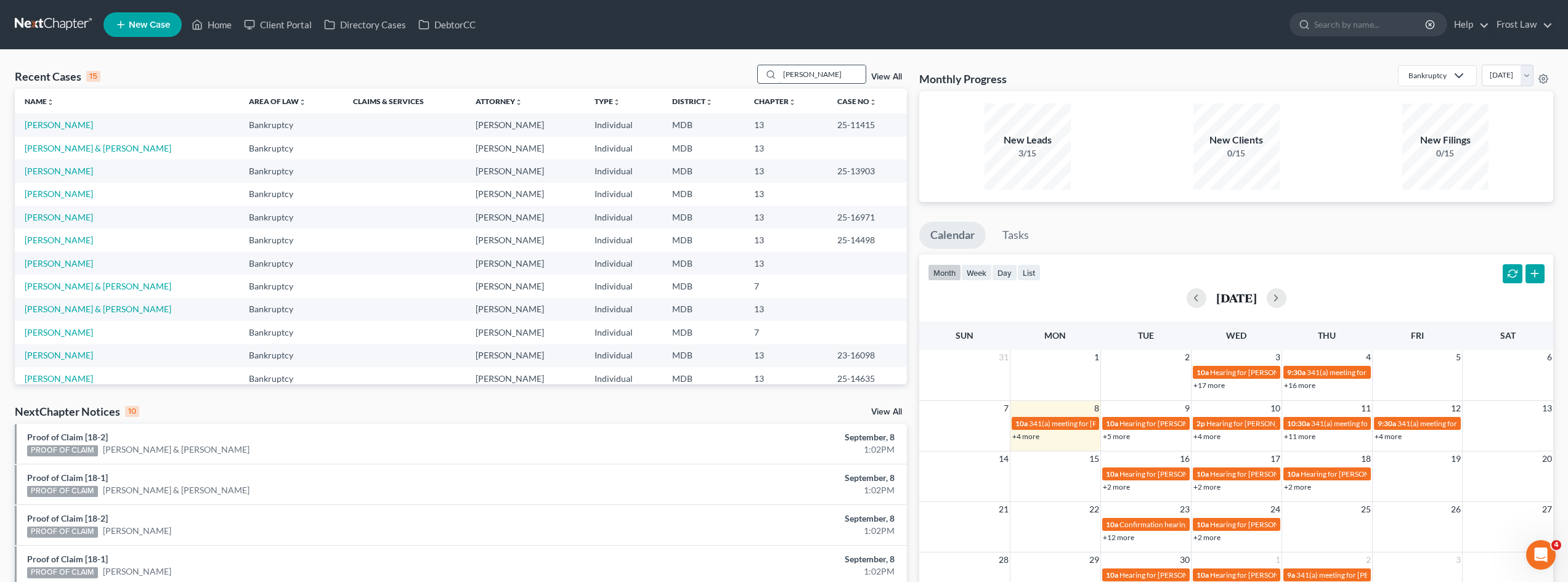
type input "madsen"
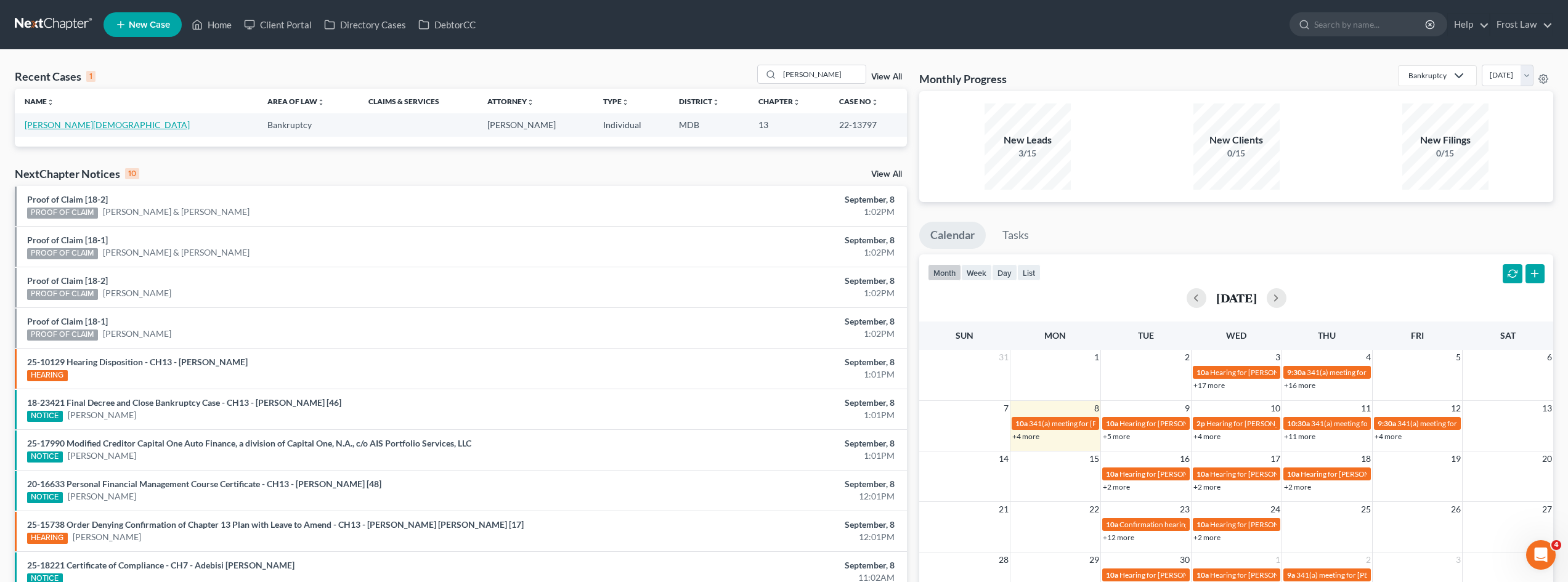
click at [77, 126] on link "Madsen, Christian" at bounding box center [108, 124] width 165 height 10
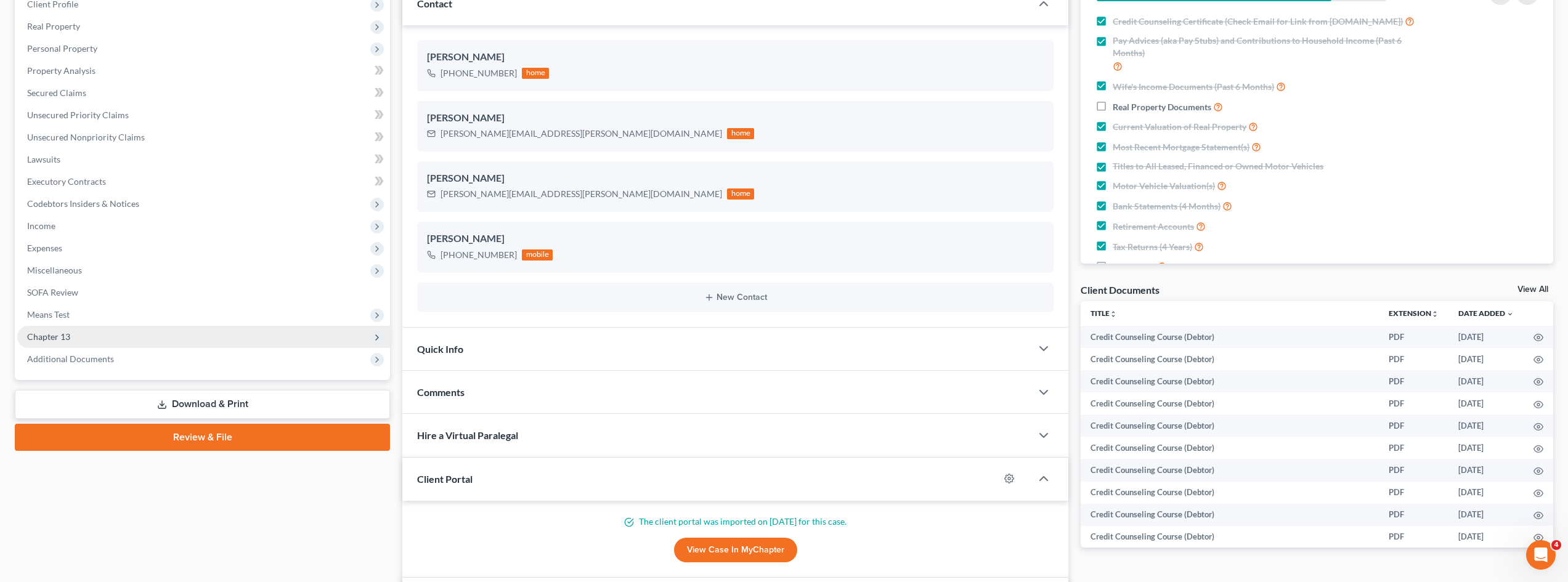
scroll to position [185, 0]
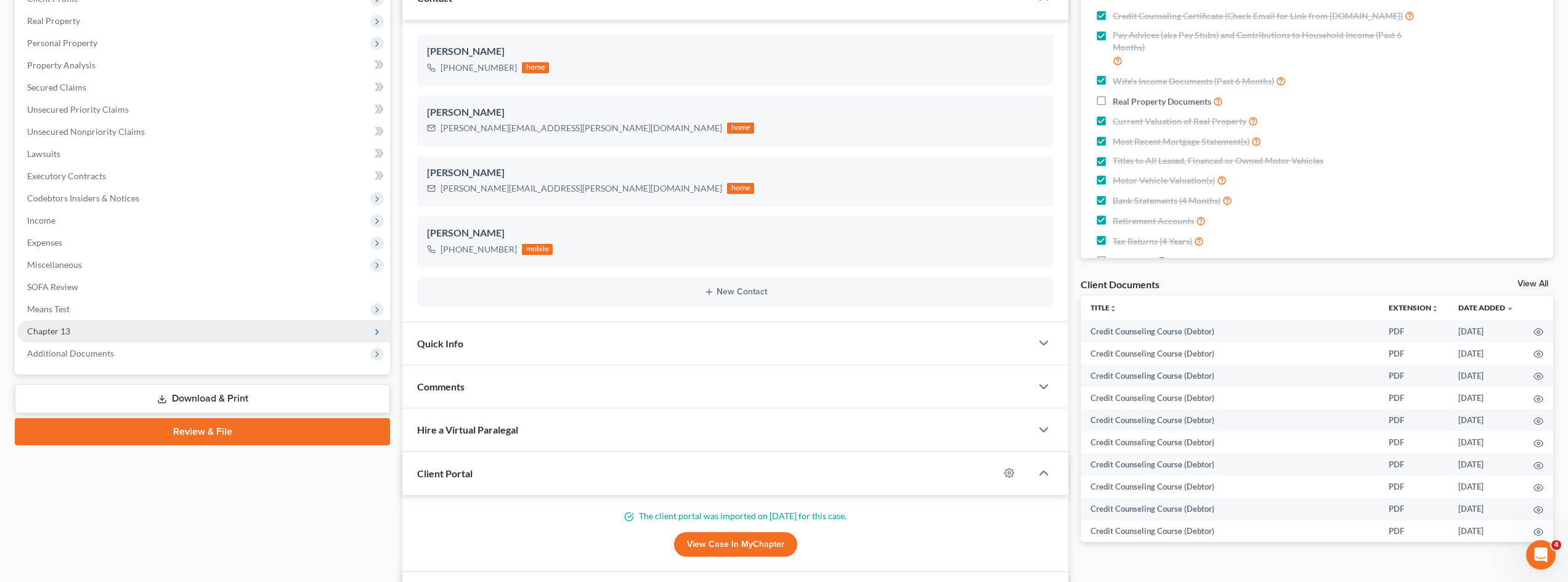
click at [109, 335] on span "Chapter 13" at bounding box center [204, 332] width 373 height 22
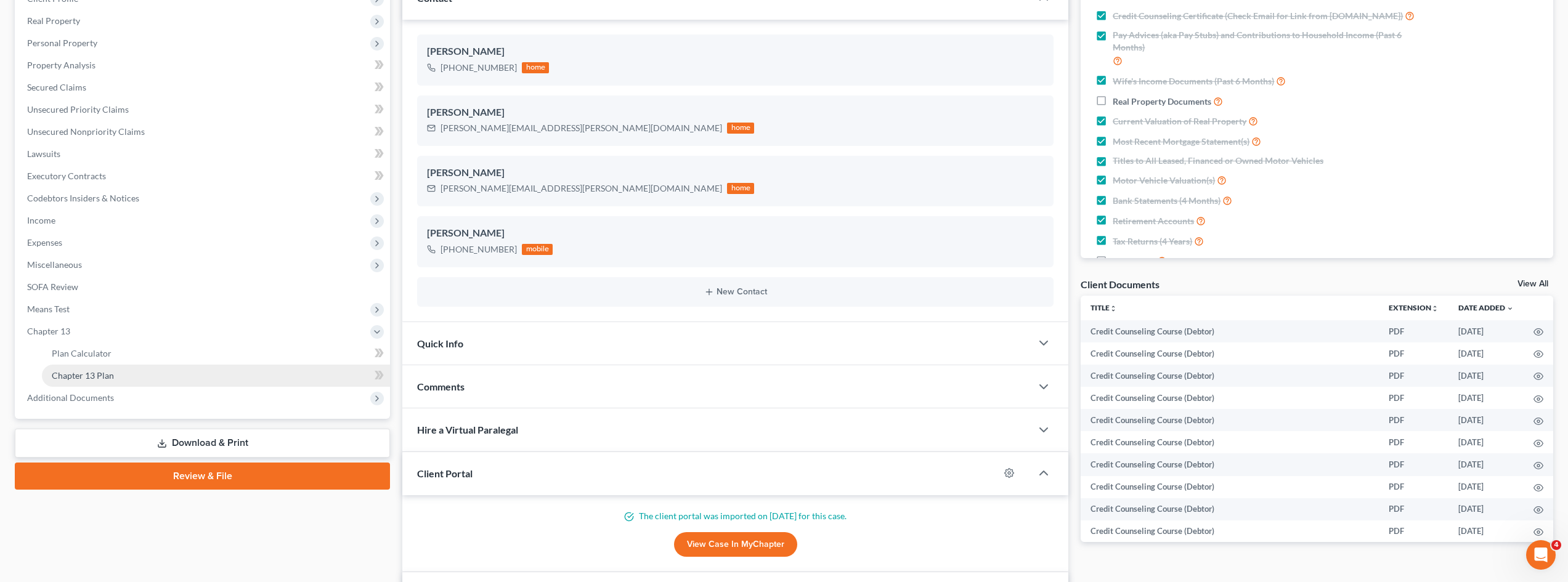
click at [112, 378] on span "Chapter 13 Plan" at bounding box center [83, 375] width 62 height 10
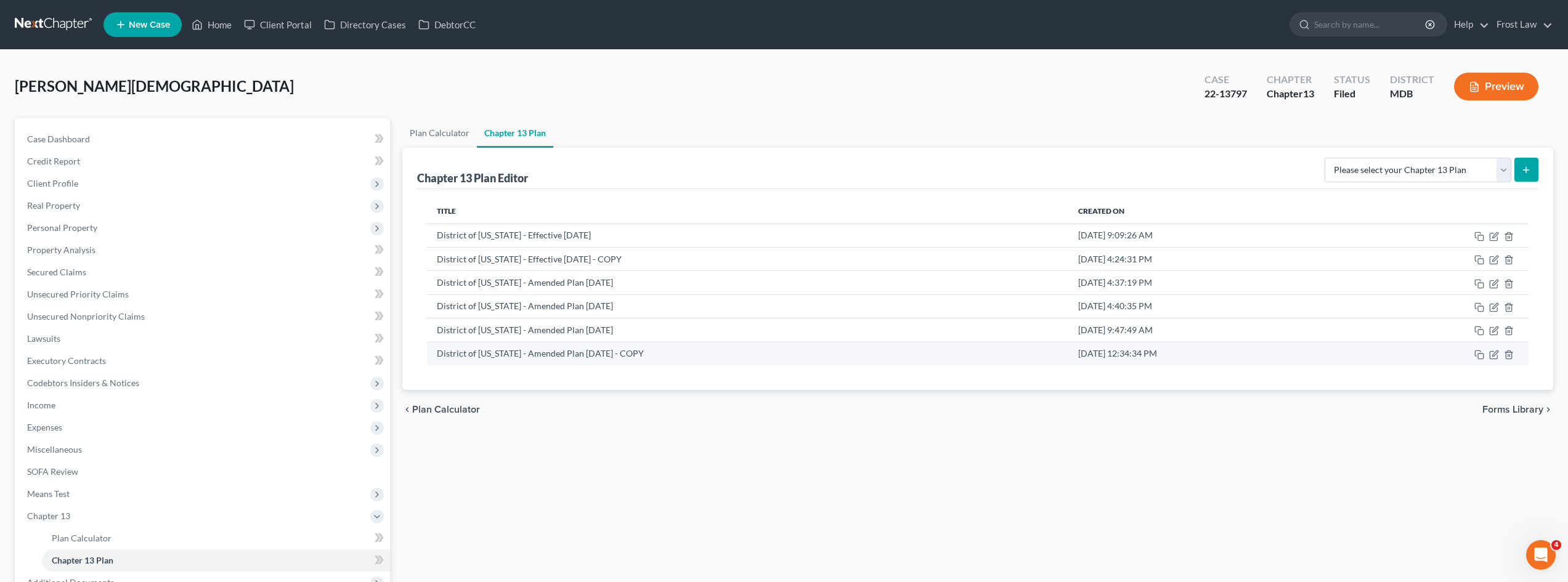
click at [1488, 357] on td at bounding box center [1438, 353] width 181 height 23
click at [1492, 355] on icon "button" at bounding box center [1494, 355] width 10 height 10
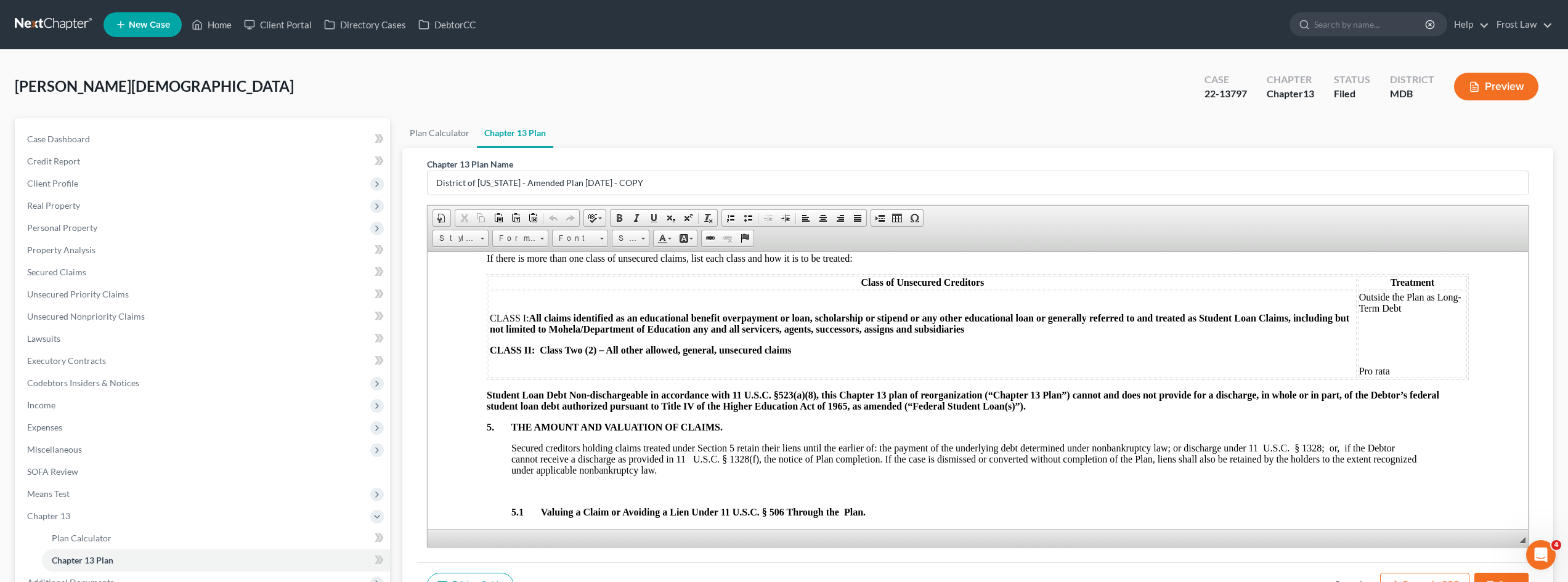
scroll to position [2588, 0]
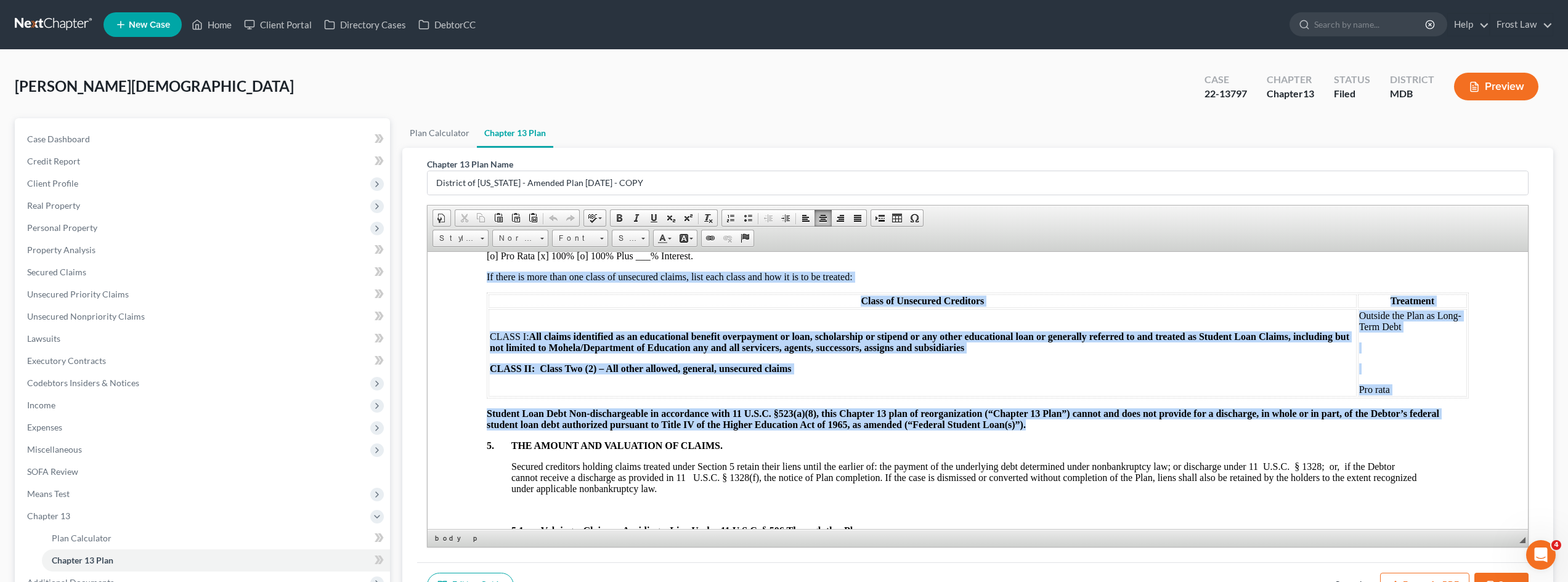
drag, startPoint x: 1031, startPoint y: 435, endPoint x: 476, endPoint y: 361, distance: 559.9
click at [623, 325] on td "CLASS I: All claims identified as an educational benefit overpayment or loan, s…" at bounding box center [922, 353] width 868 height 87
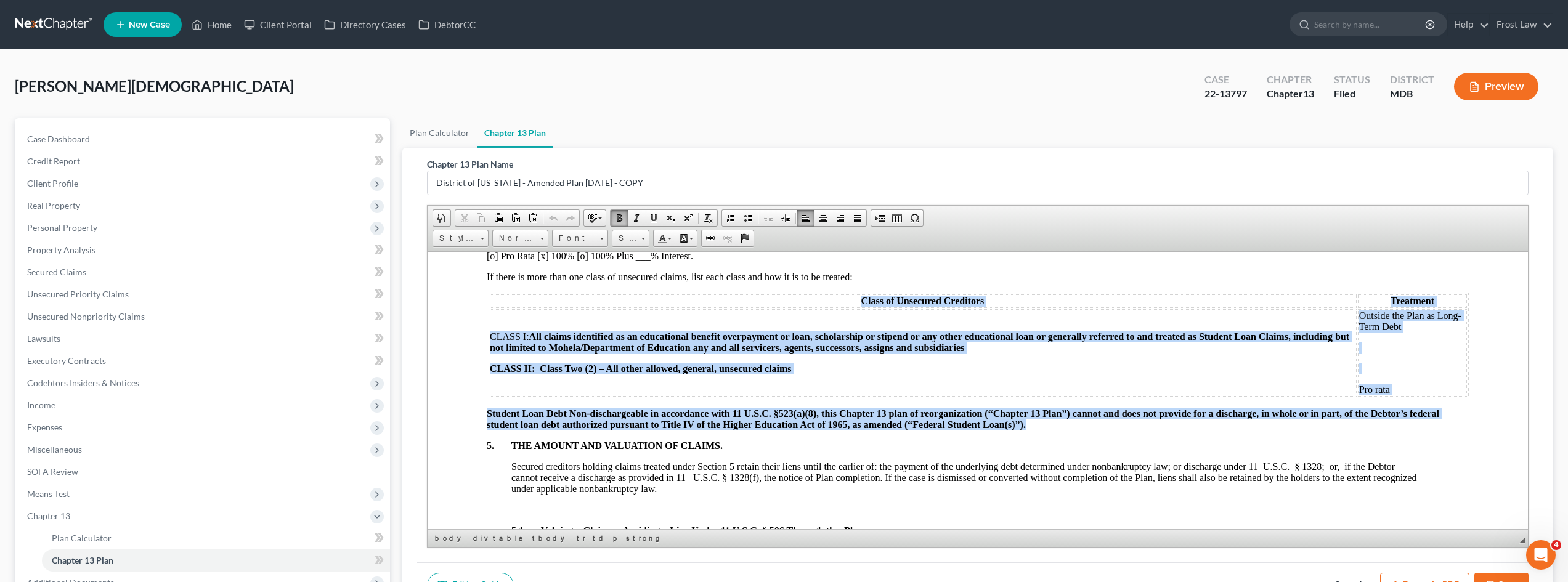
drag, startPoint x: 1034, startPoint y: 437, endPoint x: 494, endPoint y: 314, distance: 553.8
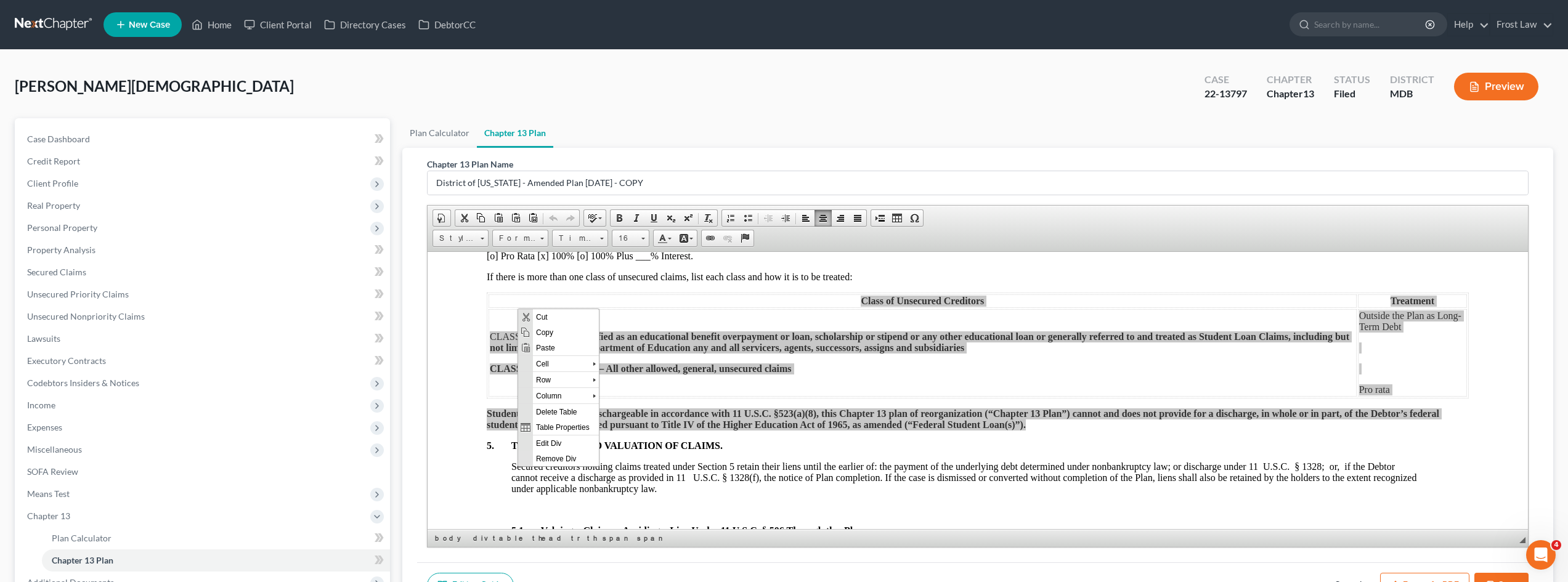
scroll to position [0, 0]
click at [539, 333] on span "Copy" at bounding box center [566, 332] width 66 height 16
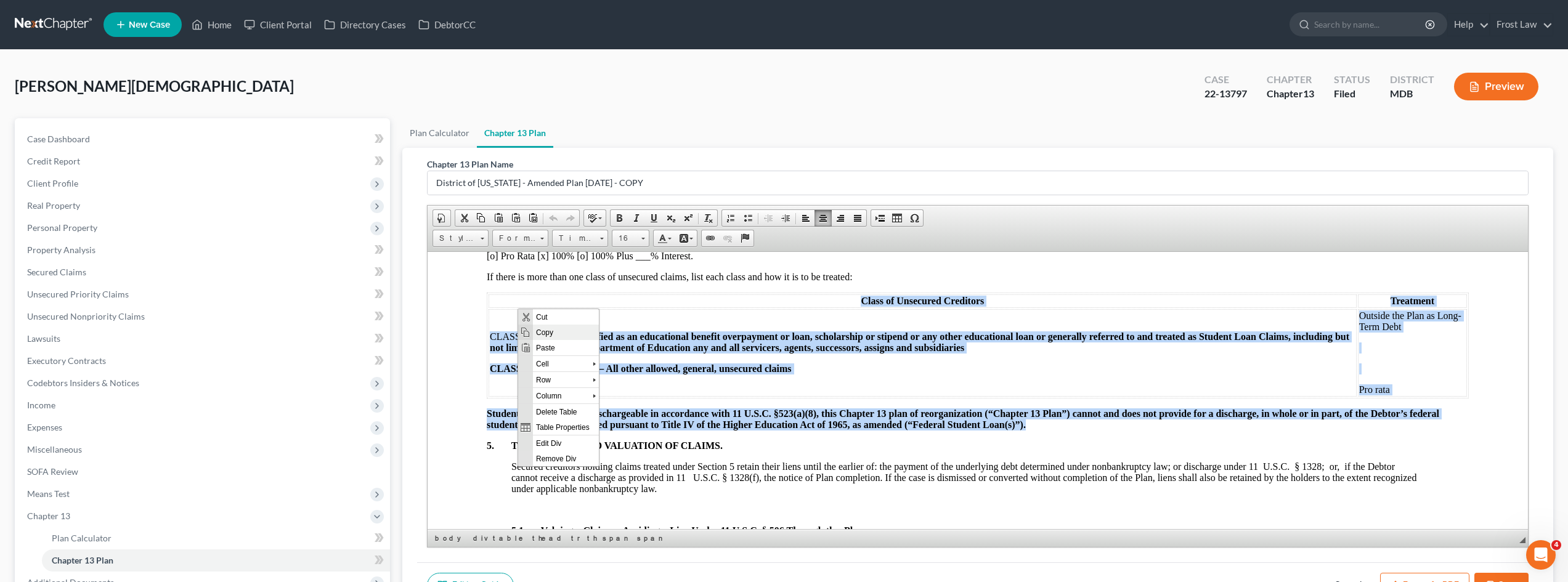
copy div "Class of Unsecured Creditors Treatment CLASS I: All claims identified as an edu…"
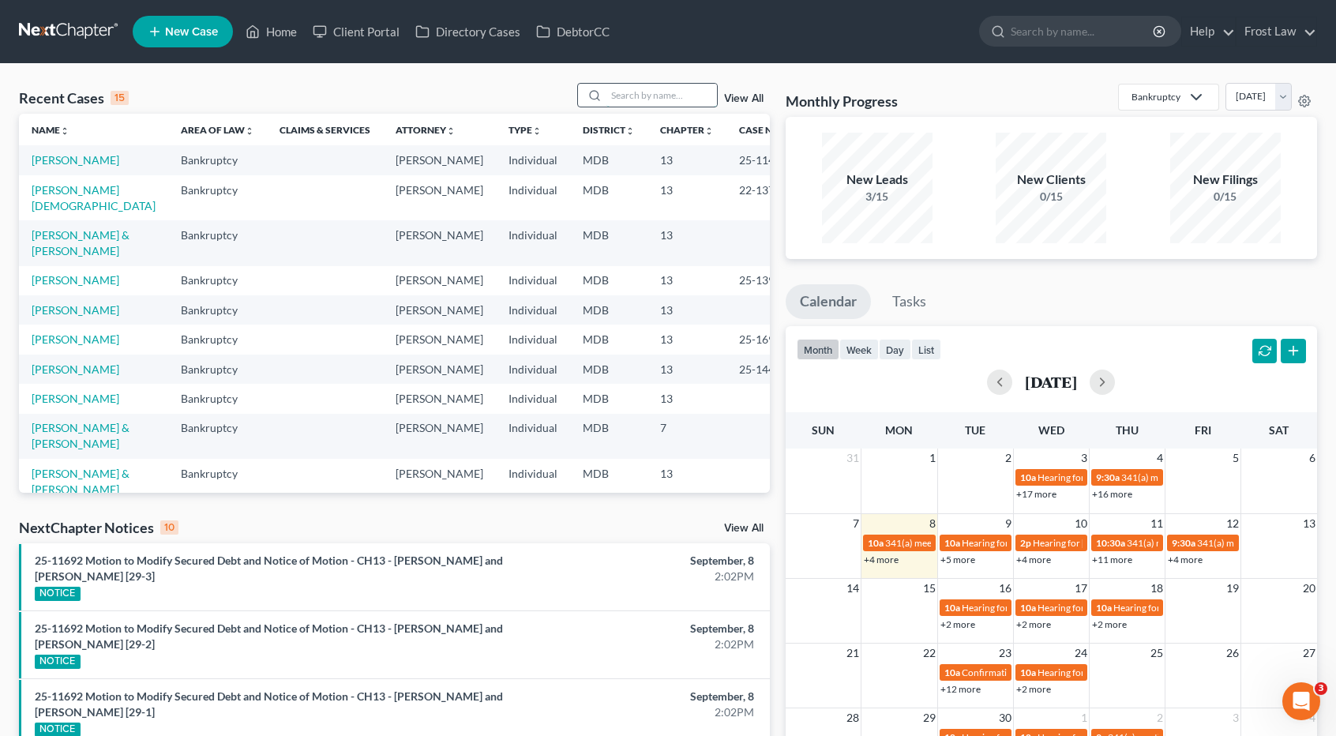
click at [630, 92] on input "search" at bounding box center [662, 95] width 111 height 23
type input "fendall"
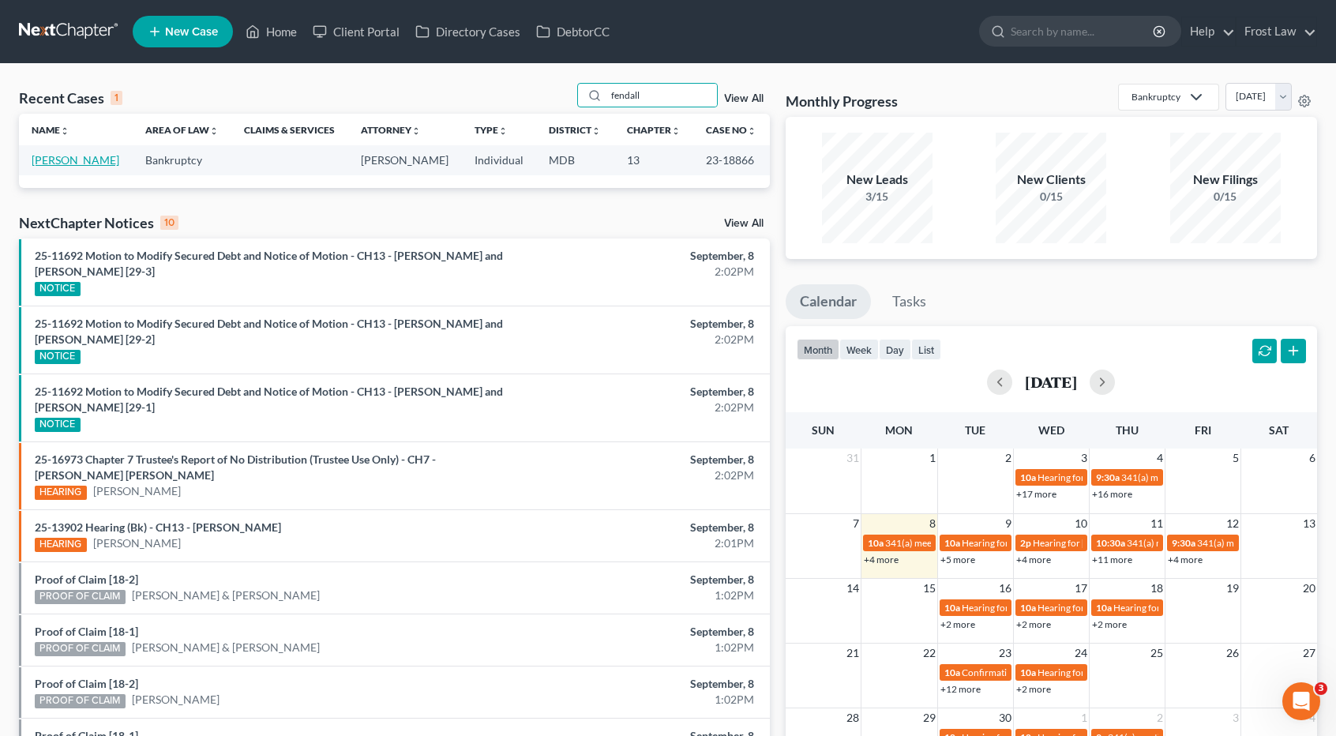
click at [73, 153] on link "[PERSON_NAME]" at bounding box center [76, 159] width 88 height 13
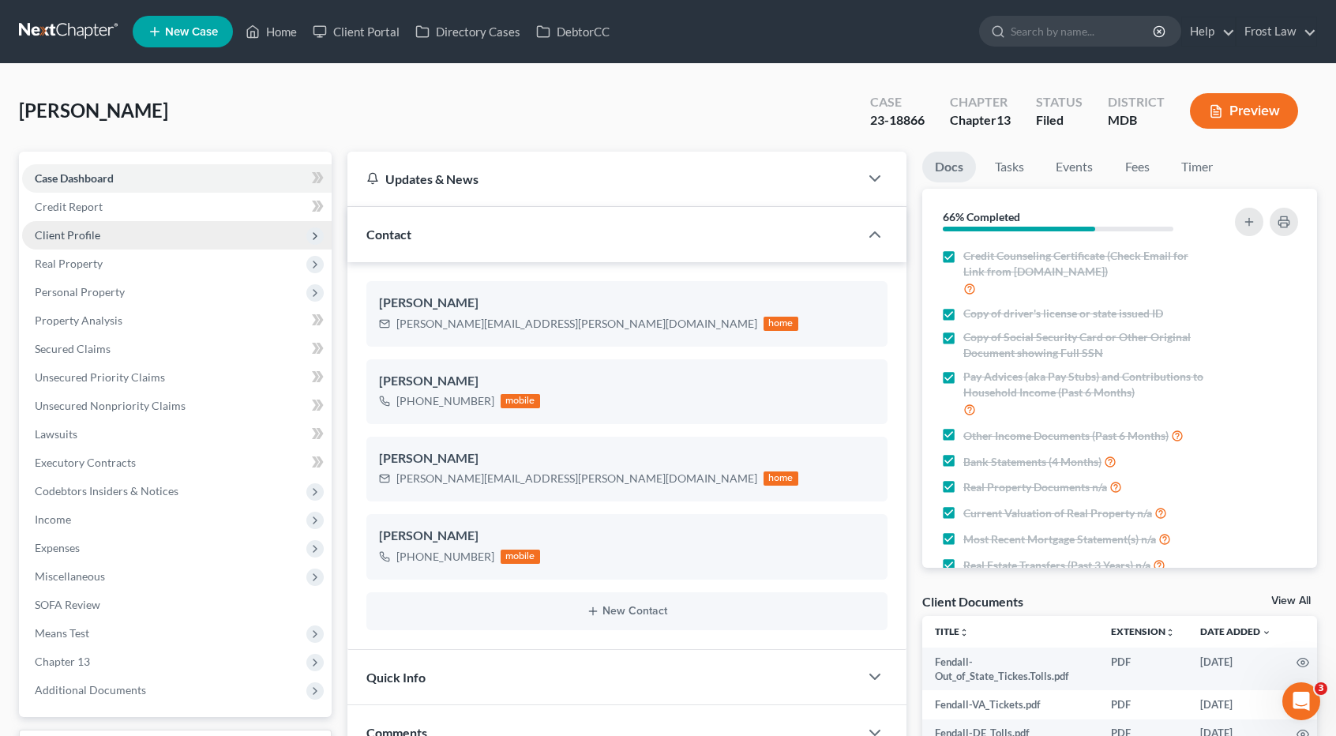
click at [93, 235] on span "Client Profile" at bounding box center [68, 234] width 66 height 13
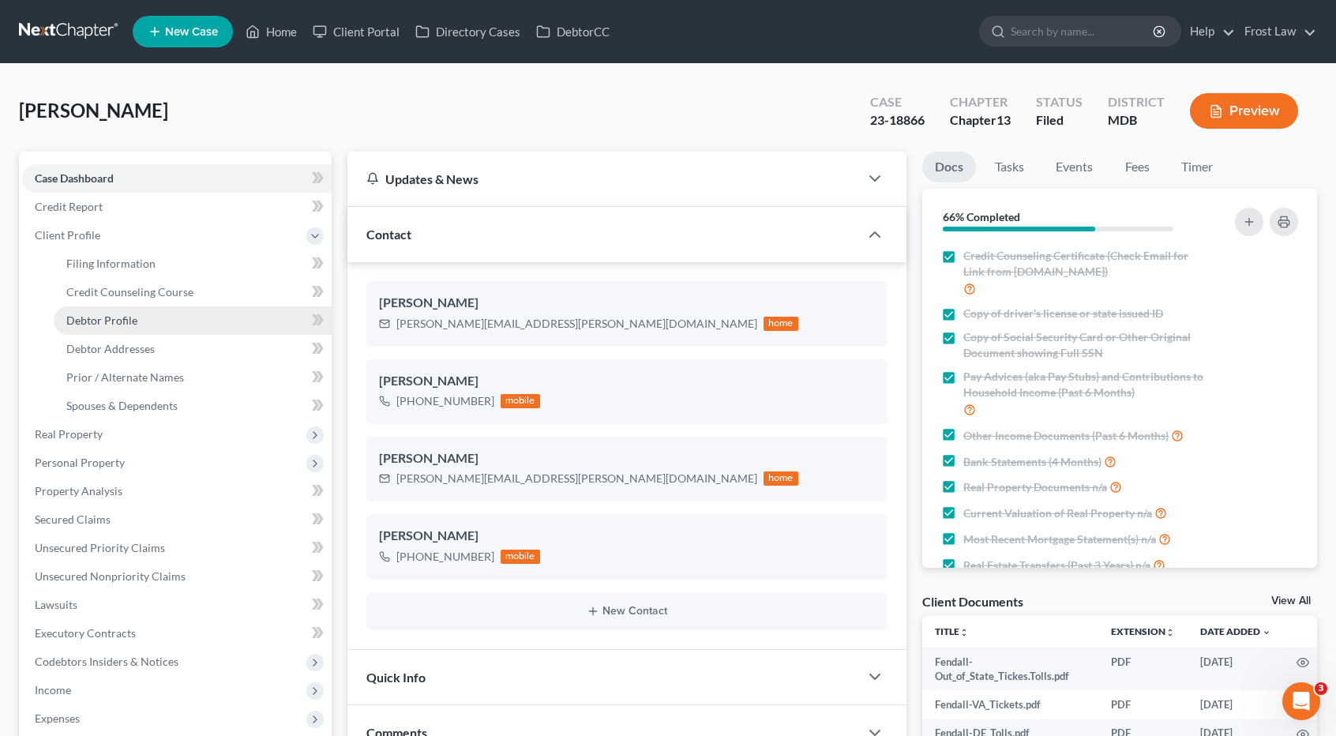
click at [111, 317] on span "Debtor Profile" at bounding box center [101, 320] width 71 height 13
select select "0"
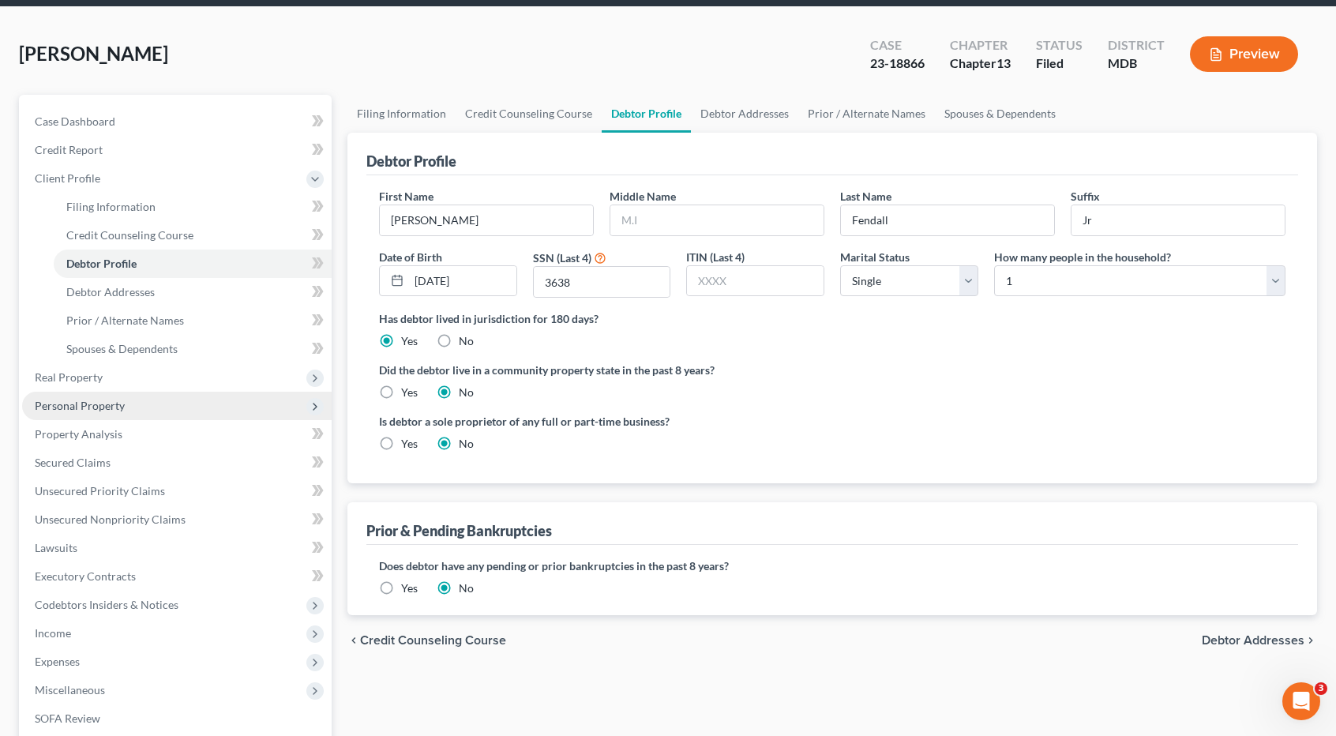
scroll to position [158, 0]
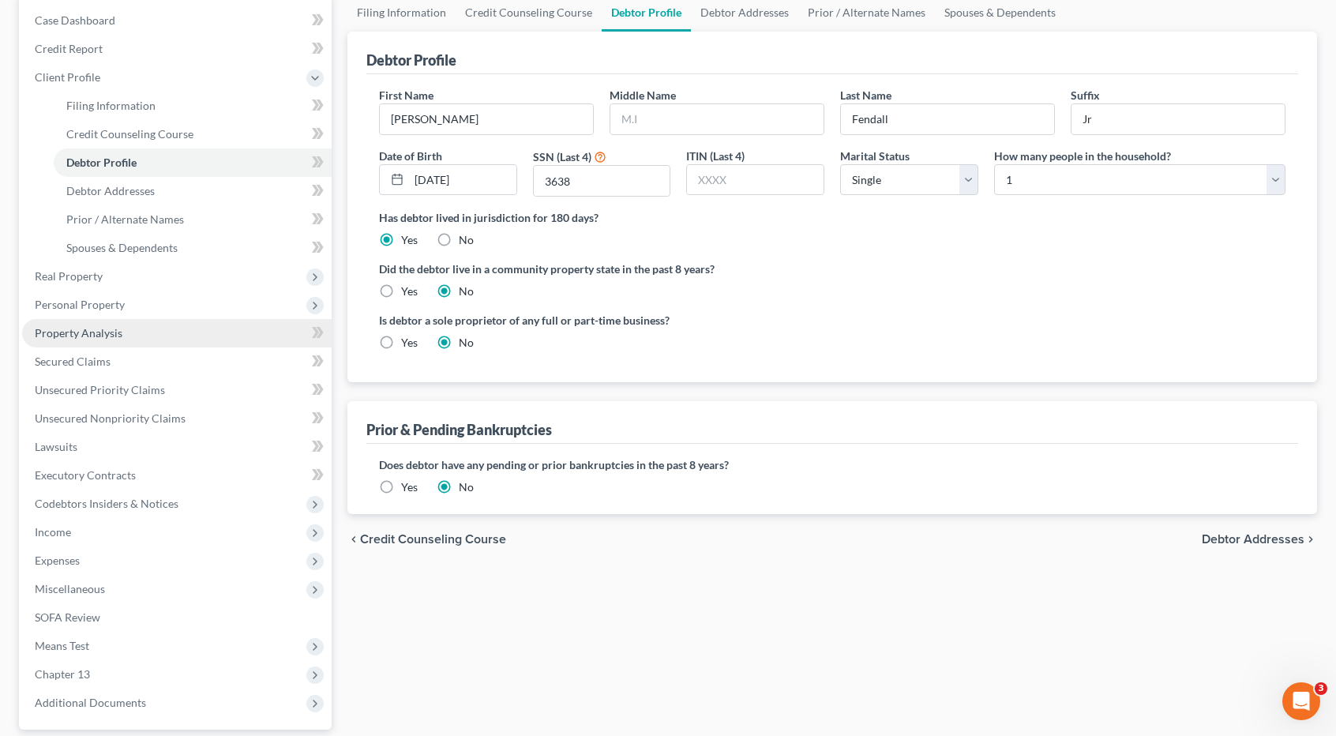
click at [111, 333] on span "Property Analysis" at bounding box center [79, 332] width 88 height 13
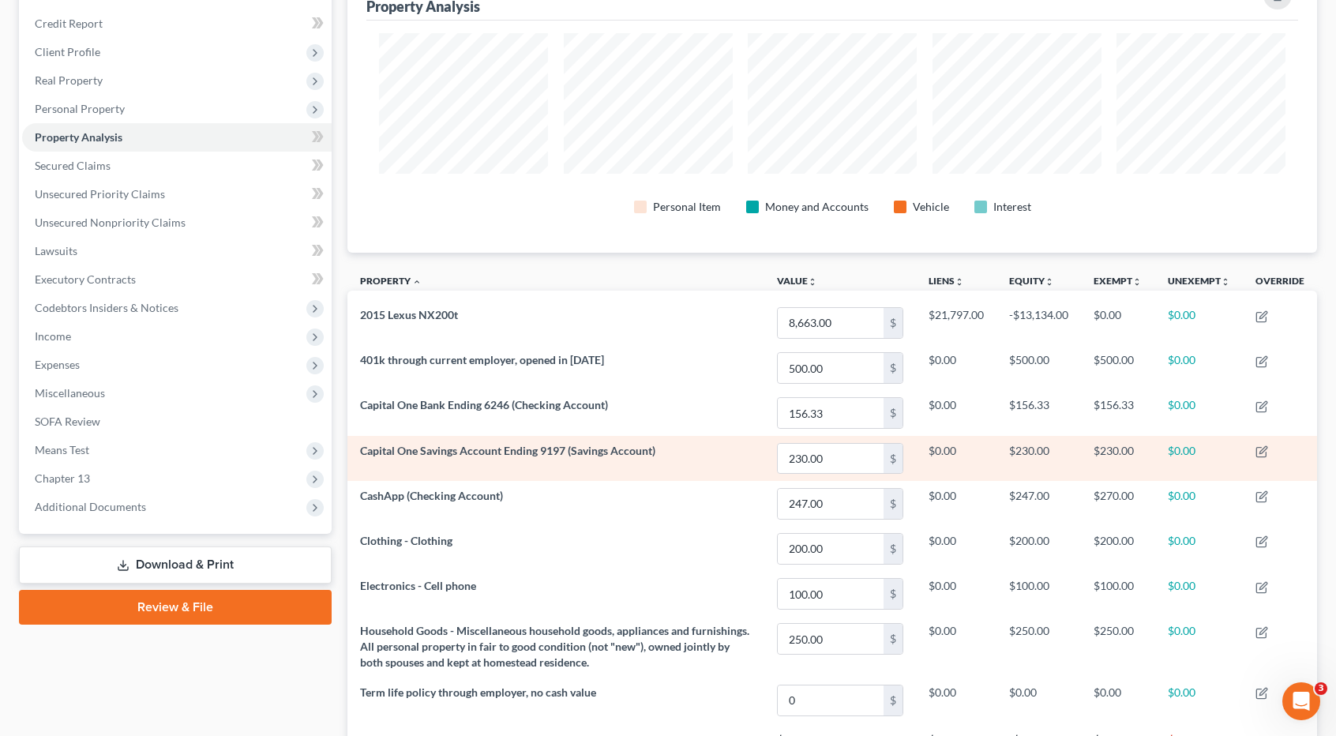
scroll to position [158, 0]
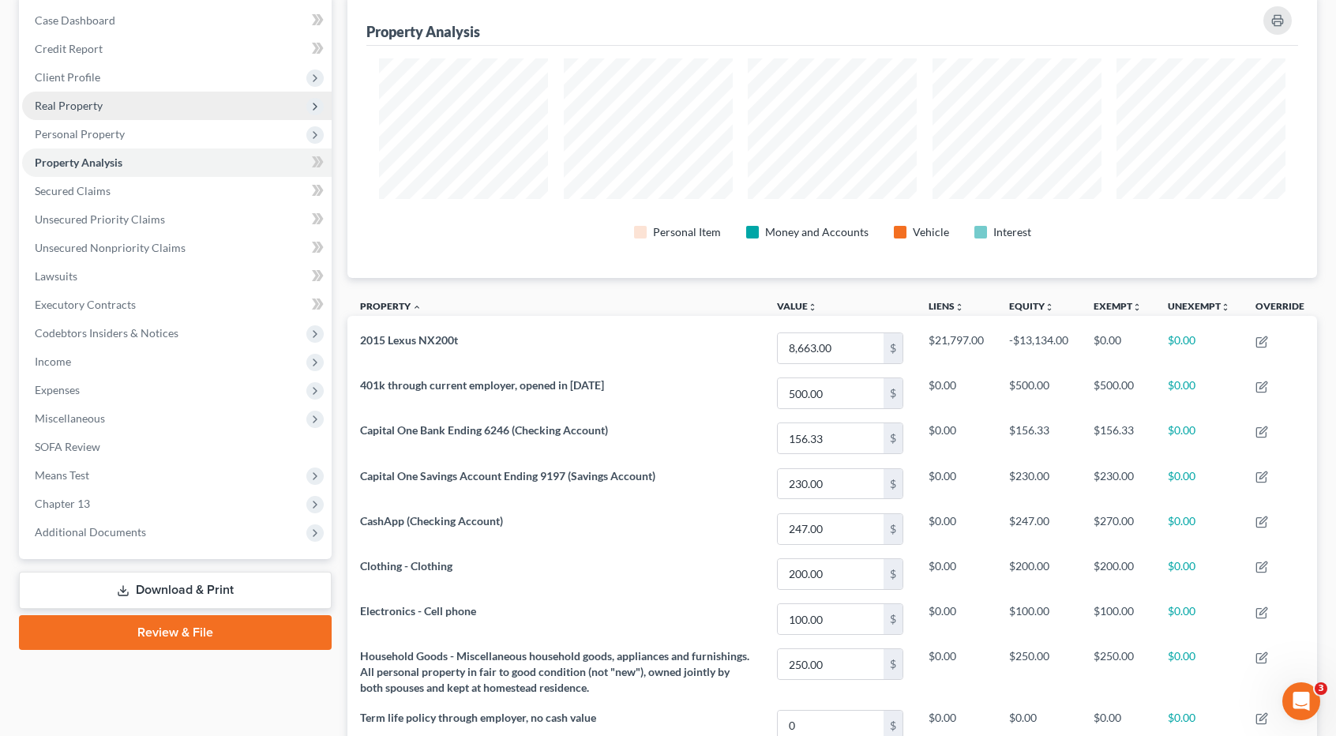
click at [116, 111] on span "Real Property" at bounding box center [177, 106] width 310 height 28
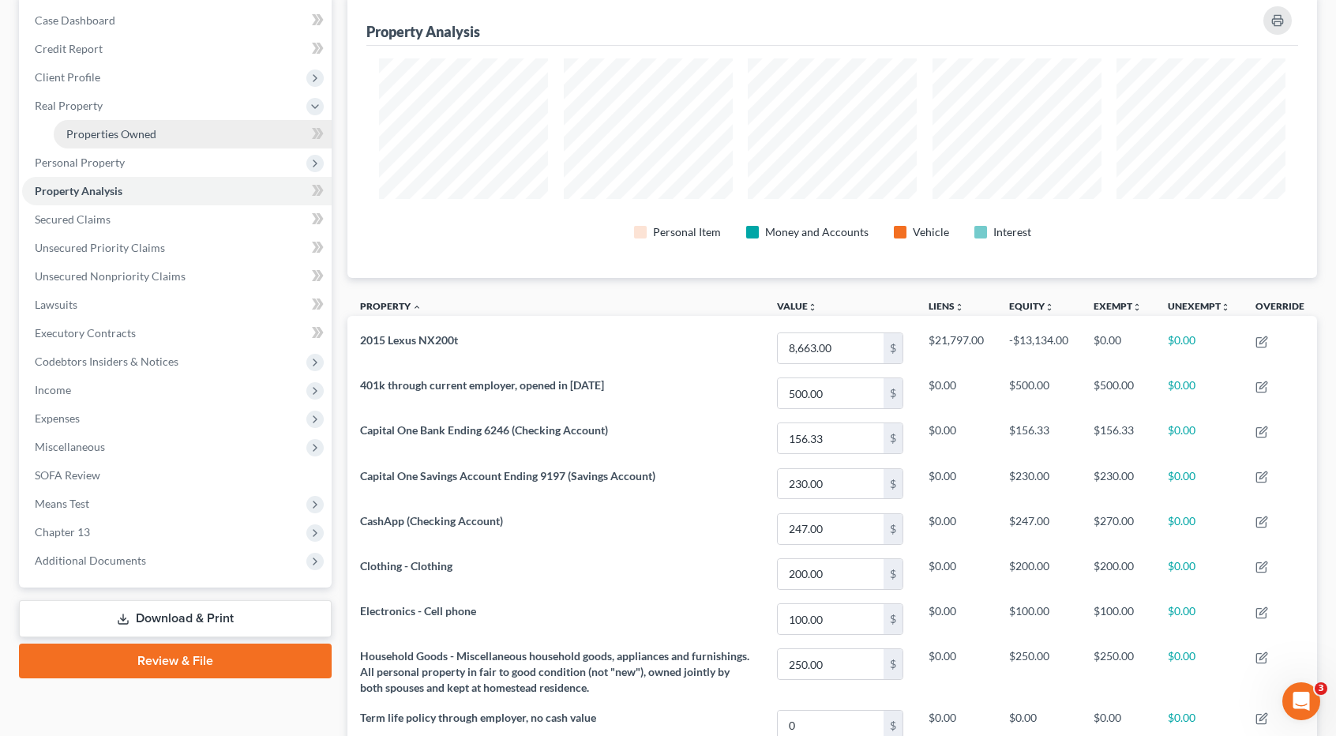
click at [123, 138] on span "Properties Owned" at bounding box center [111, 133] width 90 height 13
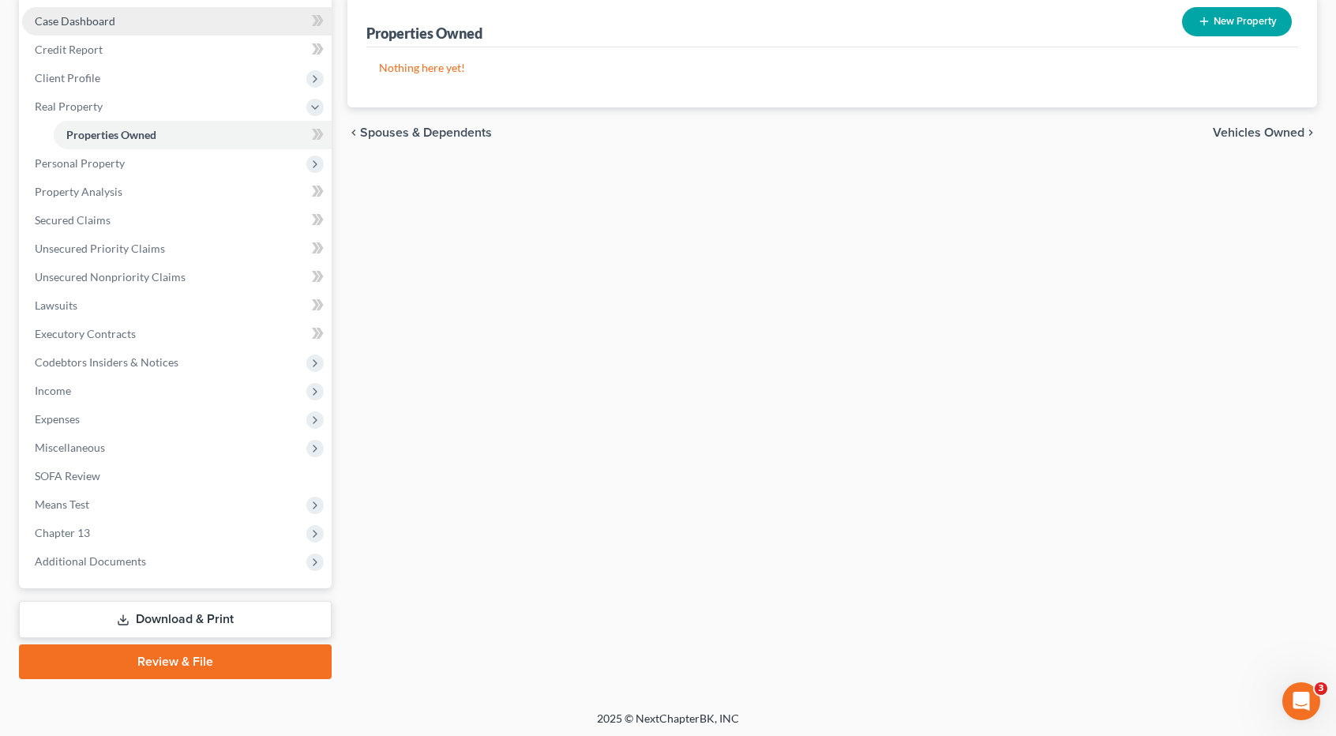
scroll to position [158, 0]
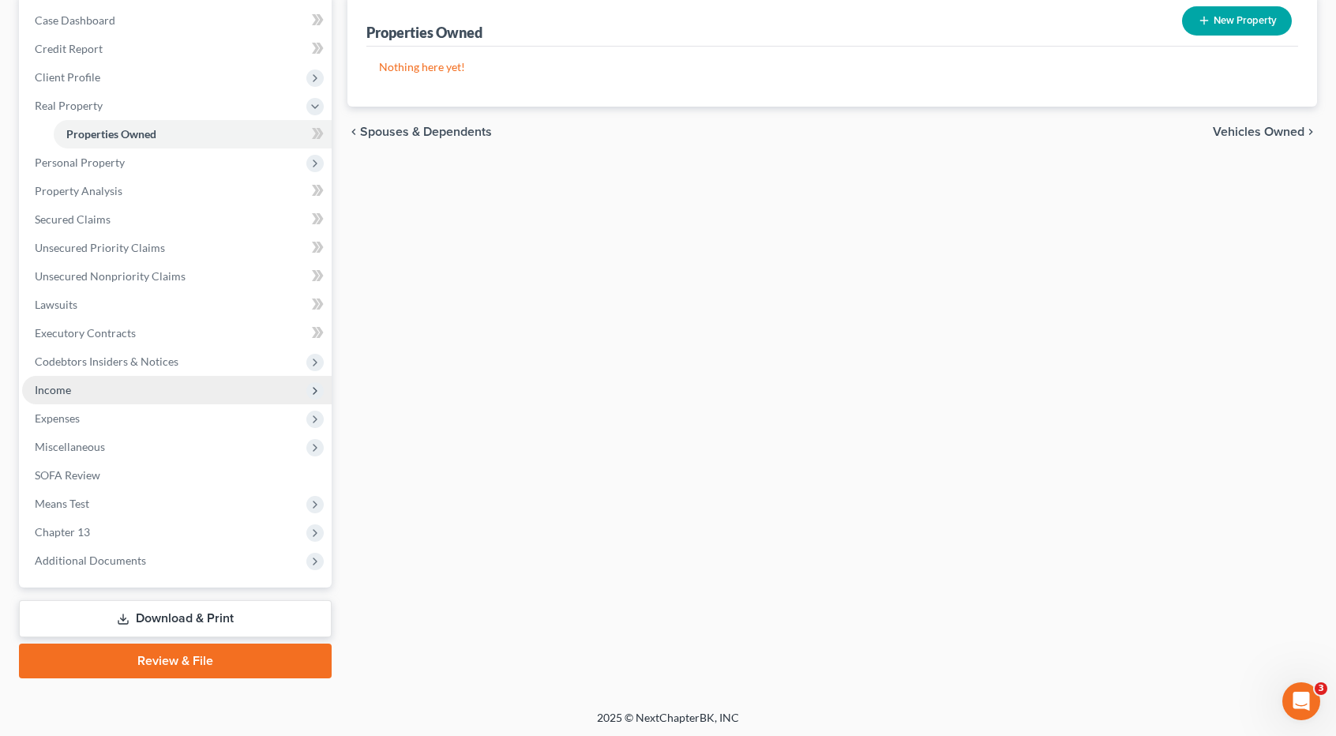
click at [66, 389] on span "Income" at bounding box center [53, 389] width 36 height 13
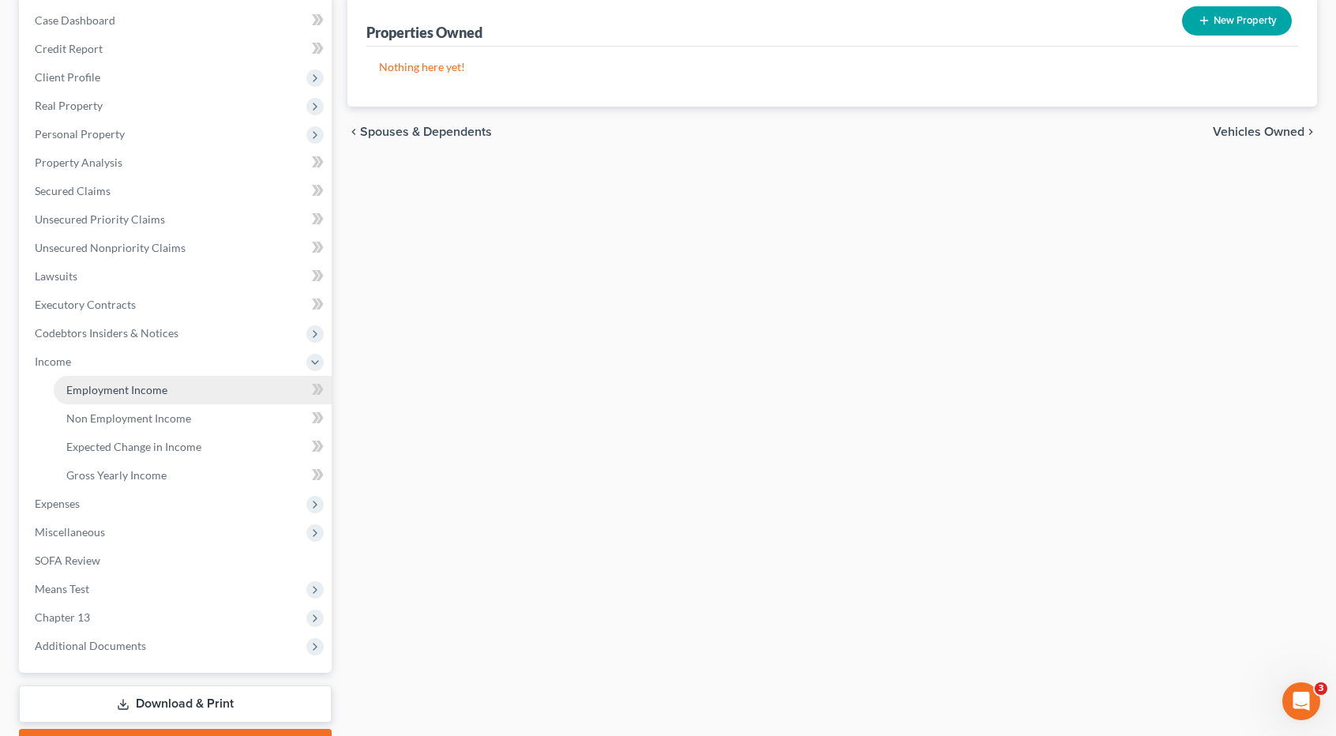
click at [88, 388] on span "Employment Income" at bounding box center [116, 389] width 101 height 13
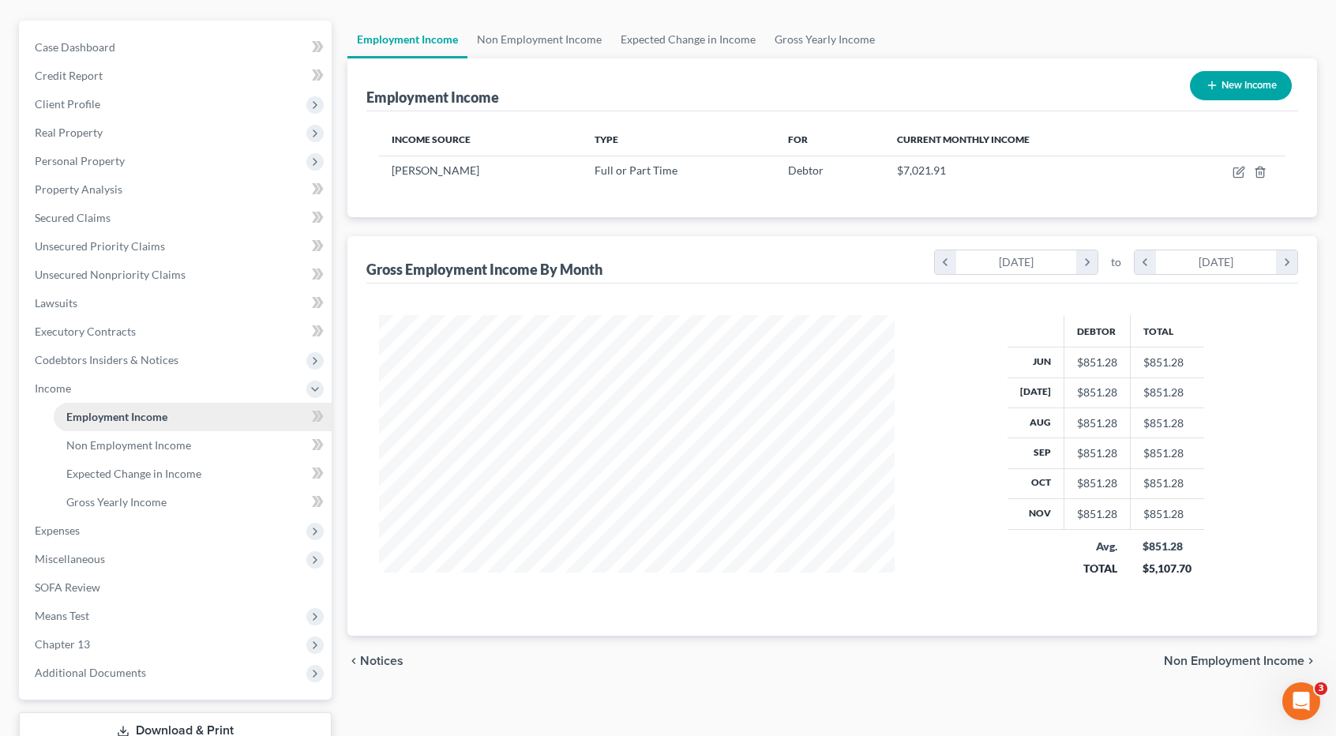
scroll to position [243, 0]
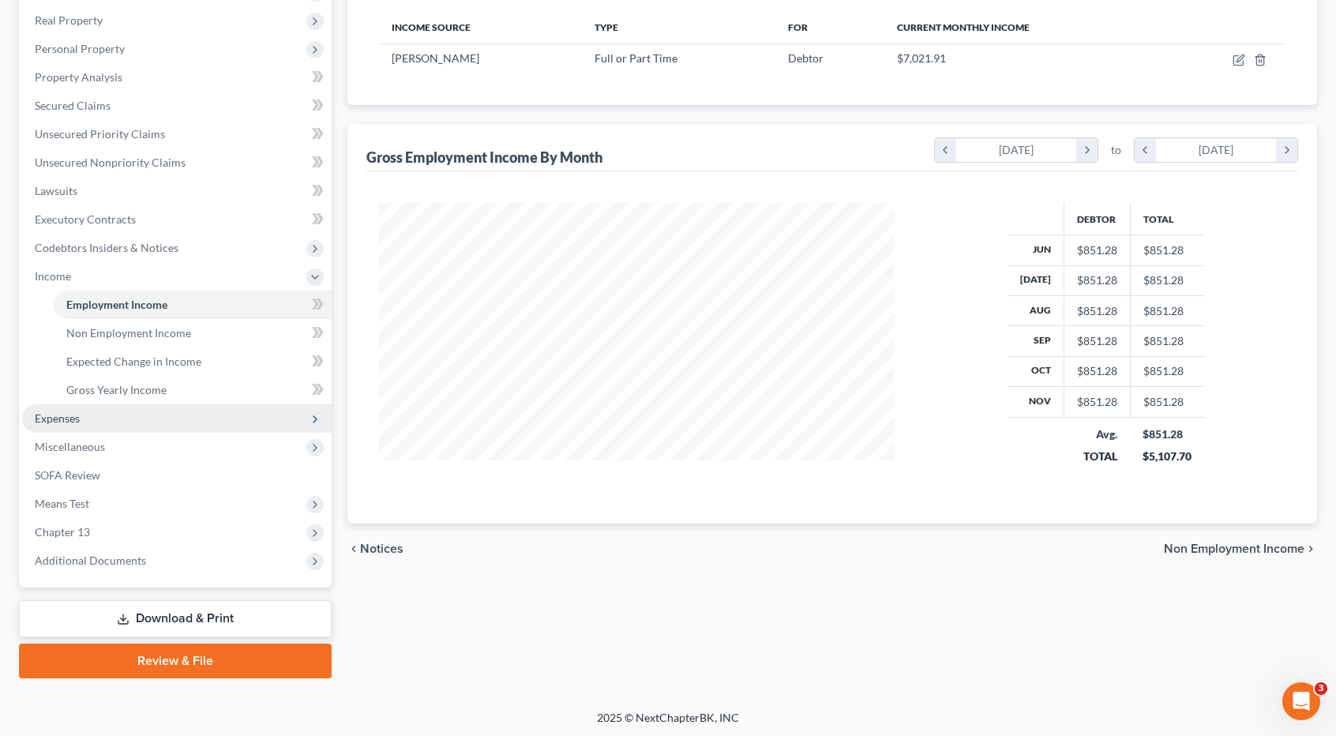
click at [81, 419] on span "Expenses" at bounding box center [177, 418] width 310 height 28
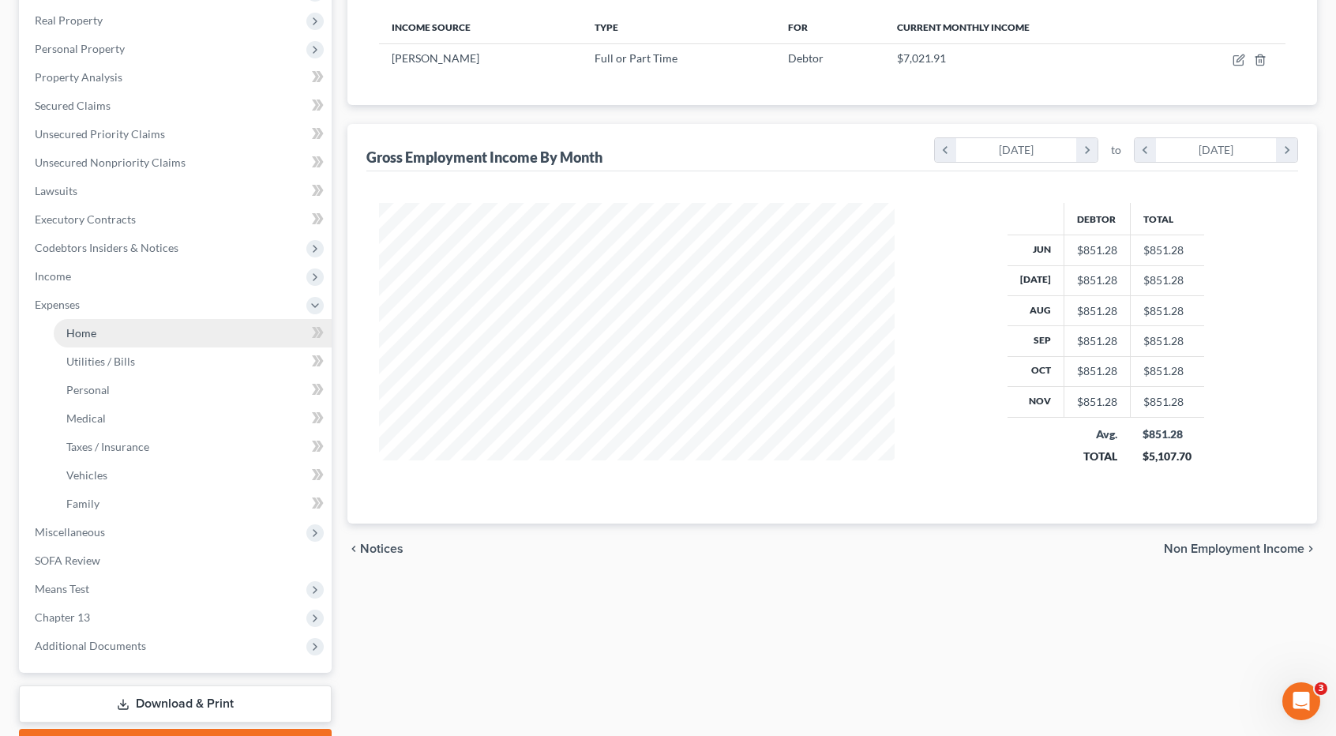
click at [95, 340] on link "Home" at bounding box center [193, 333] width 278 height 28
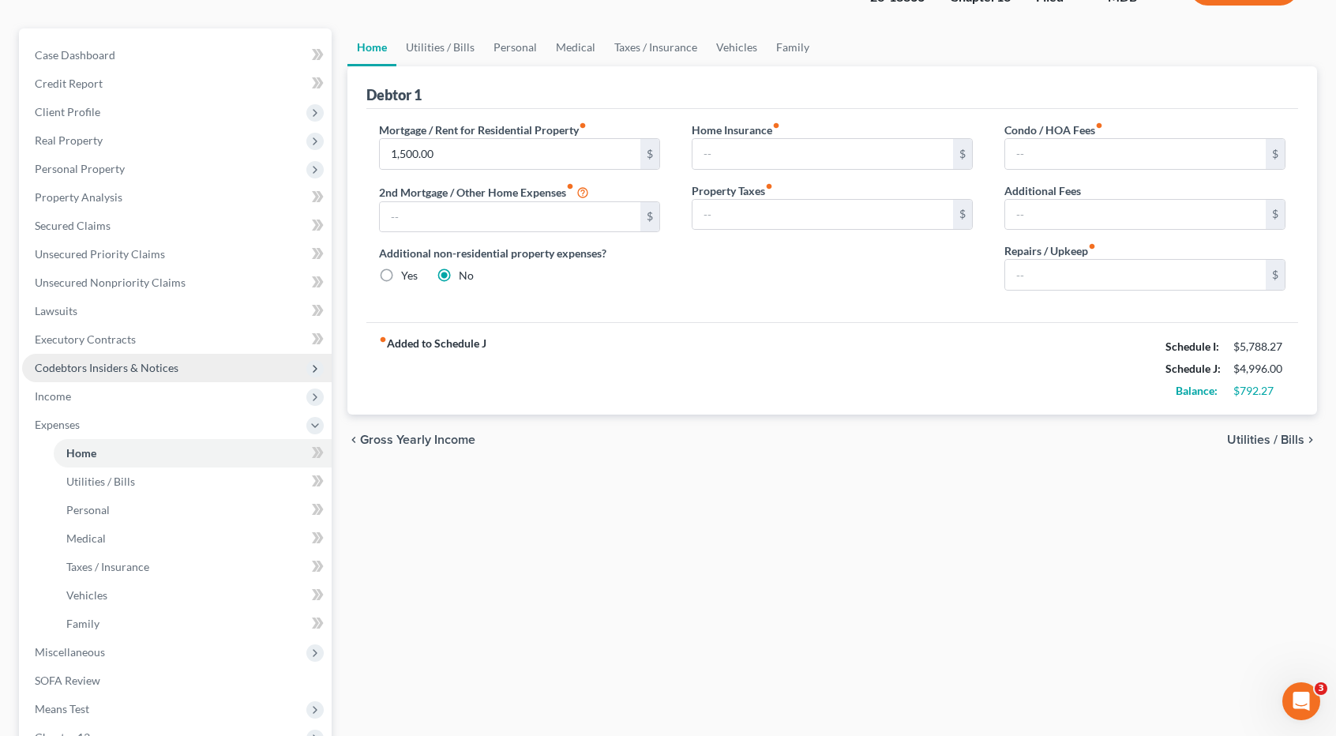
scroll to position [237, 0]
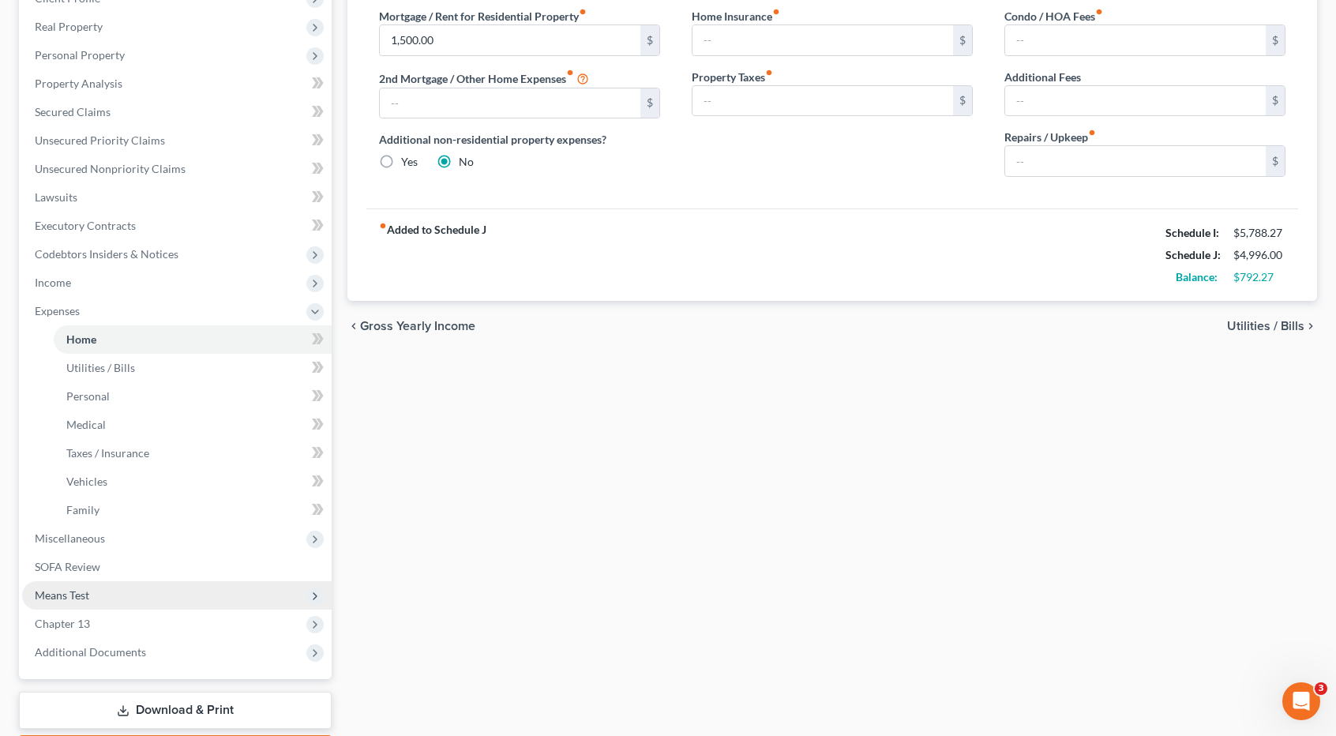
click at [104, 600] on span "Means Test" at bounding box center [177, 595] width 310 height 28
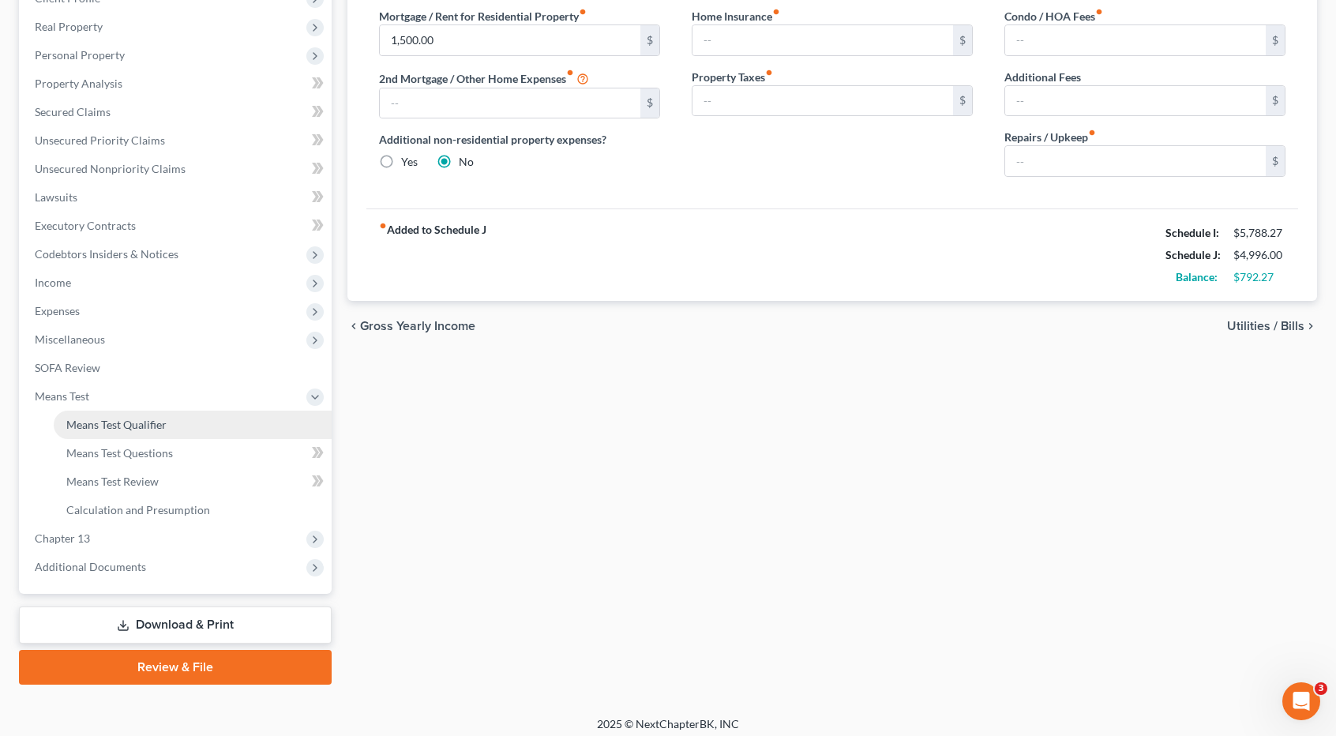
click at [148, 436] on link "Means Test Qualifier" at bounding box center [193, 425] width 278 height 28
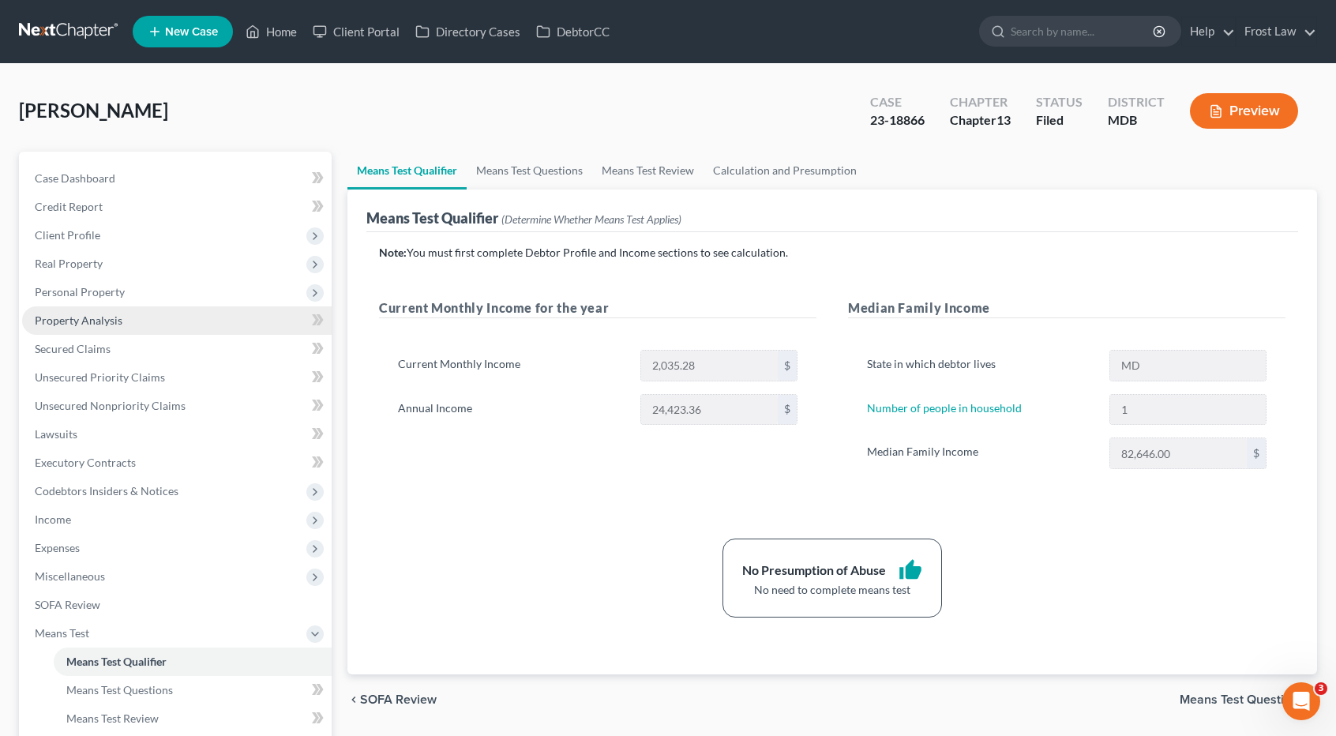
click at [172, 322] on link "Property Analysis" at bounding box center [177, 320] width 310 height 28
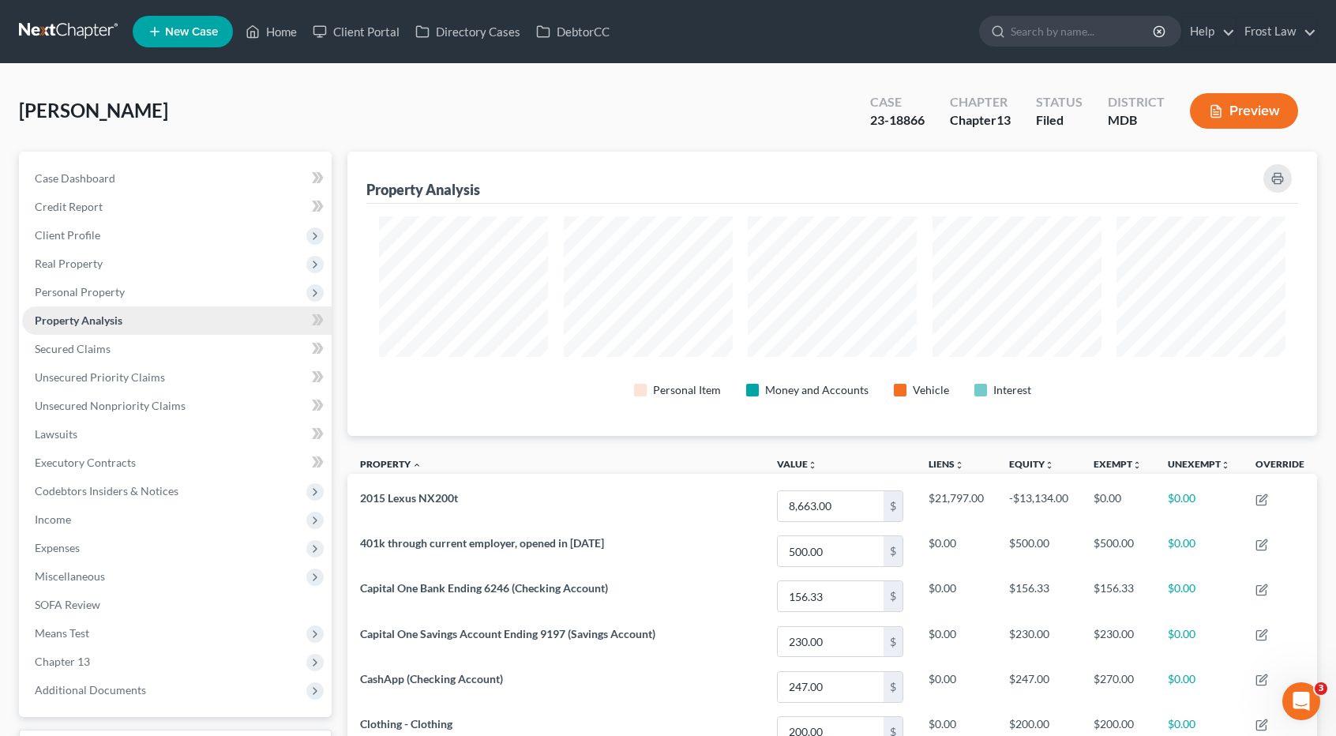
scroll to position [284, 970]
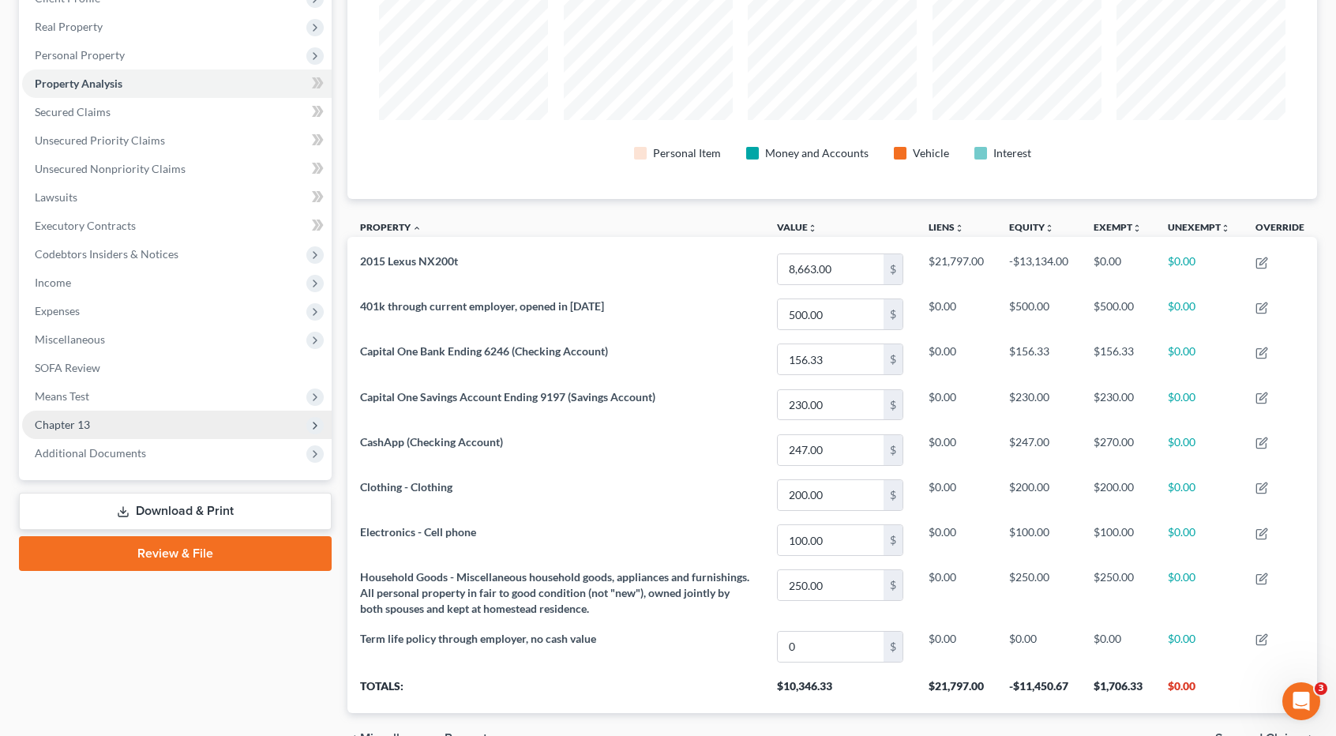
click at [145, 421] on span "Chapter 13" at bounding box center [177, 425] width 310 height 28
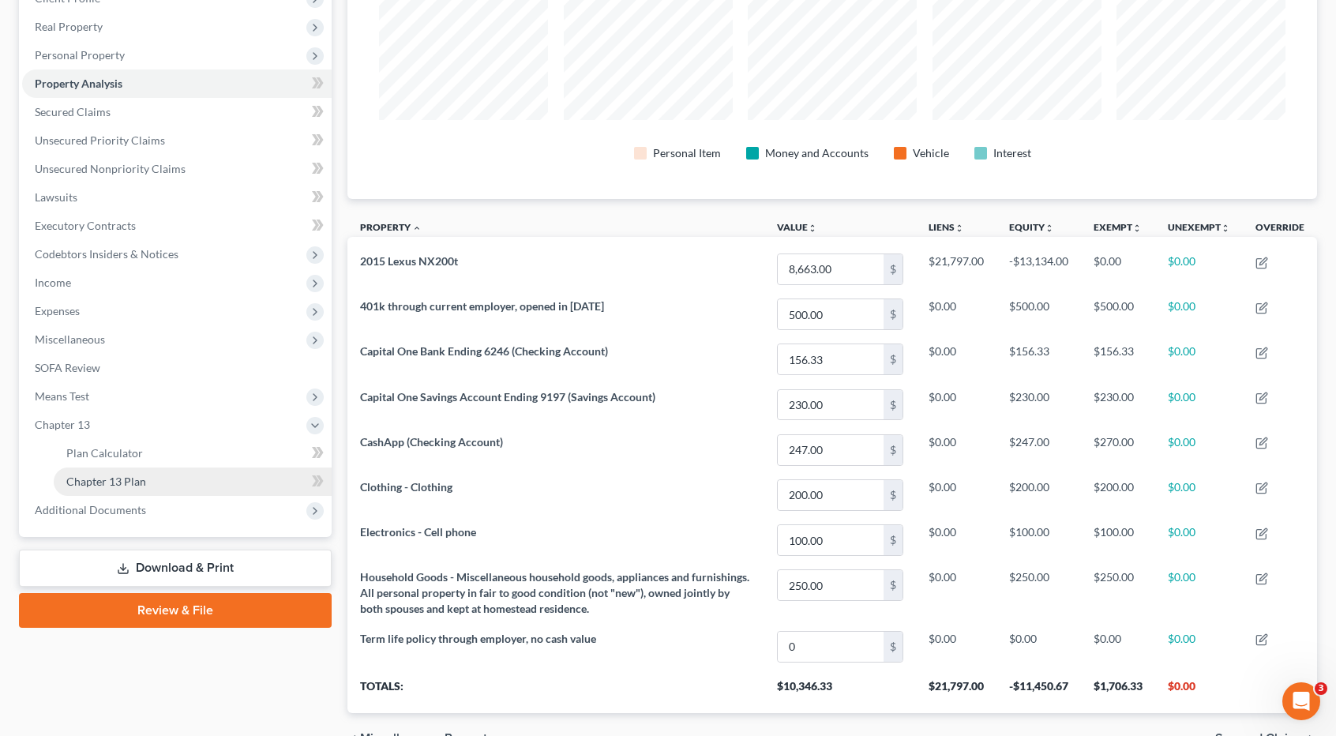
click at [157, 476] on link "Chapter 13 Plan" at bounding box center [193, 482] width 278 height 28
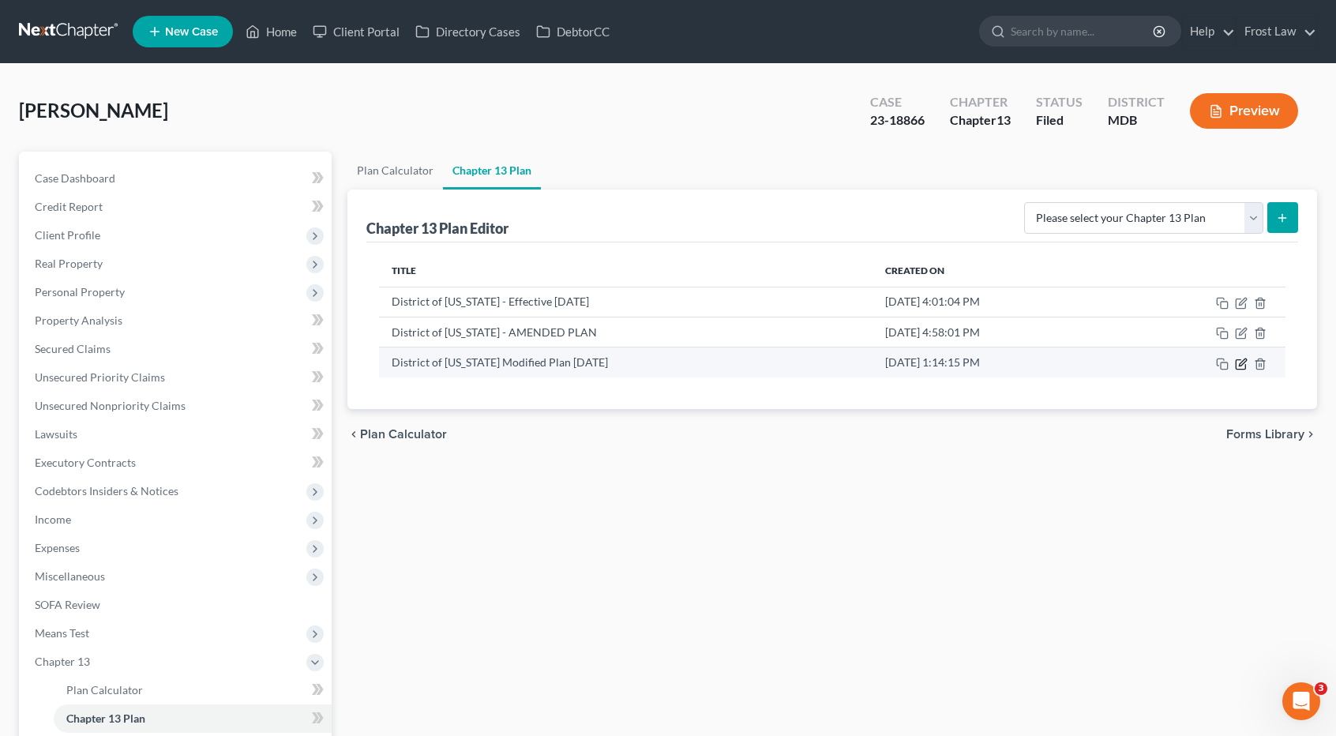
click at [1242, 364] on icon "button" at bounding box center [1241, 364] width 13 height 13
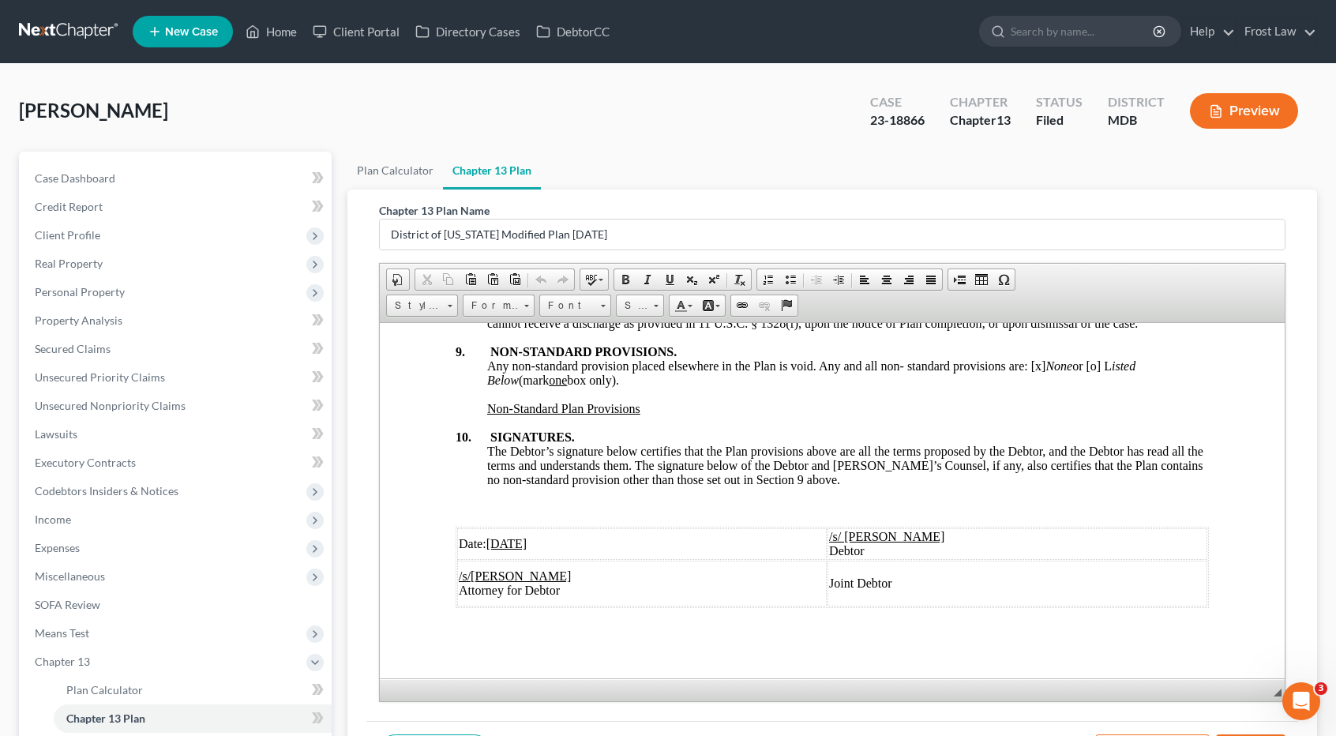
scroll to position [5491, 0]
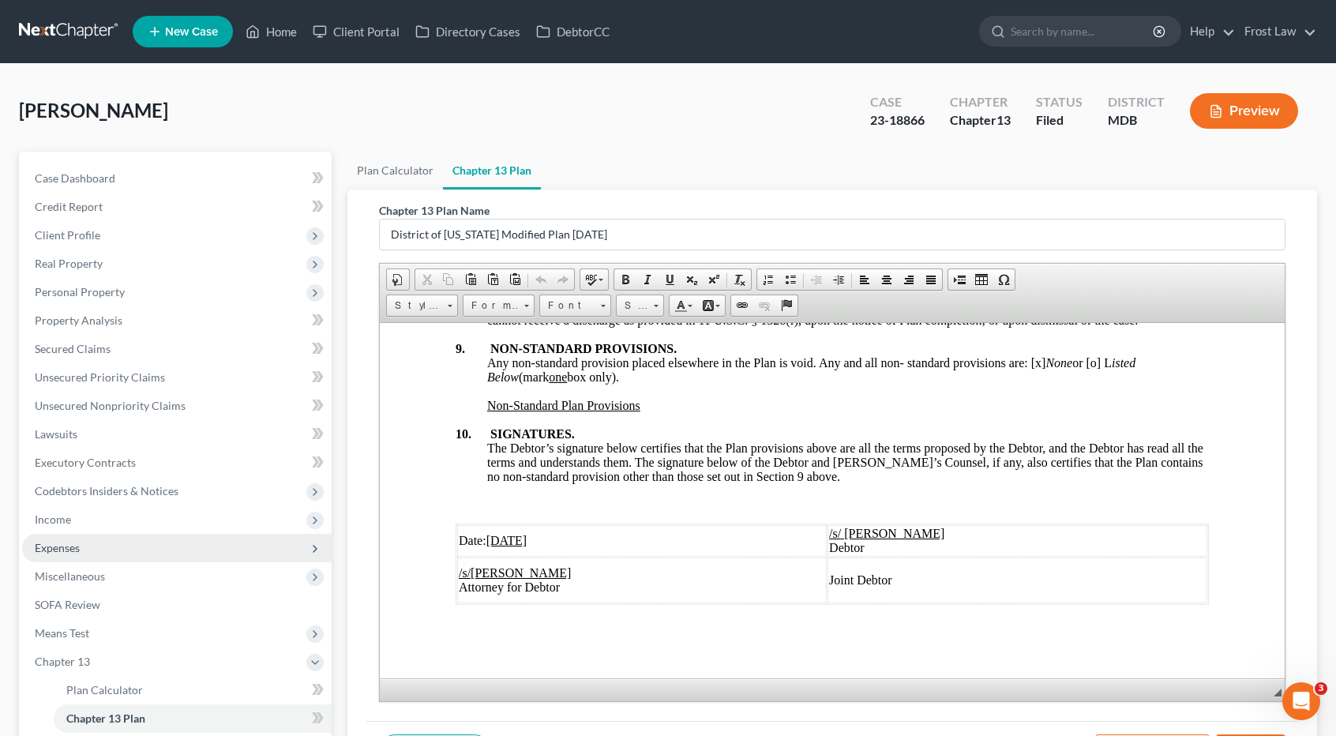
click at [150, 552] on span "Expenses" at bounding box center [177, 548] width 310 height 28
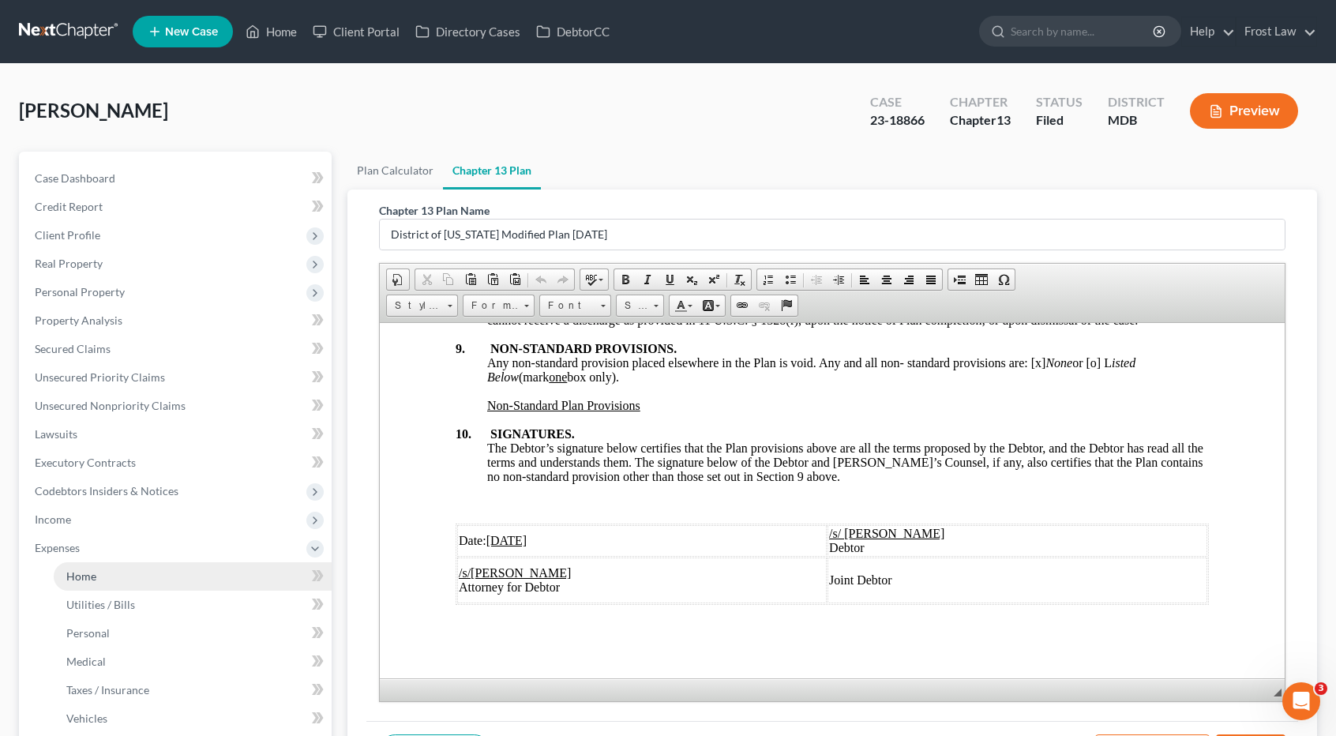
click at [145, 576] on link "Home" at bounding box center [193, 576] width 278 height 28
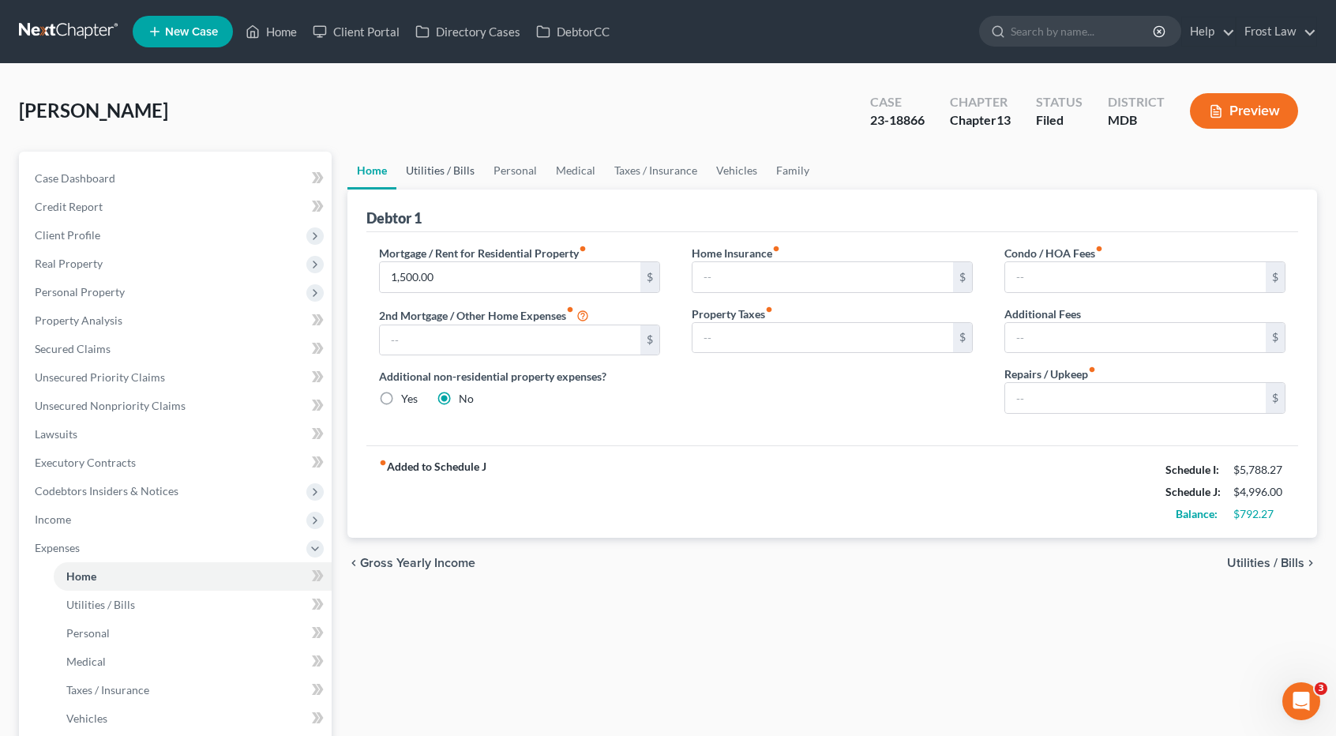
click at [449, 168] on link "Utilities / Bills" at bounding box center [441, 171] width 88 height 38
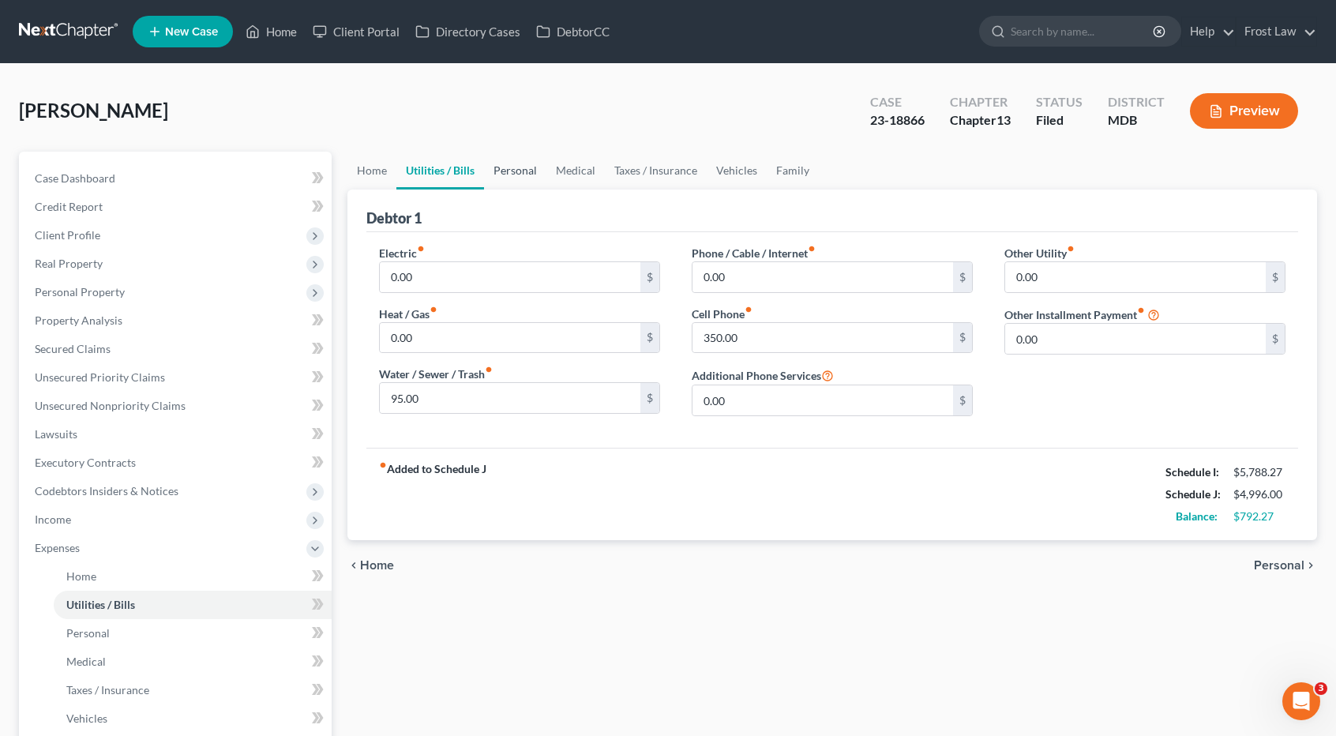
click at [525, 170] on link "Personal" at bounding box center [515, 171] width 62 height 38
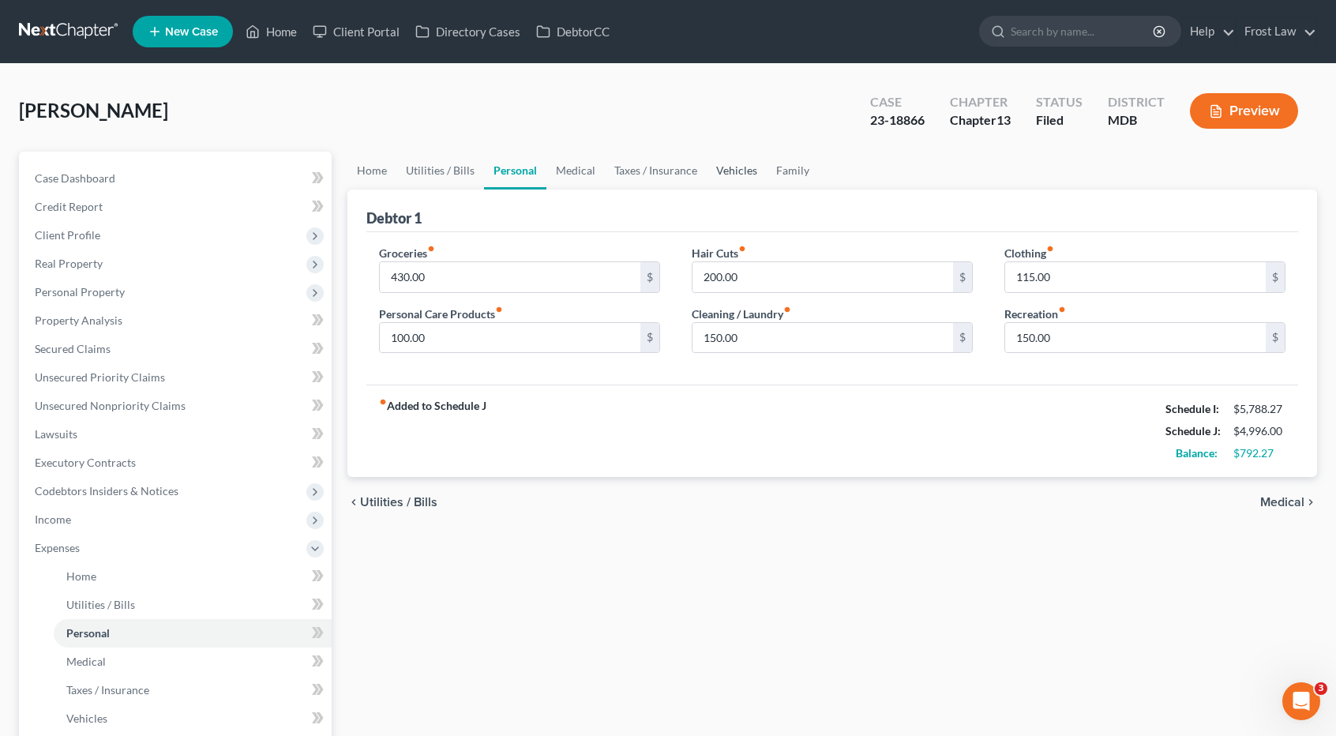
click at [722, 171] on link "Vehicles" at bounding box center [737, 171] width 60 height 38
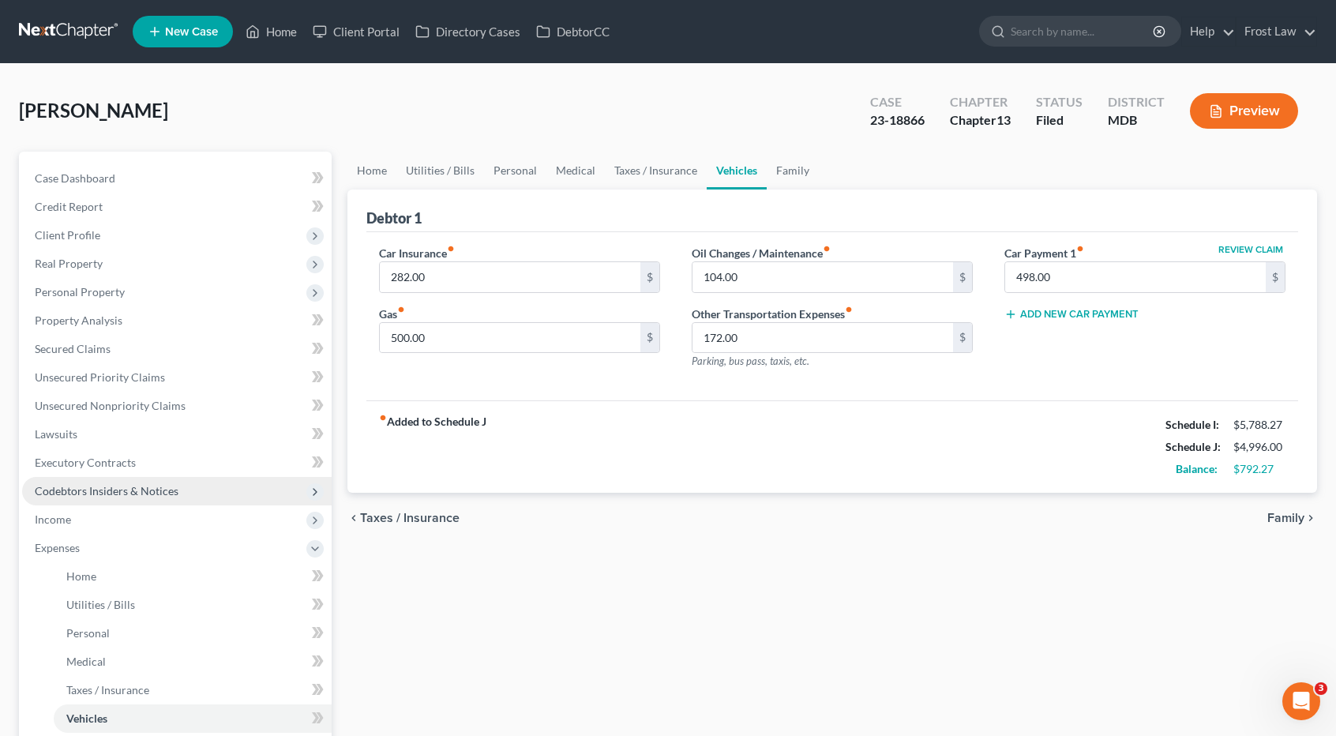
click at [65, 491] on span "Codebtors Insiders & Notices" at bounding box center [107, 490] width 144 height 13
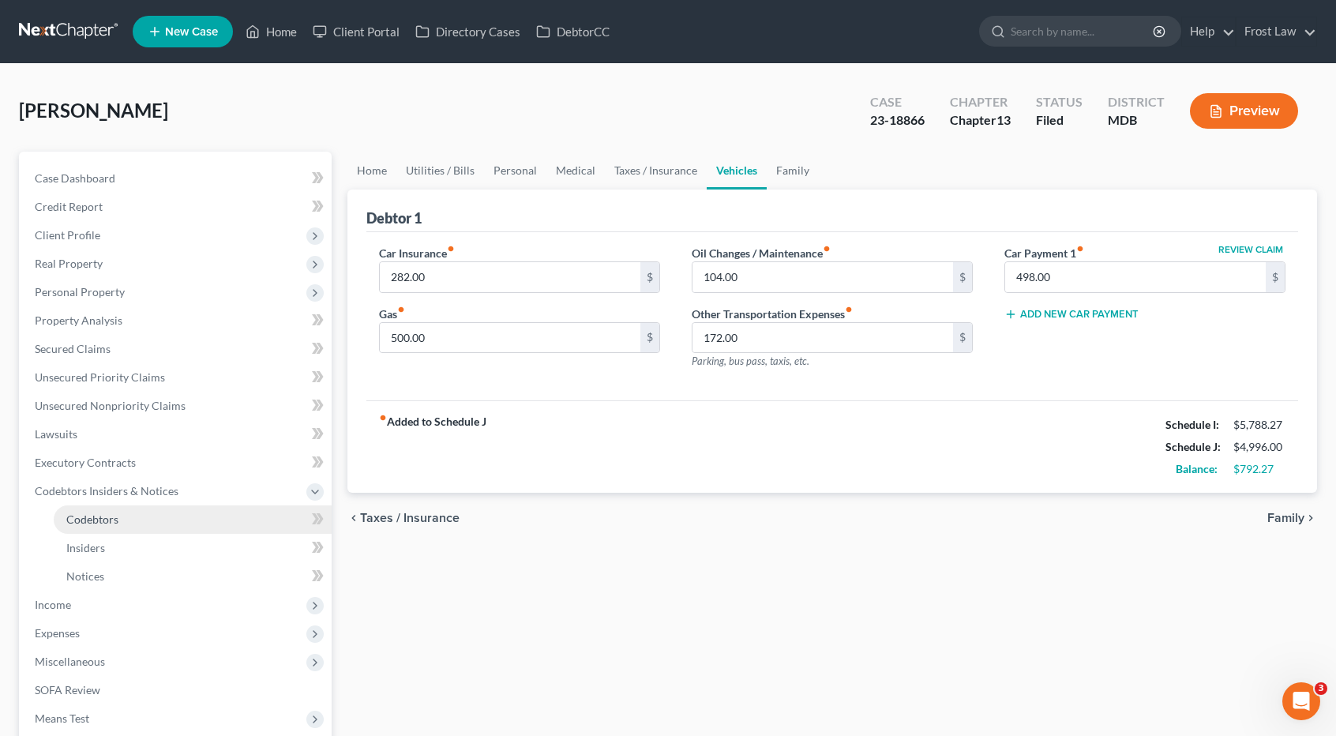
click at [79, 517] on span "Codebtors" at bounding box center [92, 519] width 52 height 13
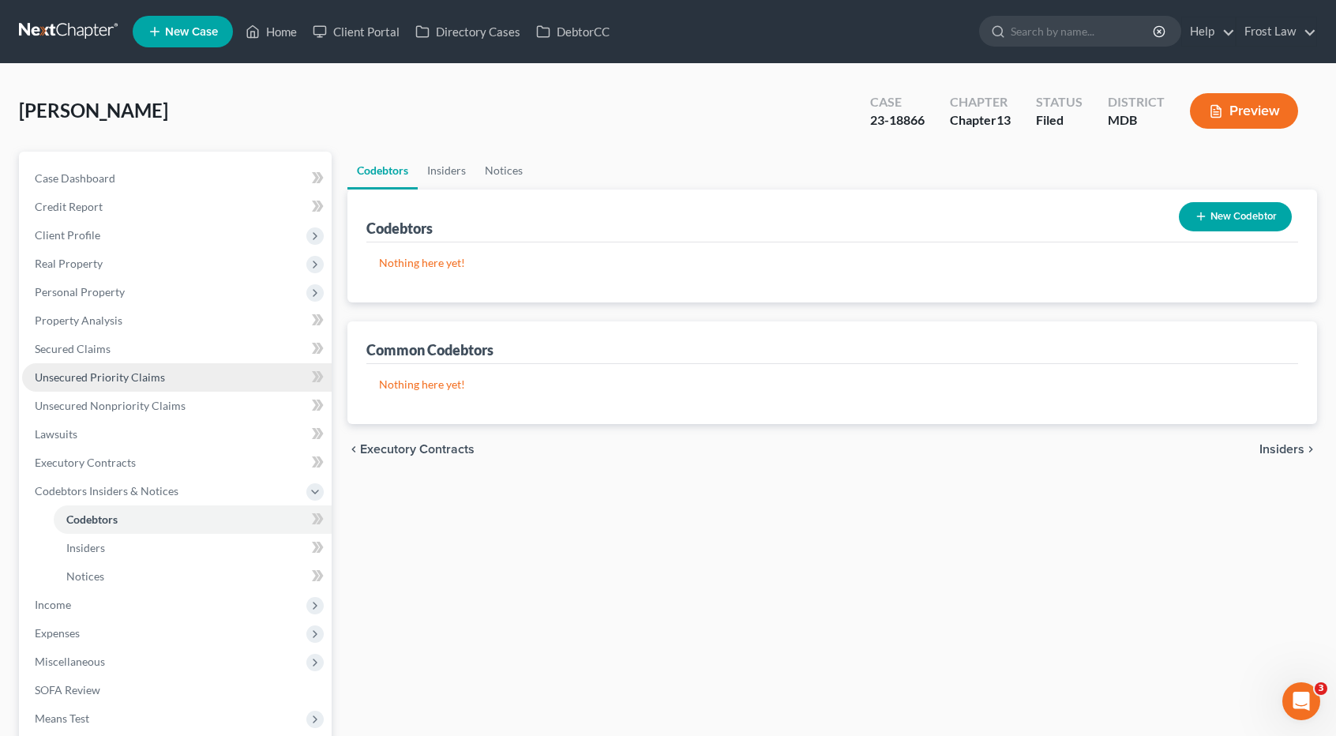
click at [131, 367] on link "Unsecured Priority Claims" at bounding box center [177, 377] width 310 height 28
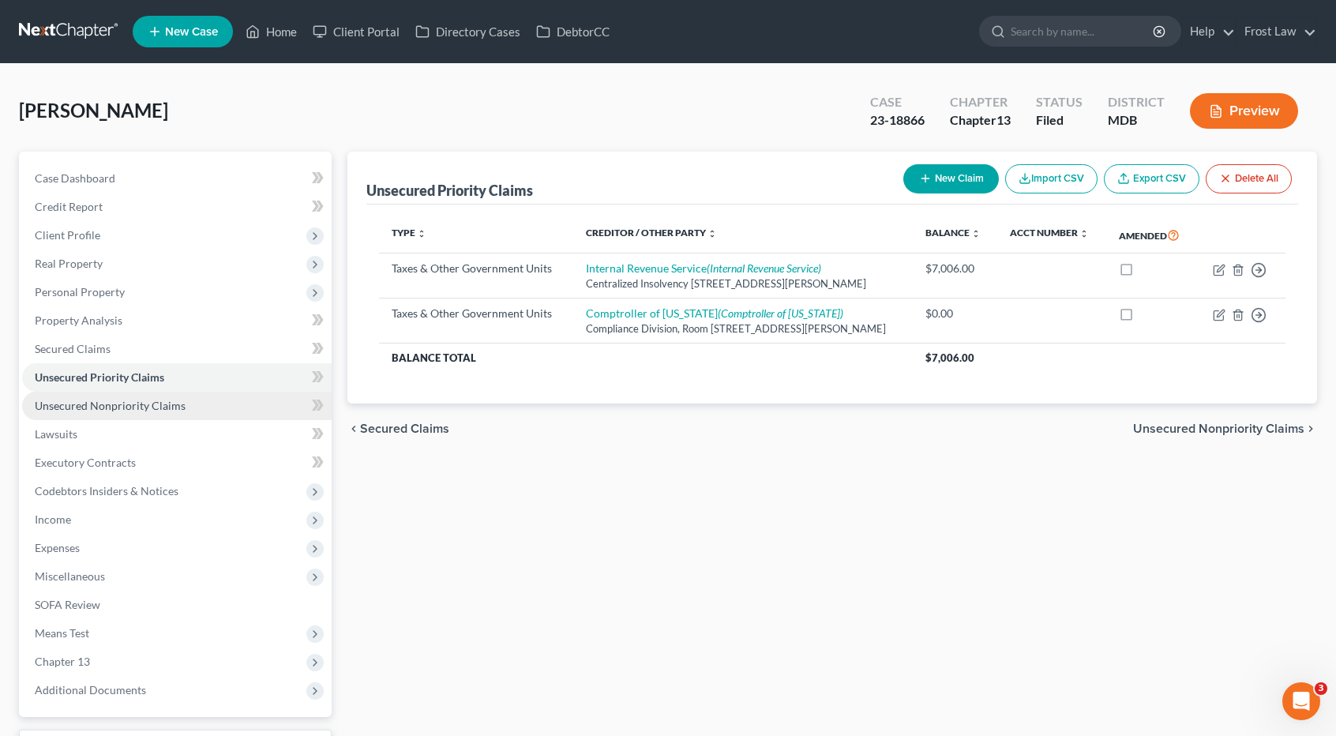
click at [156, 412] on span "Unsecured Nonpriority Claims" at bounding box center [110, 405] width 151 height 13
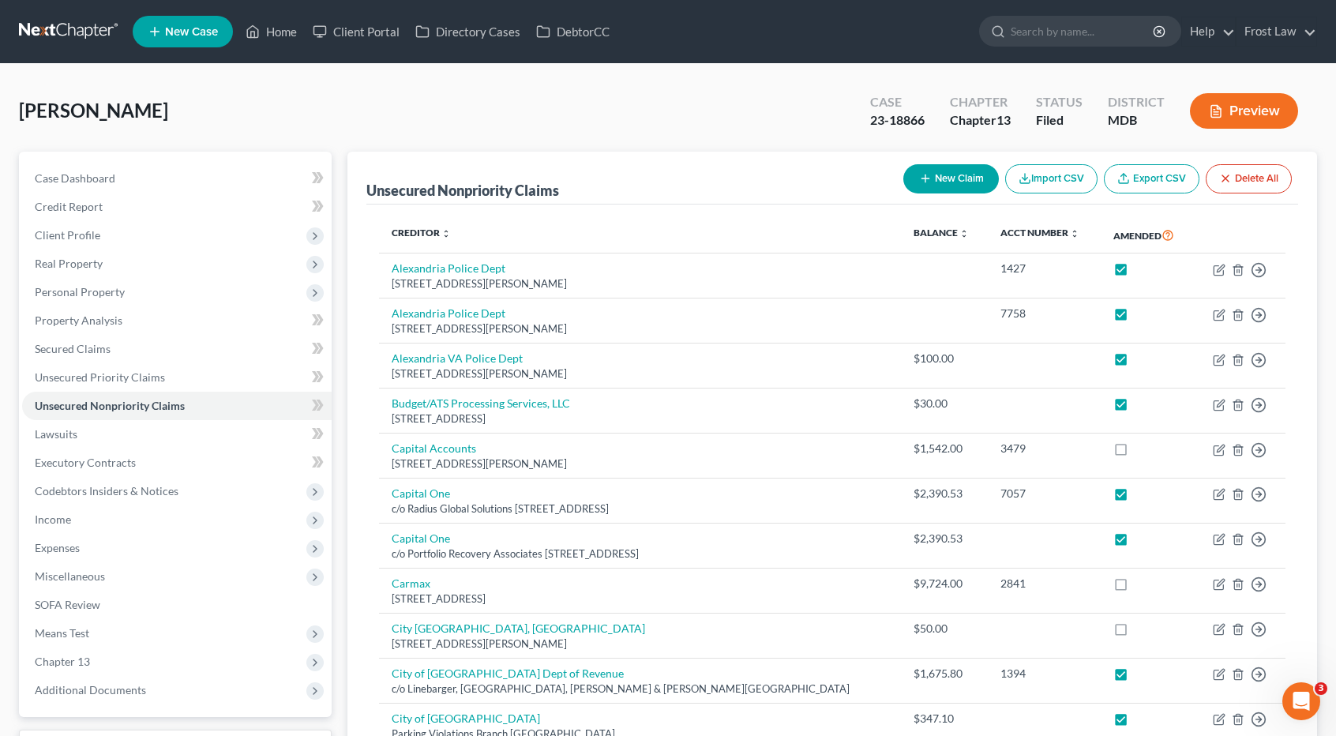
click at [62, 32] on link at bounding box center [69, 31] width 101 height 28
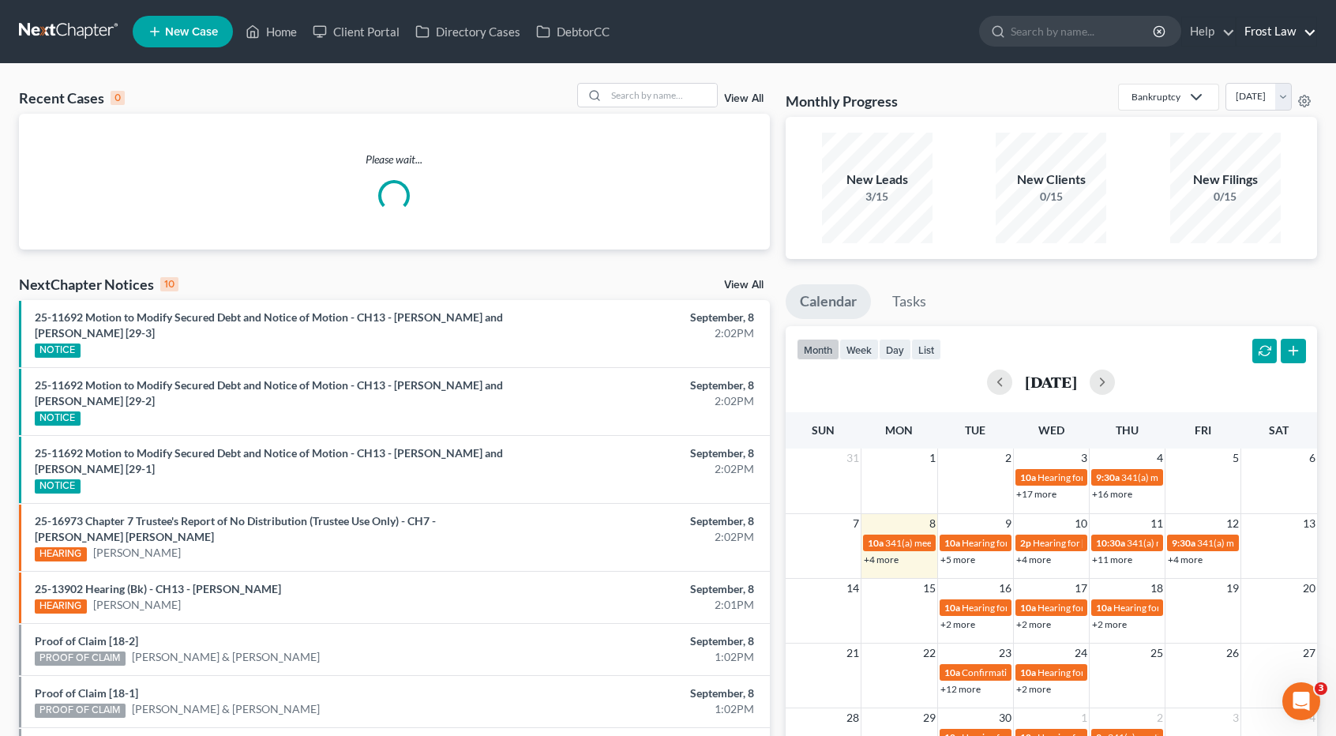
click at [1275, 30] on link "Frost Law" at bounding box center [1277, 31] width 80 height 28
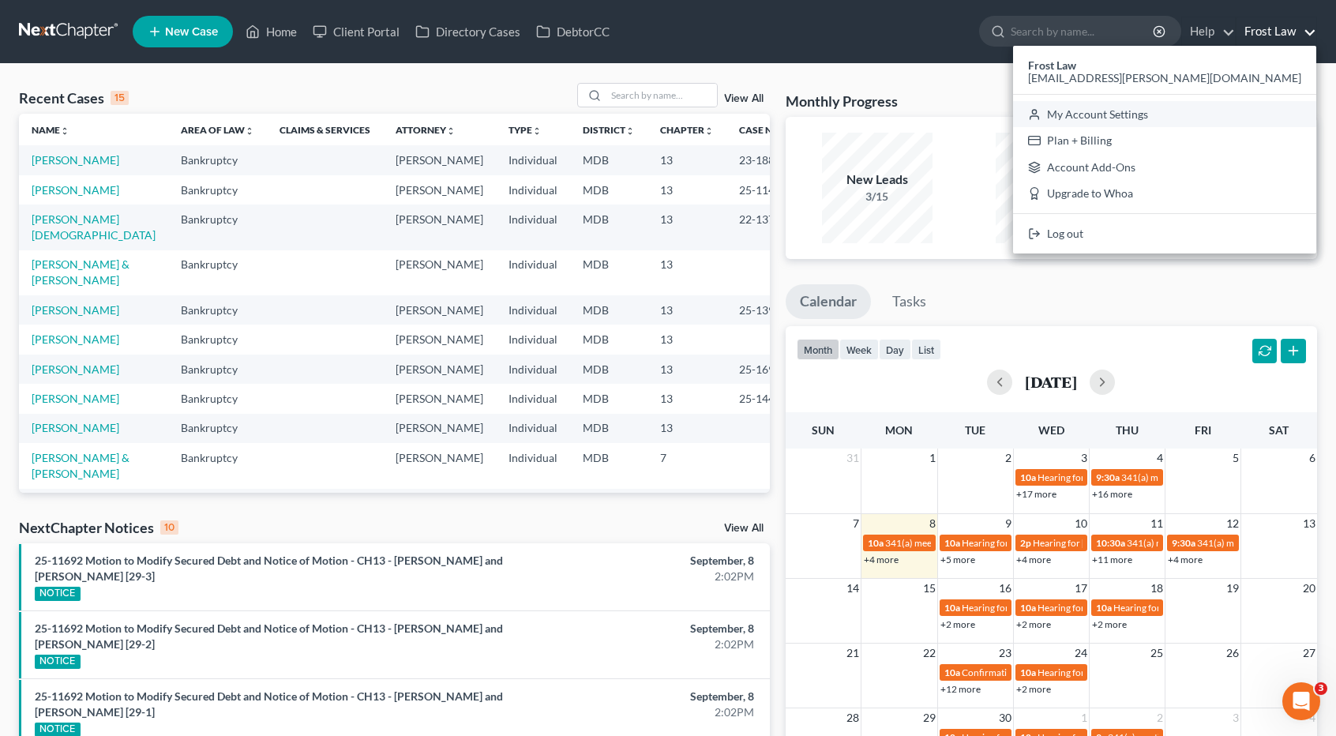
click at [1220, 111] on link "My Account Settings" at bounding box center [1164, 114] width 303 height 27
select select "24"
select select "21"
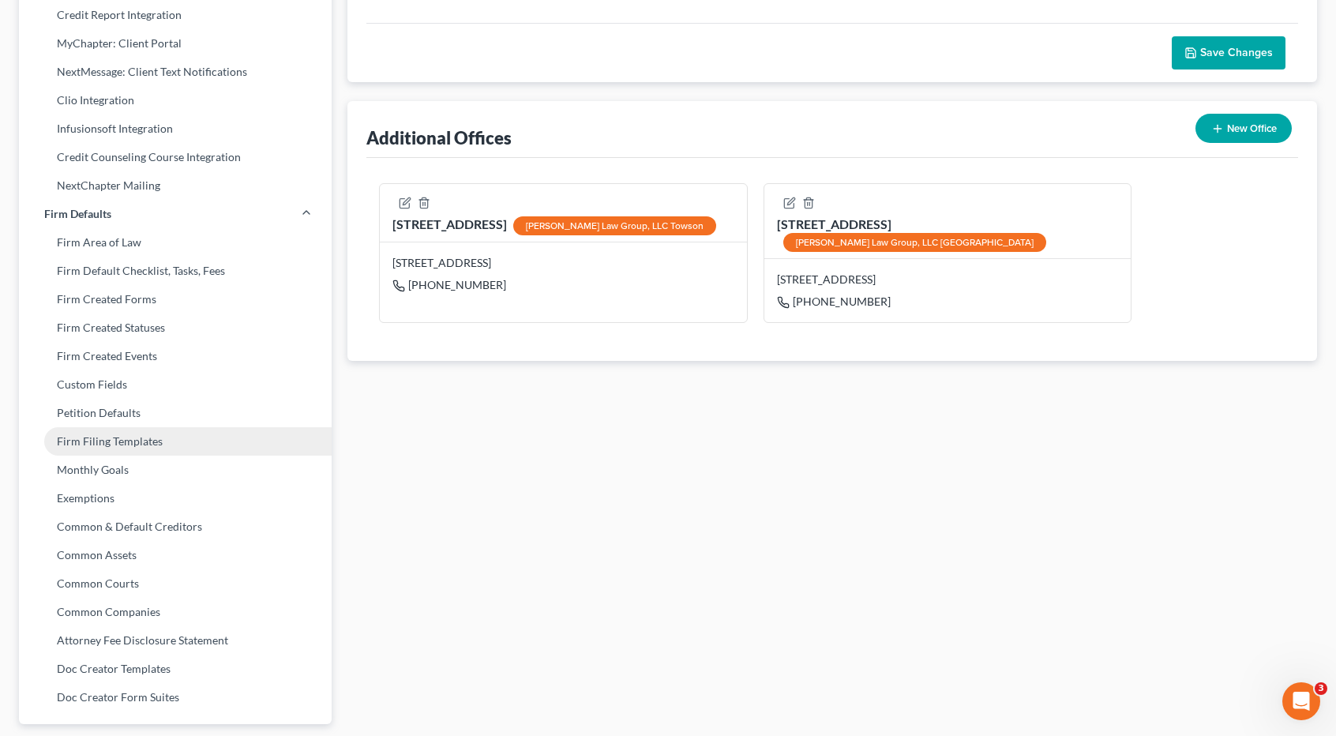
scroll to position [412, 0]
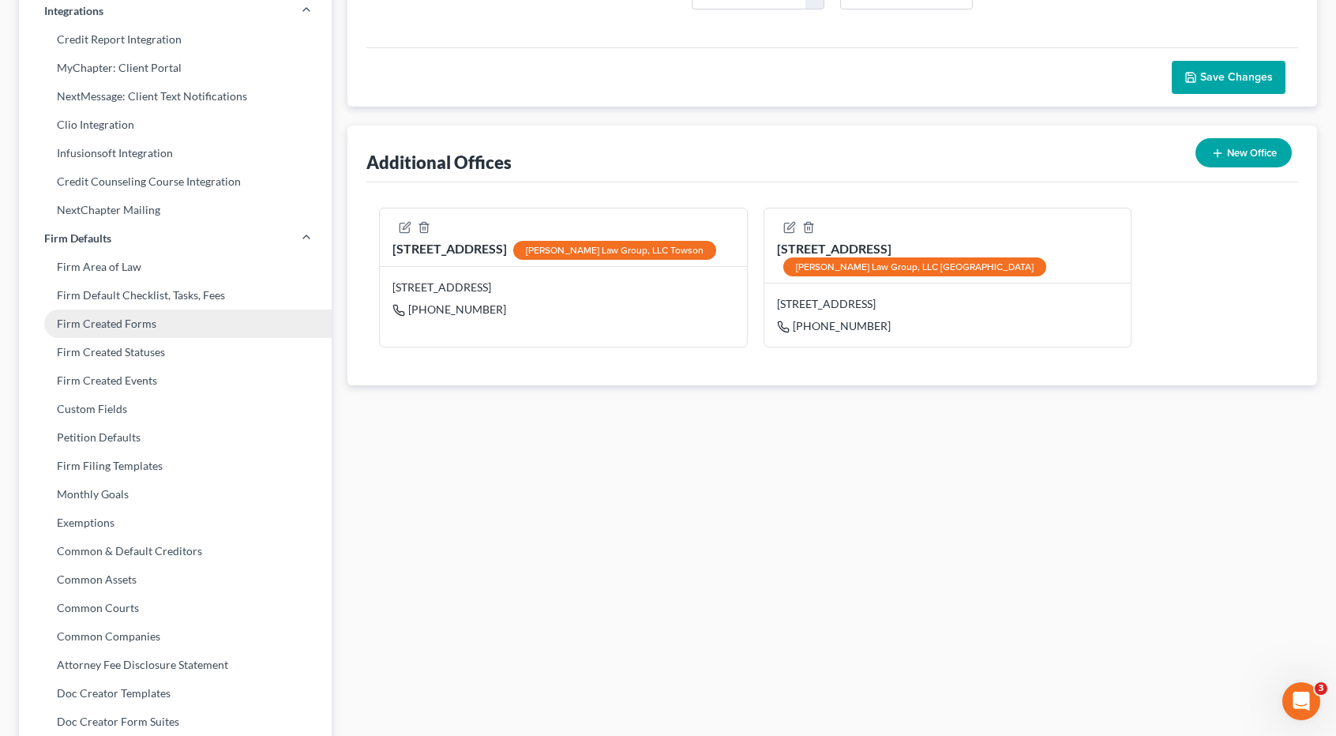
click at [141, 329] on link "Firm Created Forms" at bounding box center [175, 324] width 313 height 28
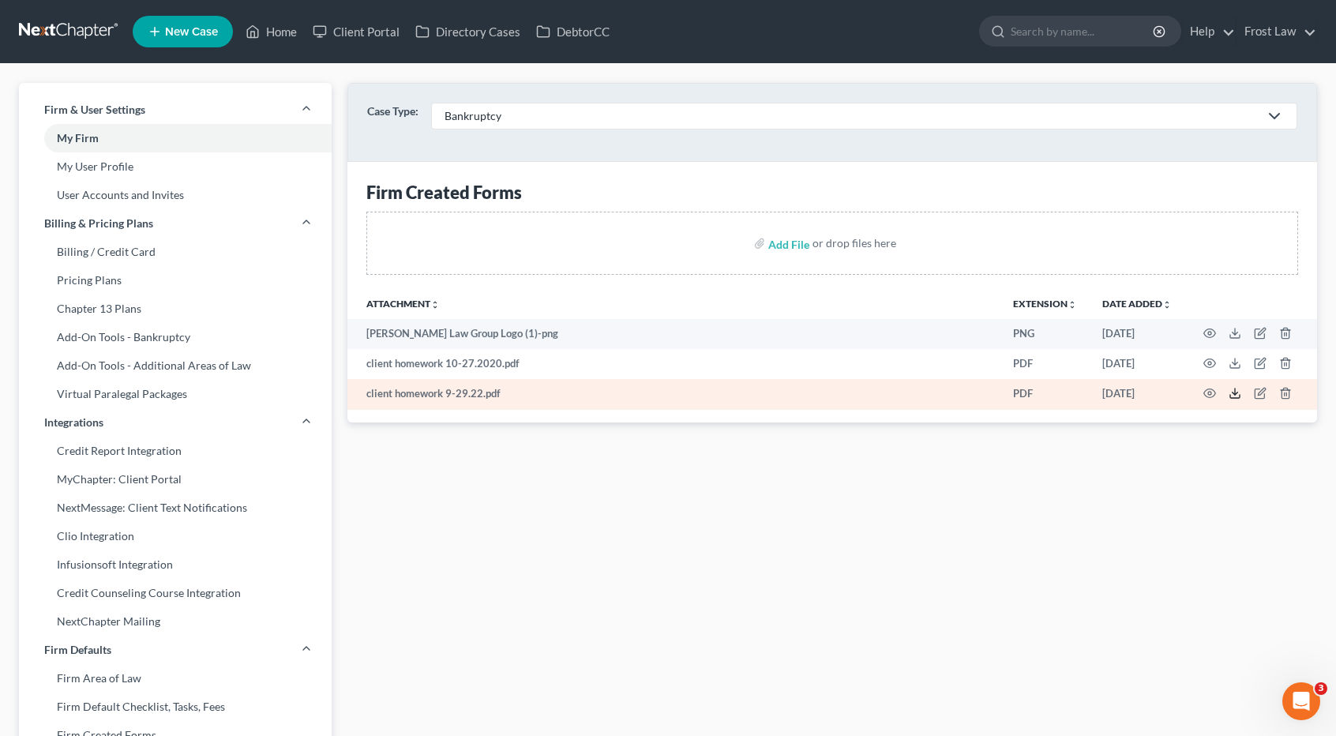
click at [1234, 391] on icon at bounding box center [1235, 393] width 13 height 13
